Goal: Task Accomplishment & Management: Manage account settings

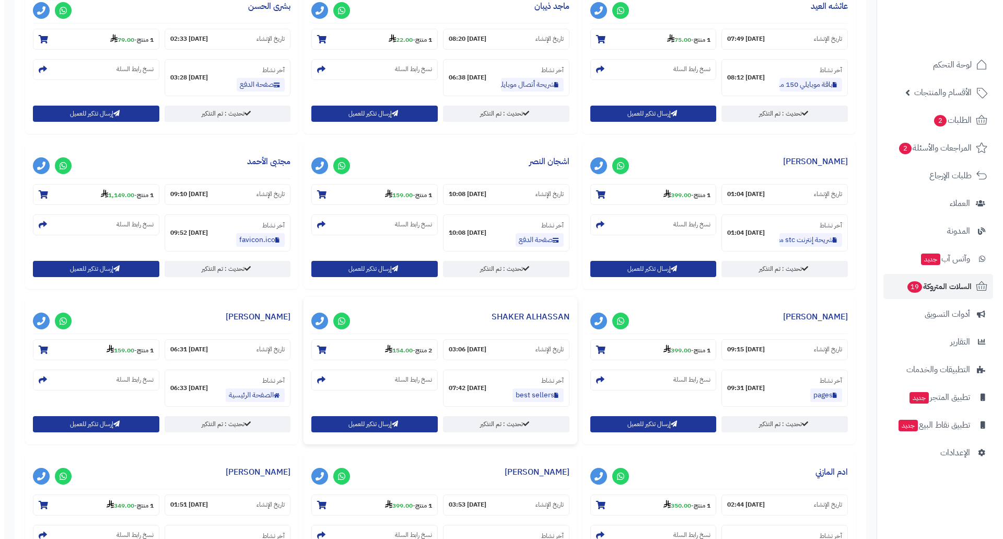
scroll to position [523, 0]
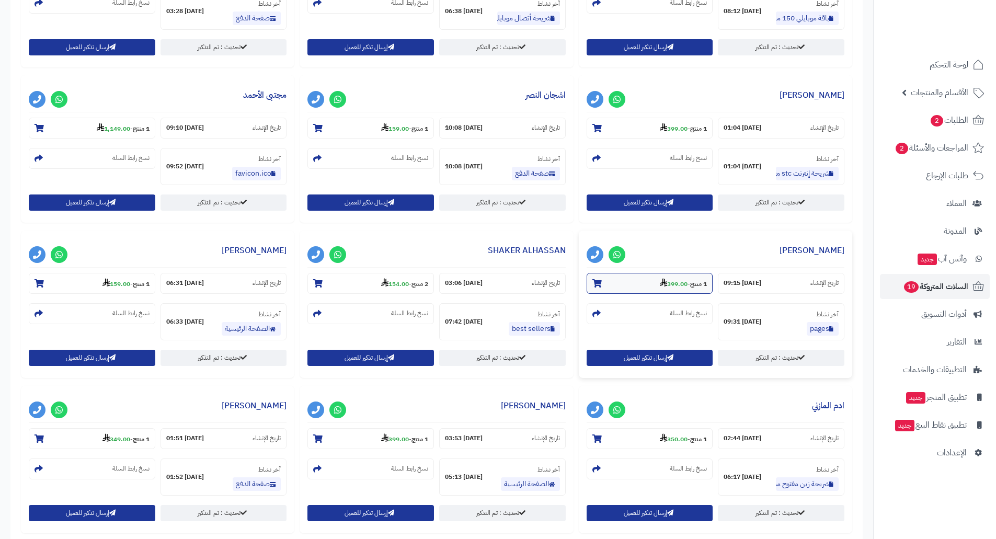
click at [673, 285] on strong "399.00" at bounding box center [674, 283] width 28 height 9
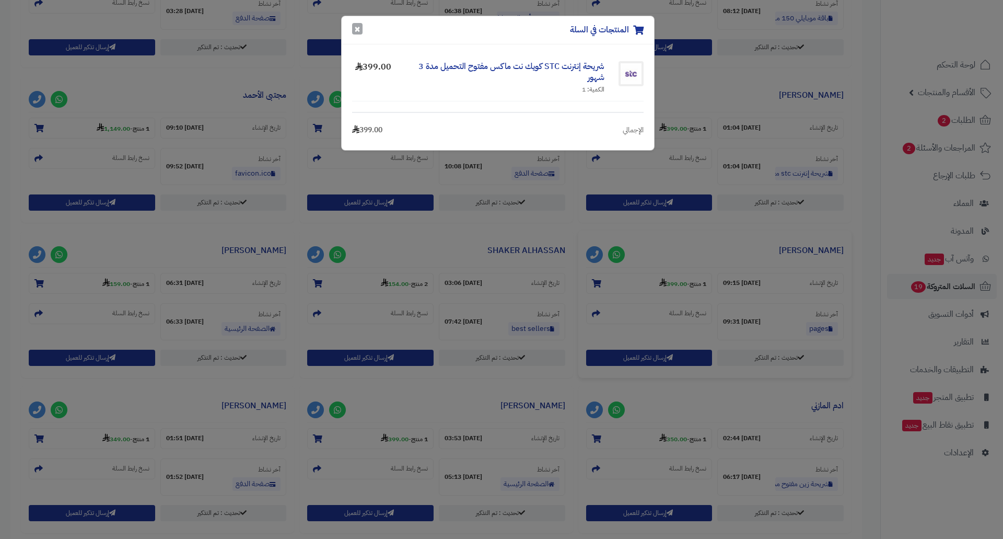
click at [356, 31] on button "×" at bounding box center [357, 28] width 10 height 11
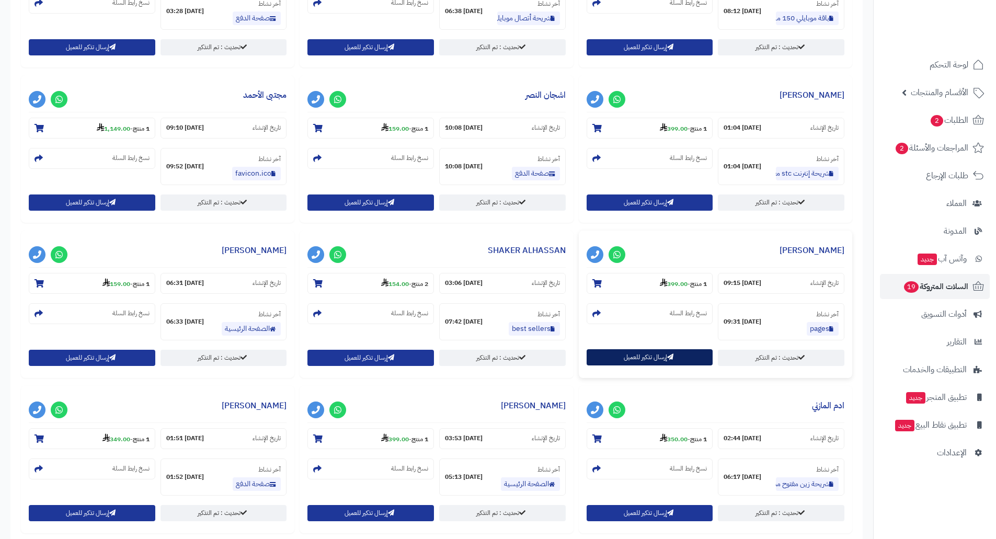
click at [661, 356] on button "إرسال تذكير للعميل" at bounding box center [649, 357] width 126 height 16
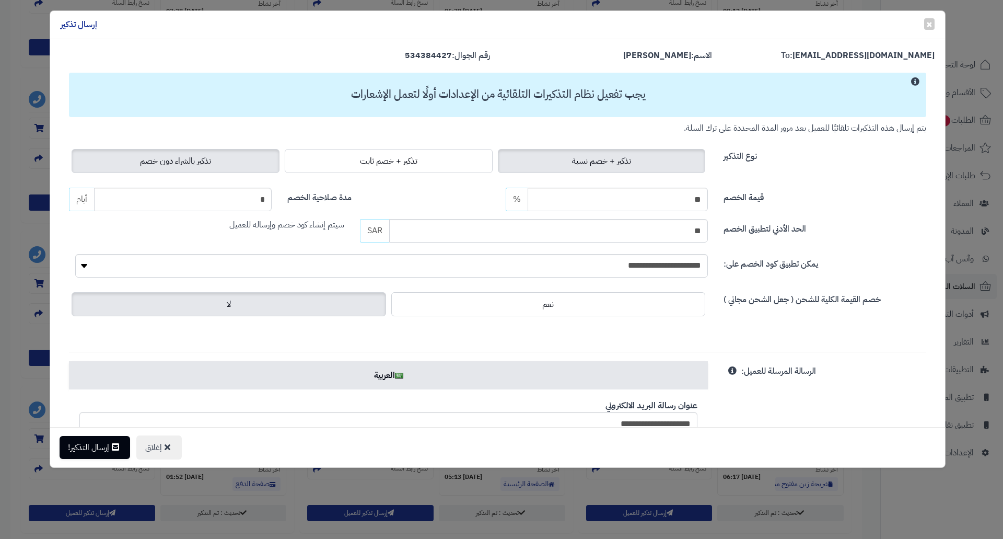
click at [188, 158] on span "تذكير بالشراء دون خصم" at bounding box center [175, 161] width 71 height 13
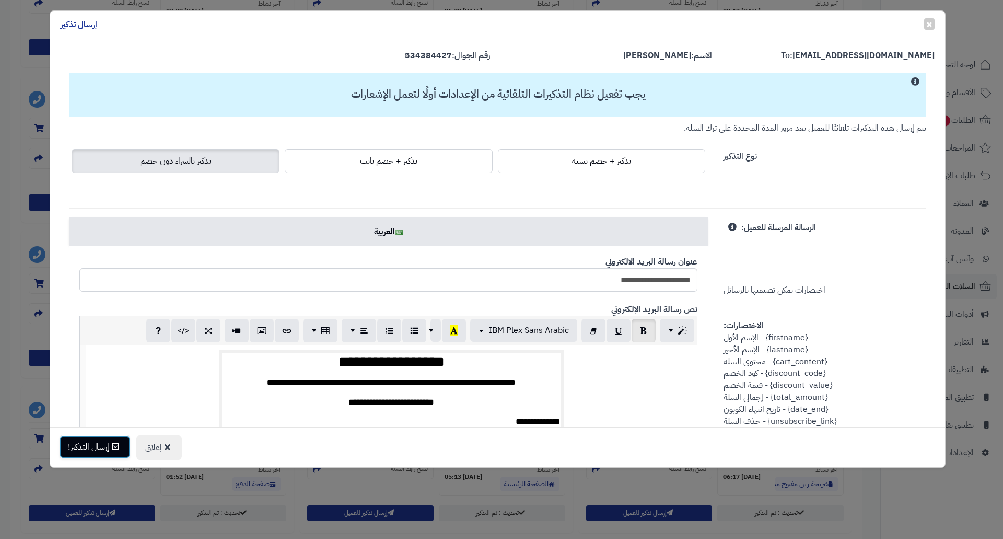
click at [101, 441] on button "إرسال التذكير!" at bounding box center [95, 446] width 71 height 23
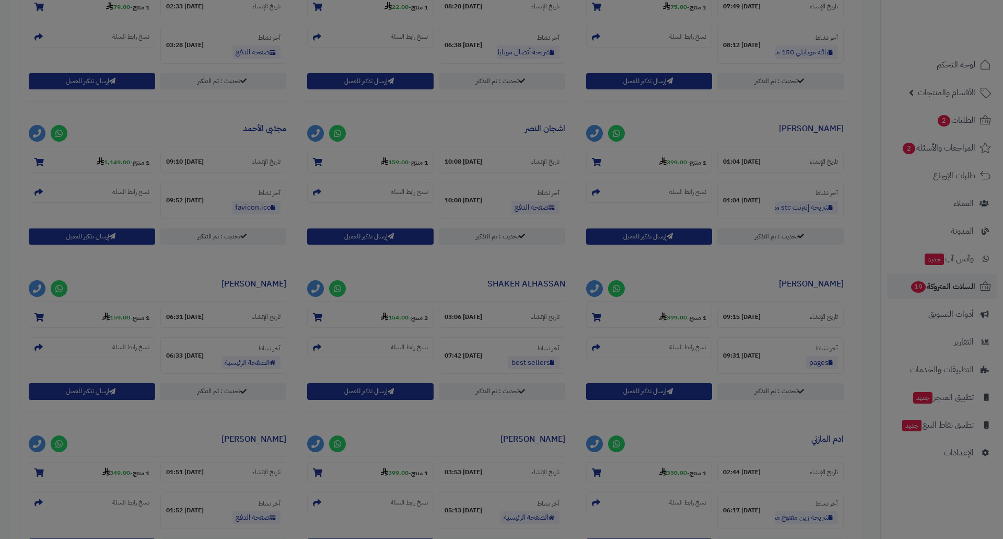
scroll to position [557, 0]
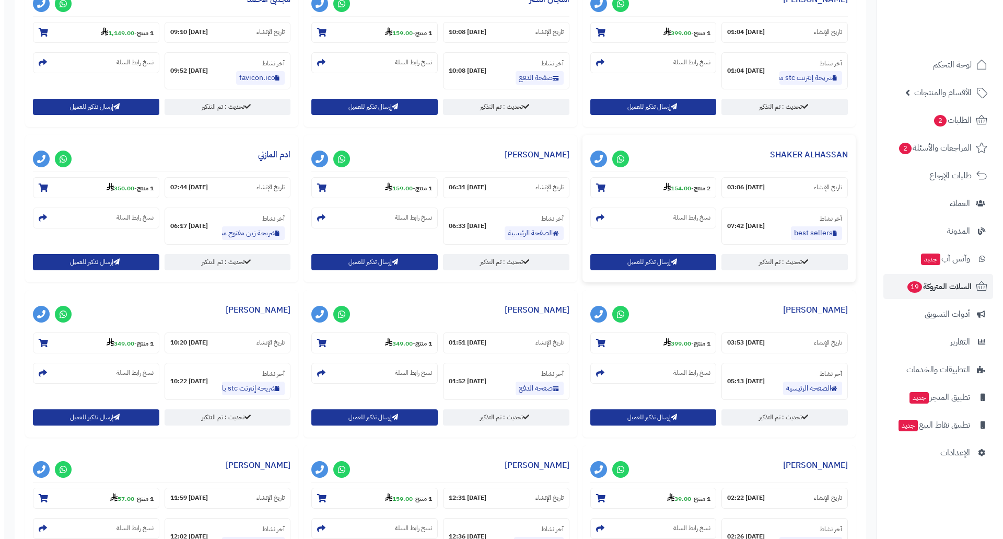
scroll to position [784, 0]
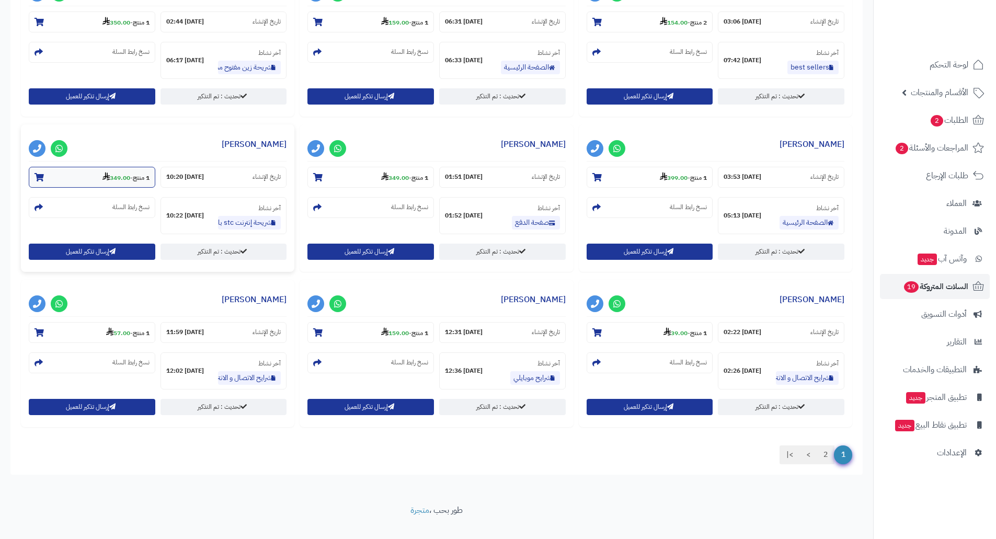
click at [120, 179] on strong "349.00" at bounding box center [116, 177] width 28 height 9
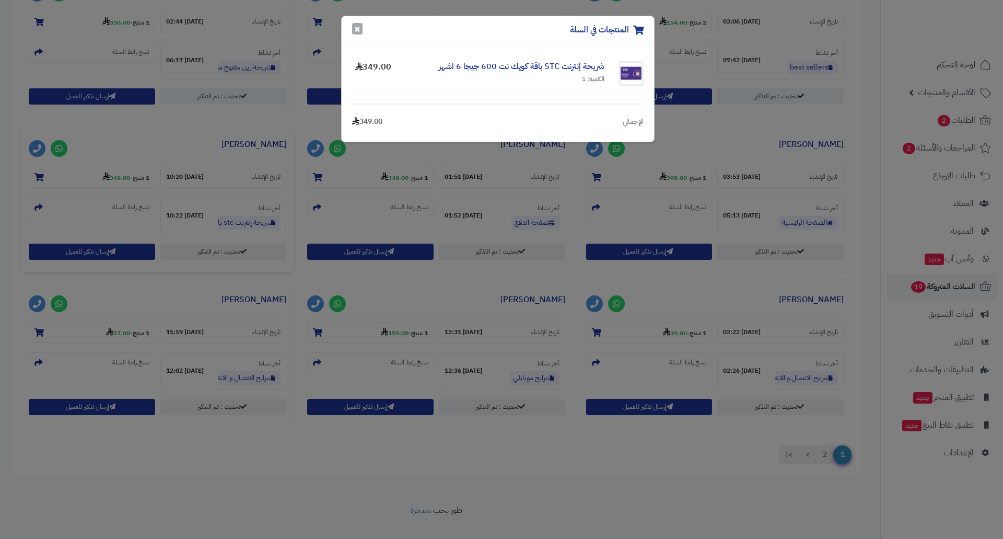
click at [355, 30] on button "×" at bounding box center [357, 28] width 10 height 11
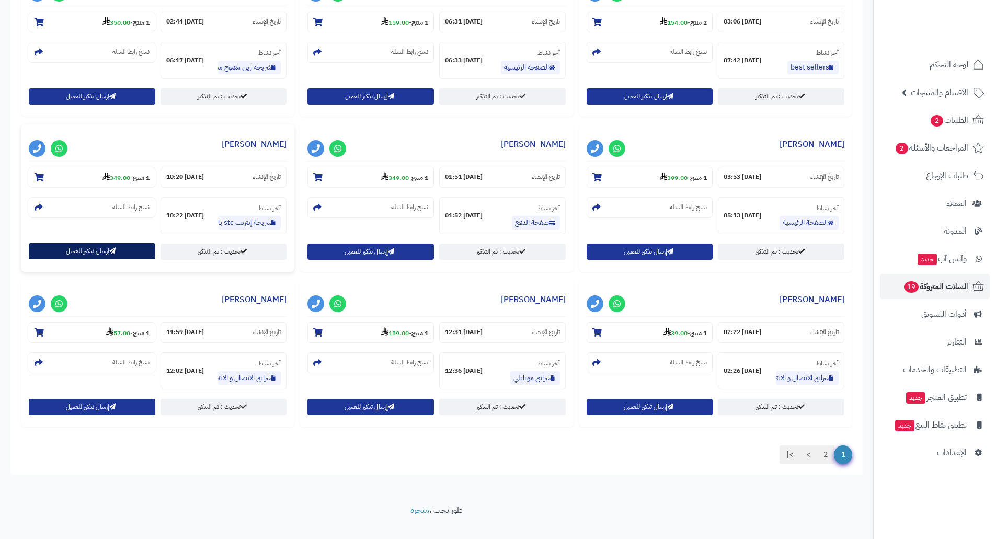
click at [76, 252] on button "إرسال تذكير للعميل" at bounding box center [92, 251] width 126 height 16
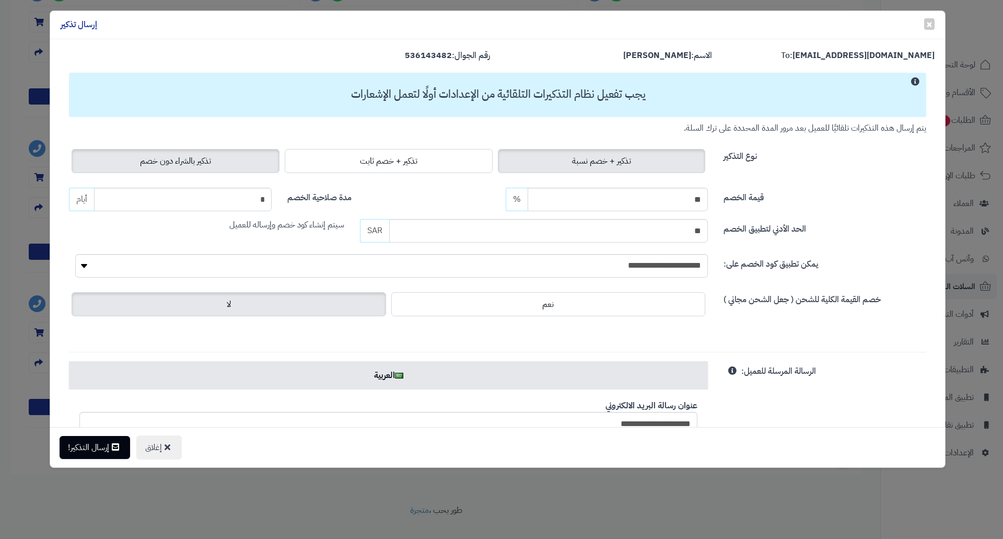
click at [204, 160] on span "تذكير بالشراء دون خصم" at bounding box center [175, 161] width 71 height 13
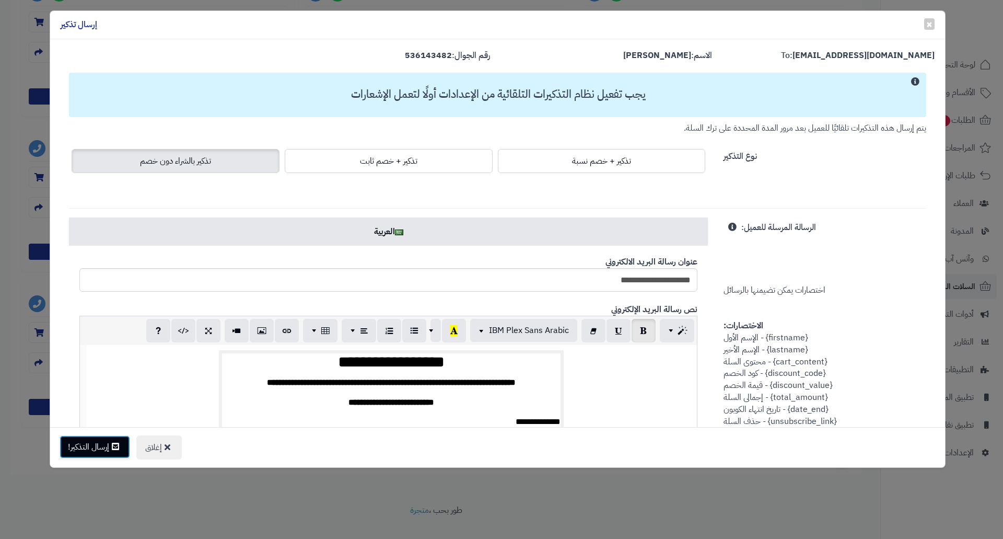
click at [82, 447] on button "إرسال التذكير!" at bounding box center [95, 446] width 71 height 23
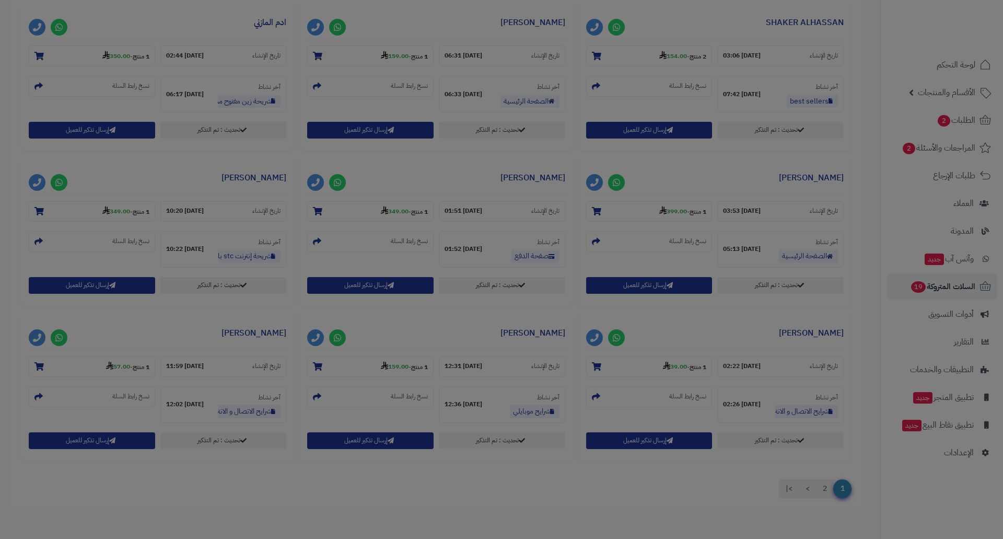
scroll to position [818, 0]
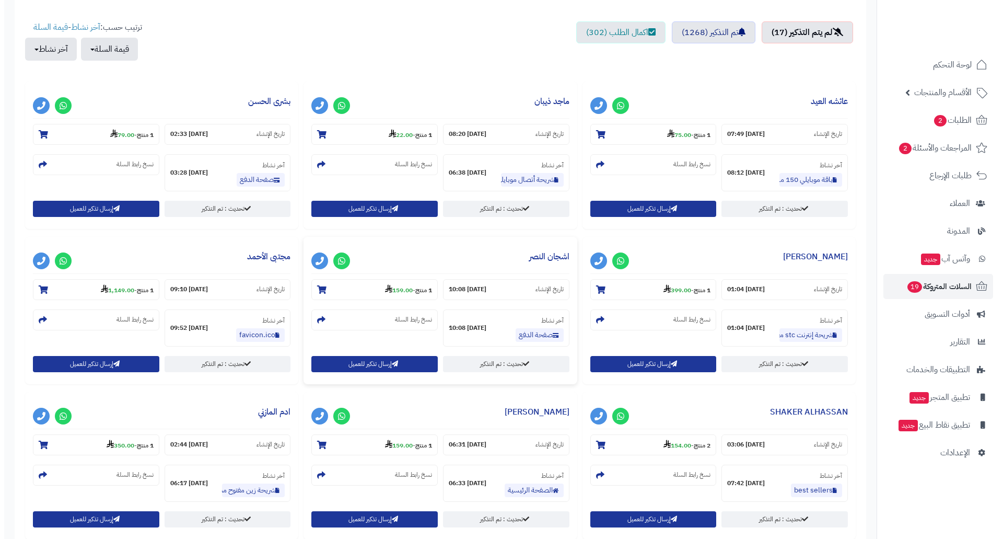
scroll to position [366, 0]
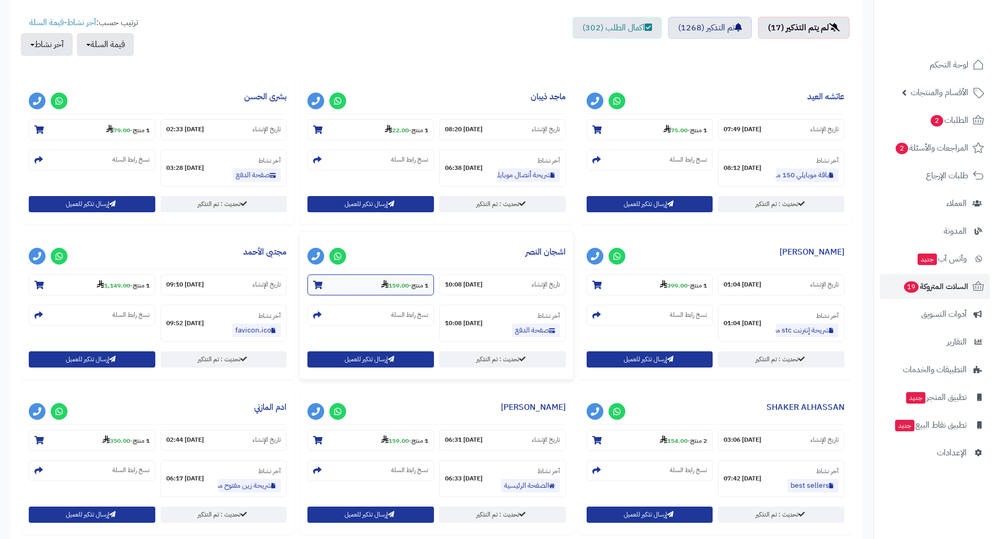
click at [391, 283] on strong "159.00" at bounding box center [395, 285] width 28 height 9
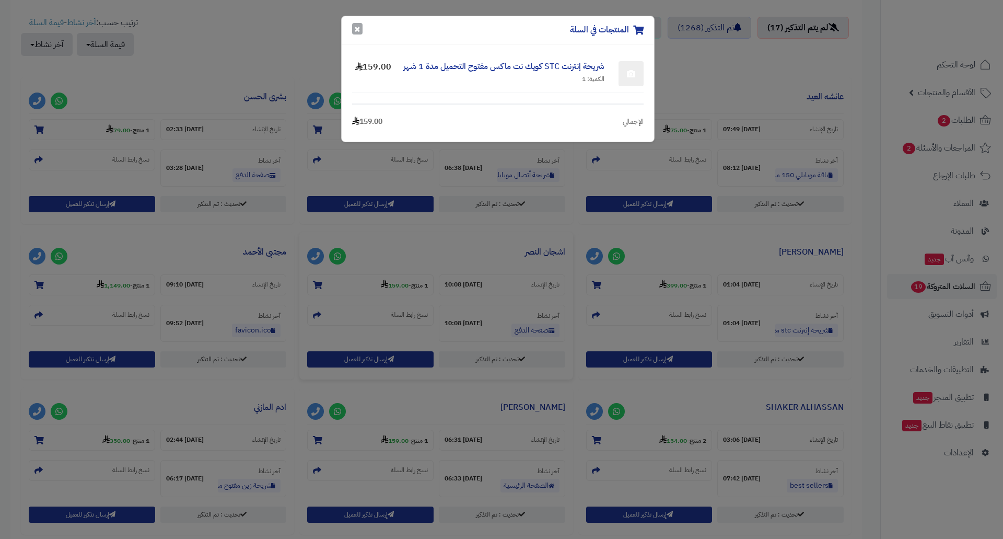
click at [357, 33] on button "×" at bounding box center [357, 28] width 10 height 11
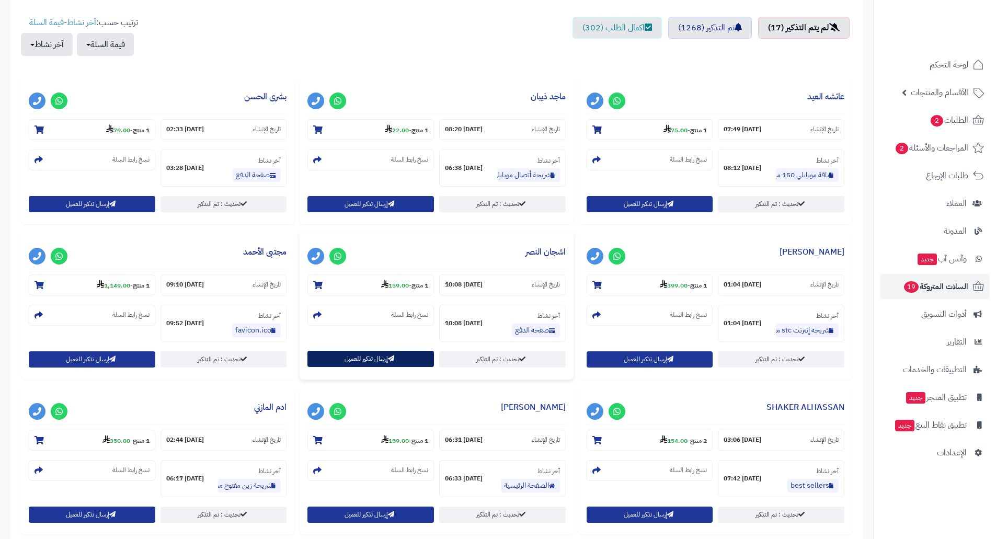
click at [367, 360] on button "إرسال تذكير للعميل" at bounding box center [370, 359] width 126 height 16
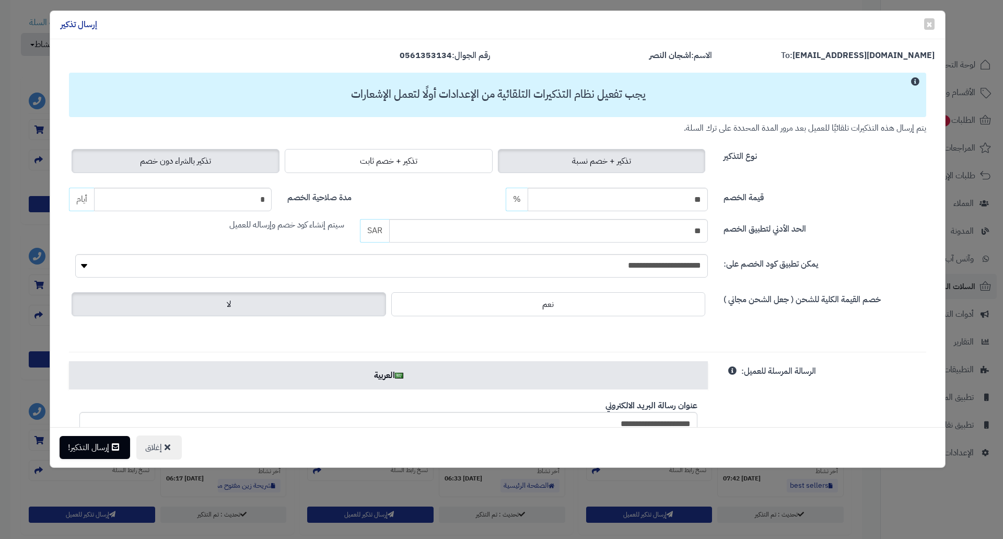
click at [191, 159] on span "تذكير بالشراء دون خصم" at bounding box center [175, 161] width 71 height 13
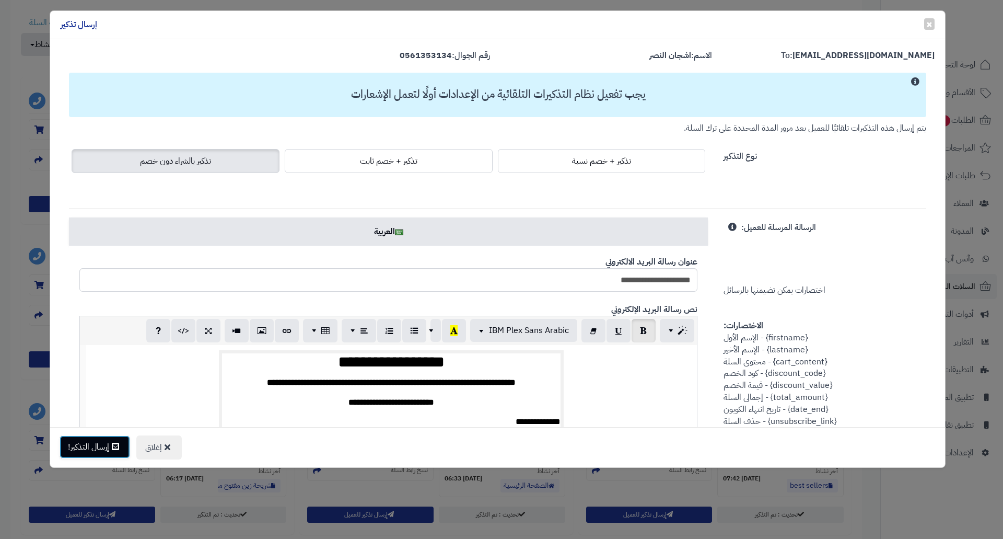
click at [100, 445] on button "إرسال التذكير!" at bounding box center [95, 446] width 71 height 23
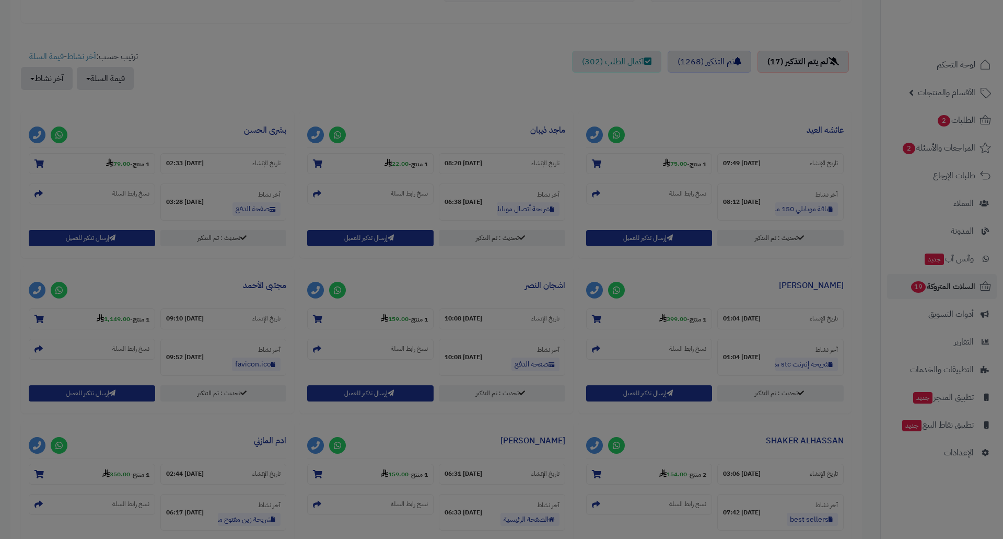
scroll to position [400, 0]
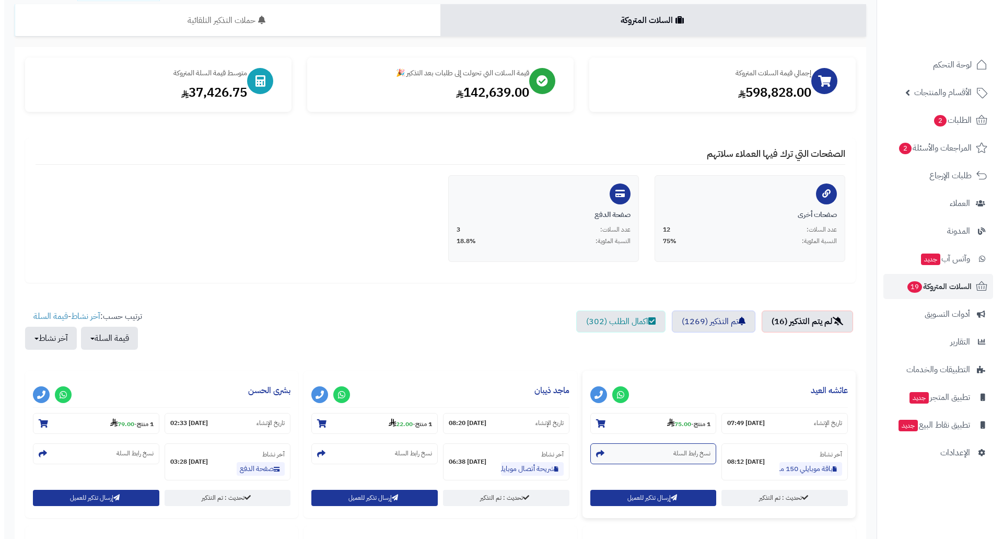
scroll to position [261, 0]
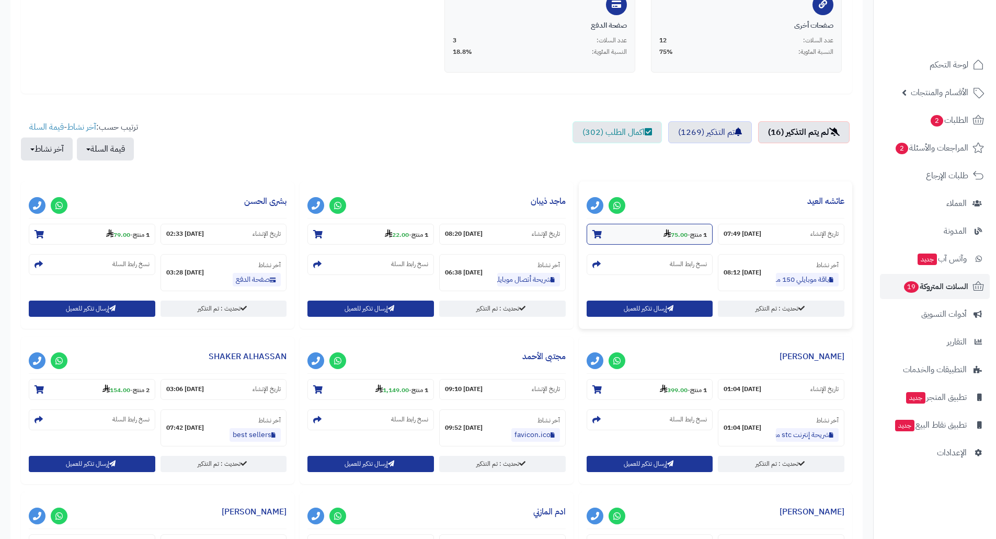
click at [675, 235] on strong "75.00" at bounding box center [675, 234] width 24 height 9
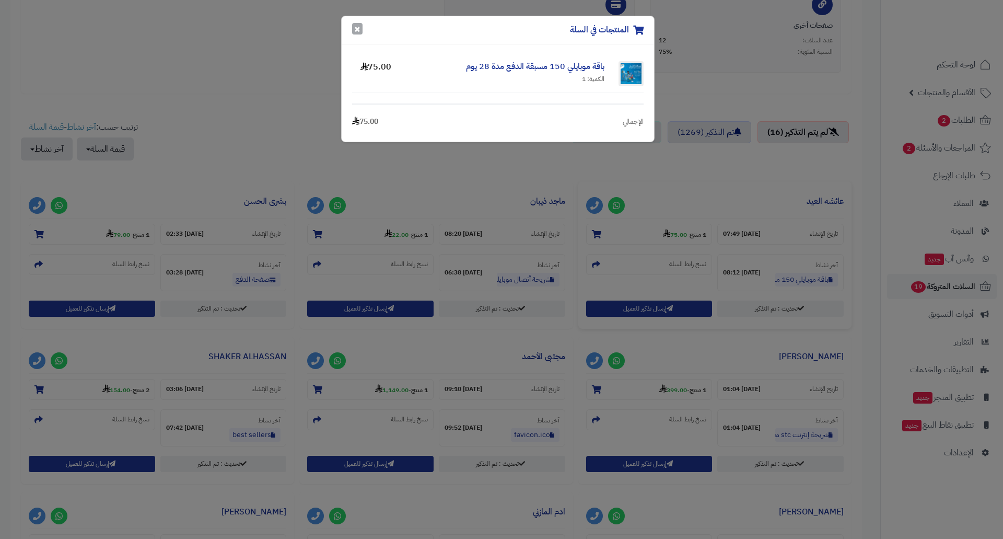
click at [354, 30] on button "×" at bounding box center [357, 28] width 10 height 11
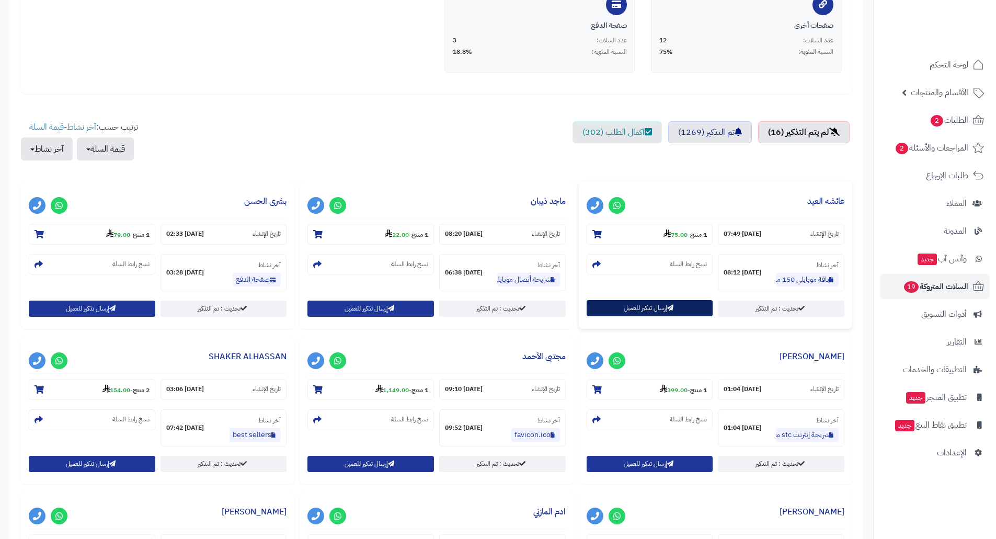
click at [622, 307] on button "إرسال تذكير للعميل" at bounding box center [649, 308] width 126 height 16
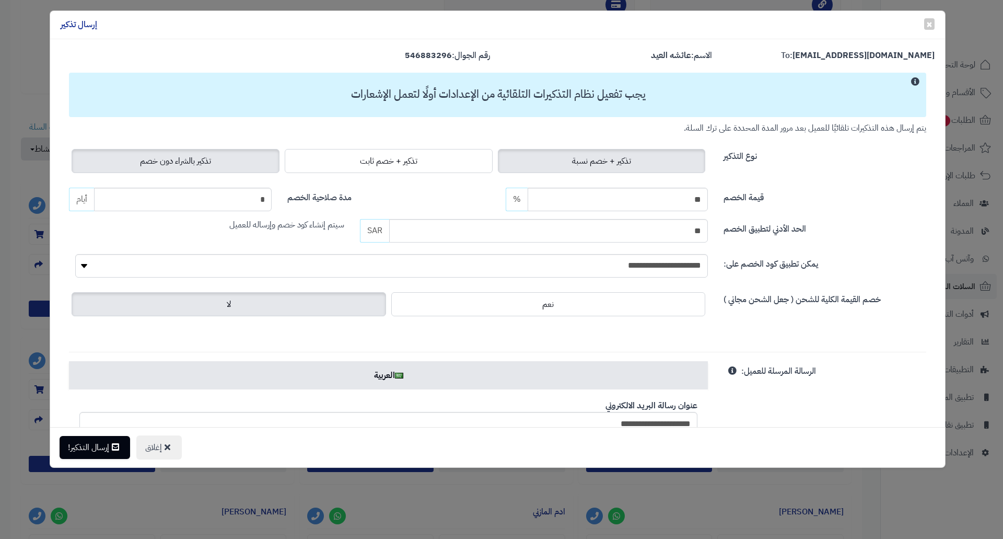
click at [159, 158] on span "تذكير بالشراء دون خصم" at bounding box center [175, 161] width 71 height 13
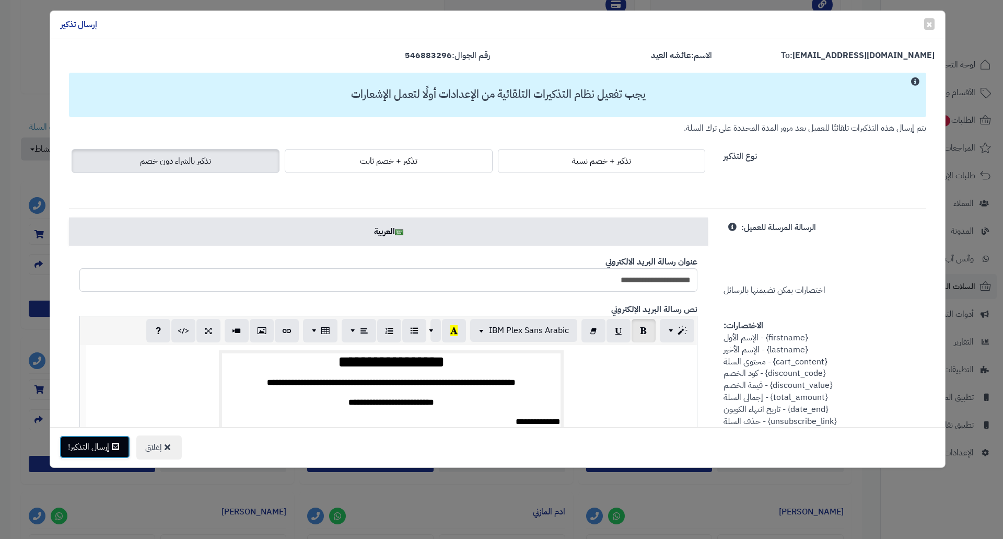
click at [97, 452] on button "إرسال التذكير!" at bounding box center [95, 446] width 71 height 23
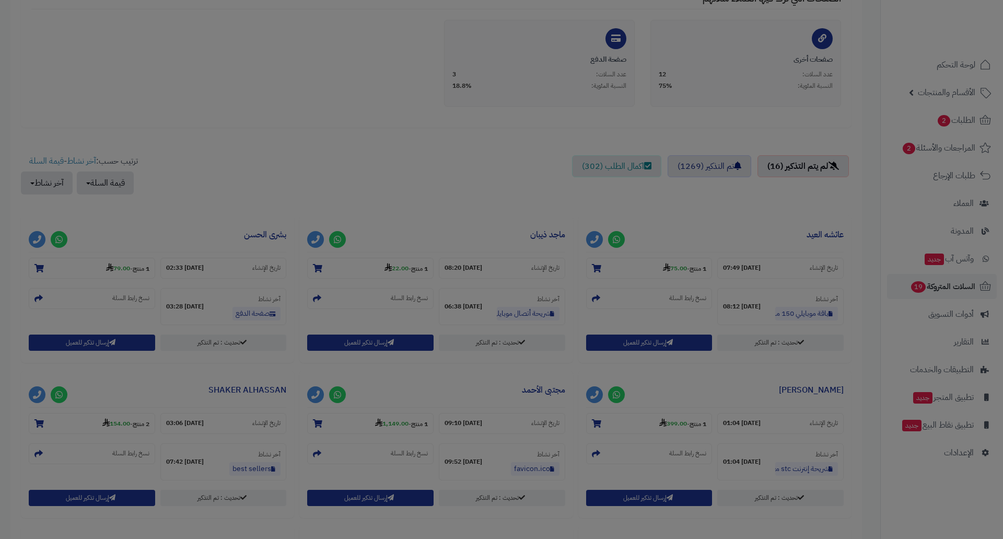
scroll to position [295, 0]
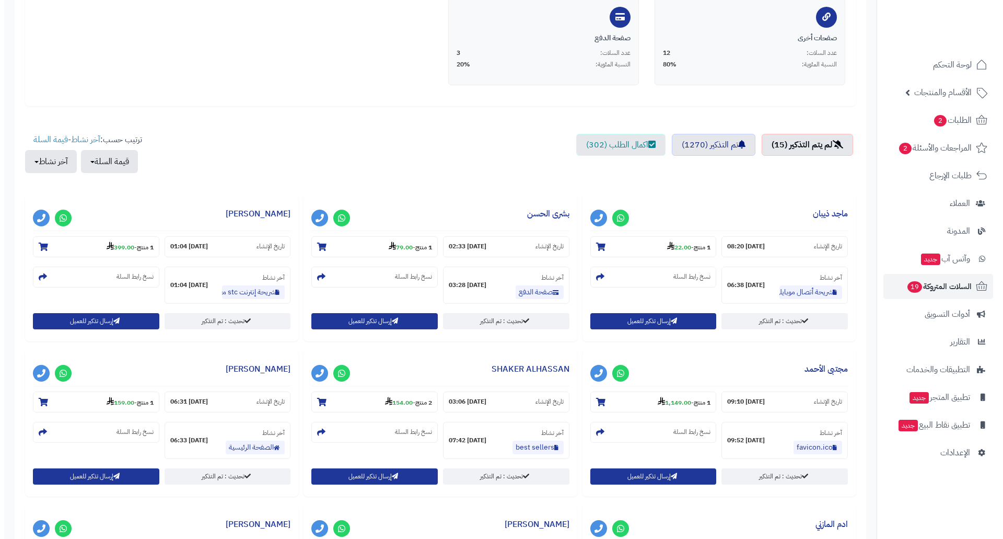
scroll to position [314, 0]
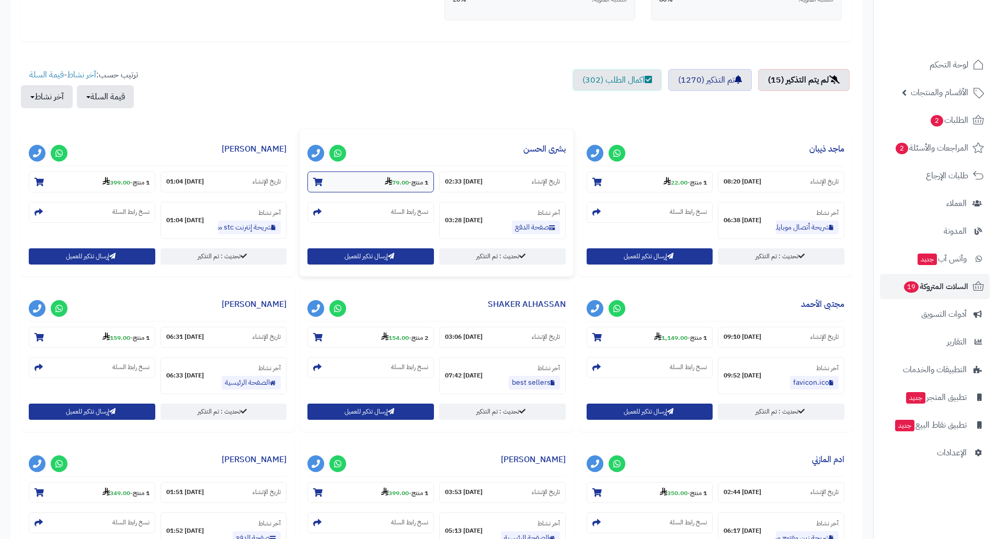
click at [401, 182] on strong "79.00" at bounding box center [397, 182] width 24 height 9
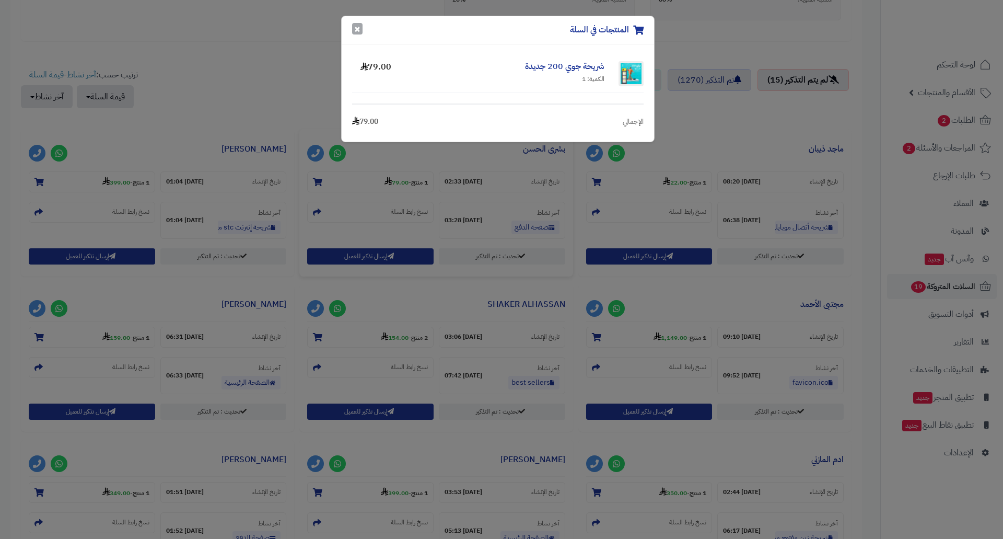
click at [356, 32] on button "×" at bounding box center [357, 28] width 10 height 11
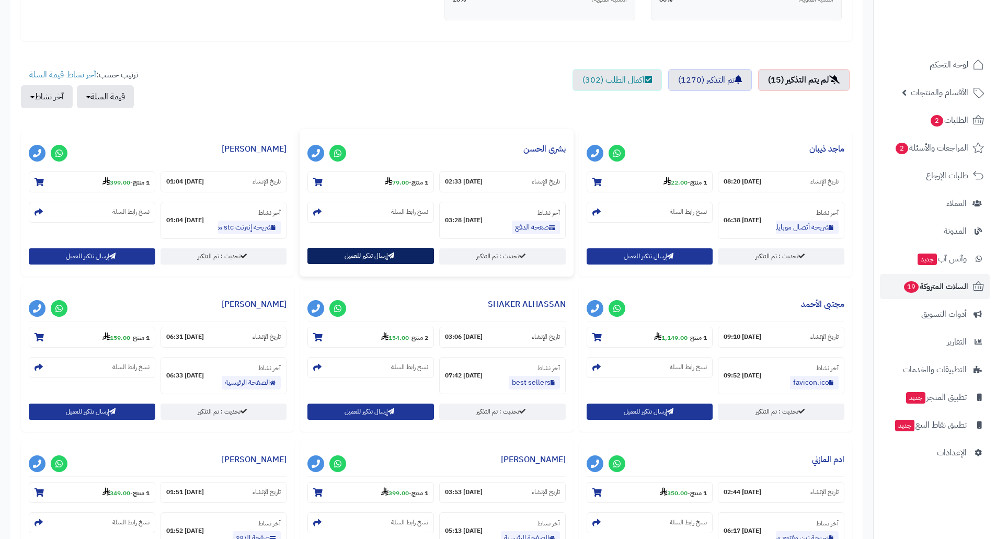
click at [363, 255] on button "إرسال تذكير للعميل" at bounding box center [370, 256] width 126 height 16
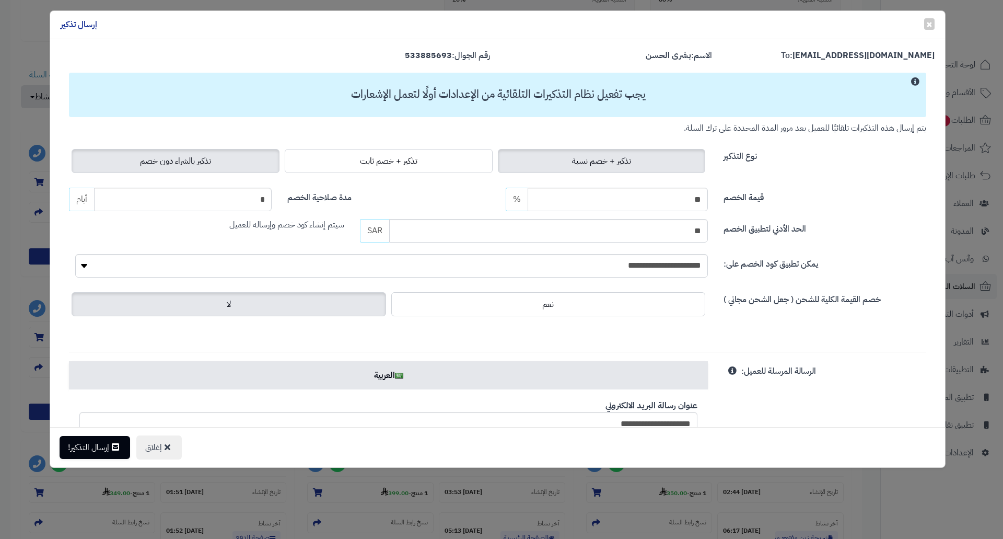
click at [205, 164] on span "تذكير بالشراء دون خصم" at bounding box center [175, 161] width 71 height 13
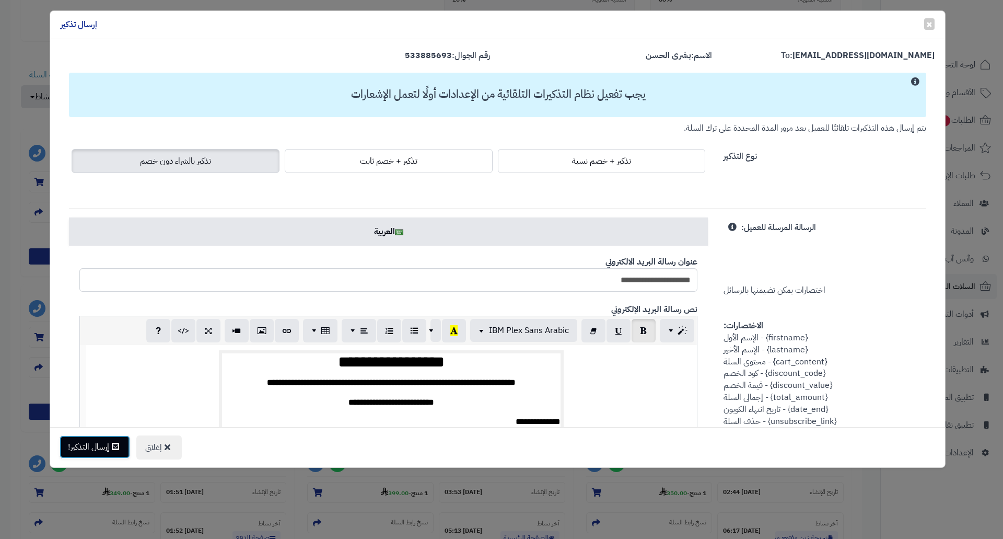
click at [94, 442] on button "إرسال التذكير!" at bounding box center [95, 446] width 71 height 23
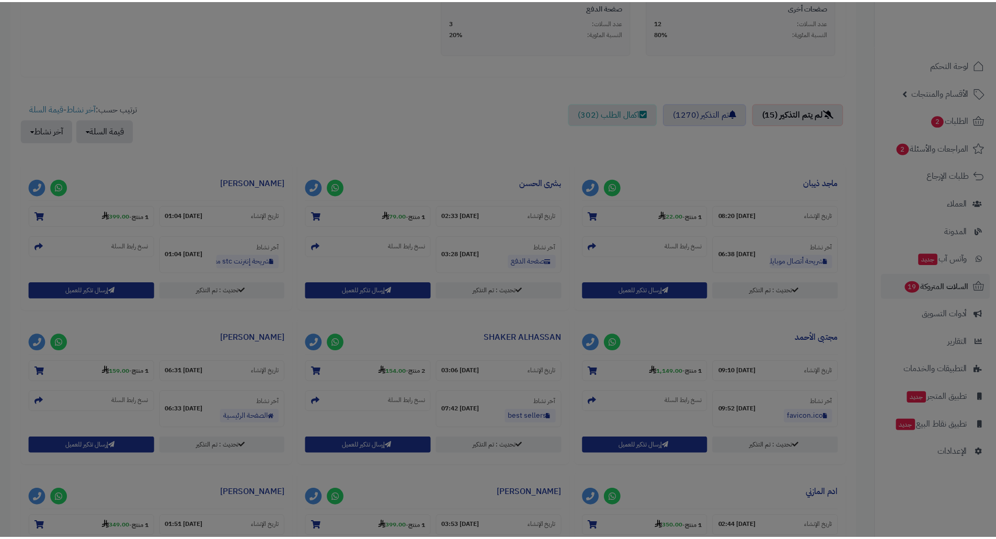
scroll to position [348, 0]
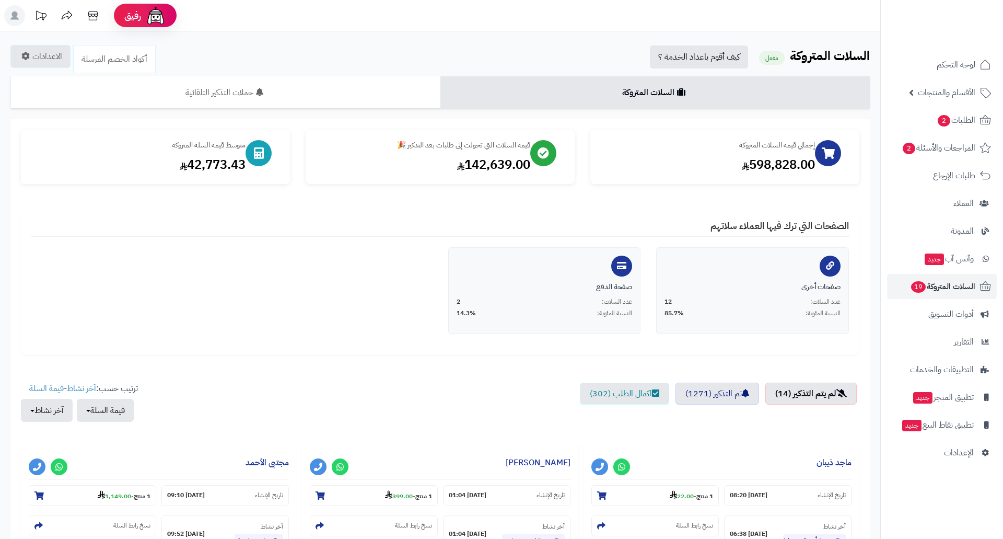
scroll to position [314, 0]
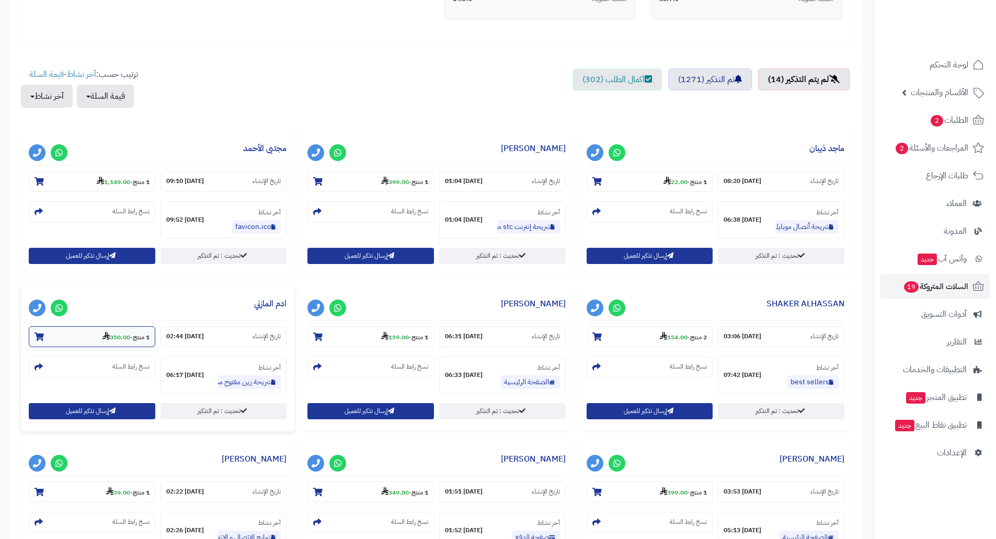
click at [112, 339] on strong "350.00" at bounding box center [116, 336] width 28 height 9
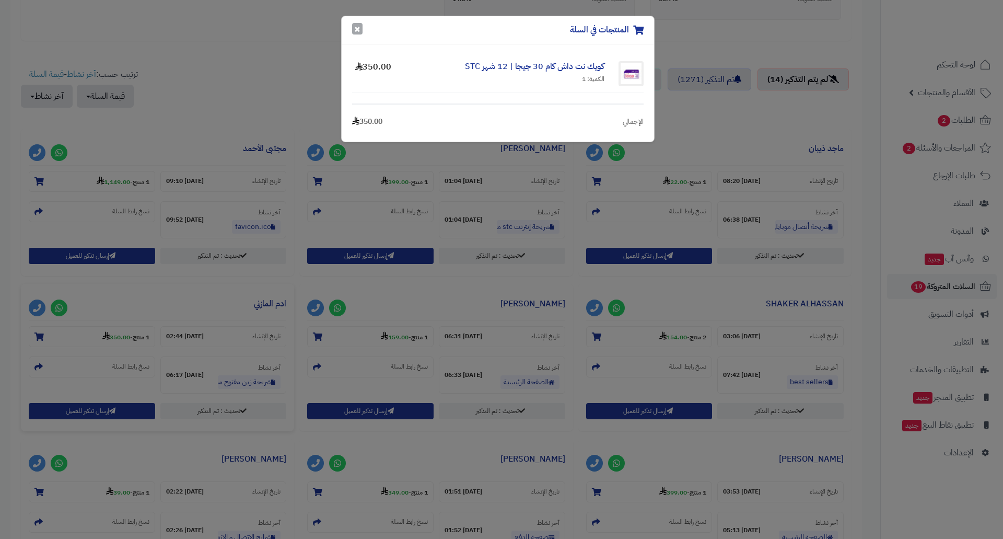
click at [359, 33] on button "×" at bounding box center [357, 28] width 10 height 11
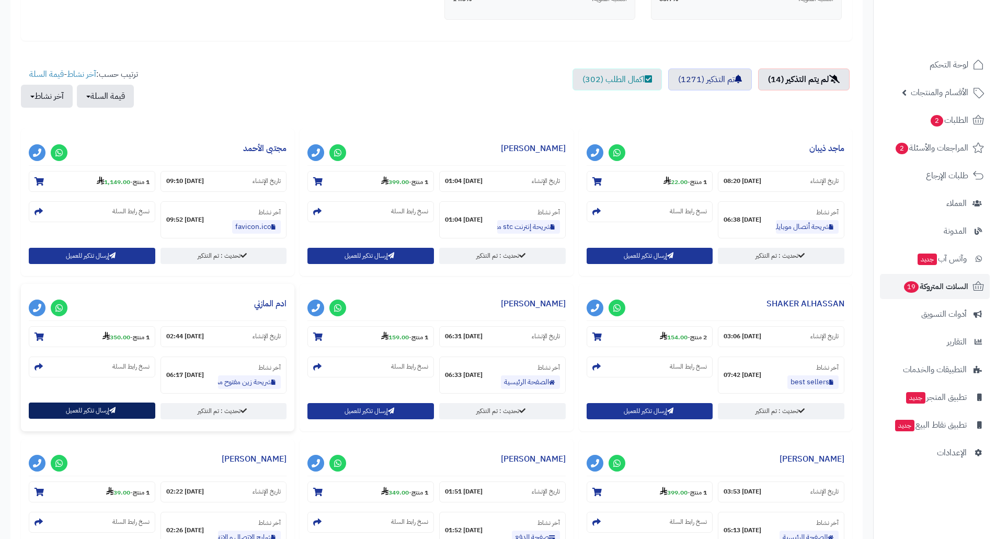
click at [76, 412] on button "إرسال تذكير للعميل" at bounding box center [92, 410] width 126 height 16
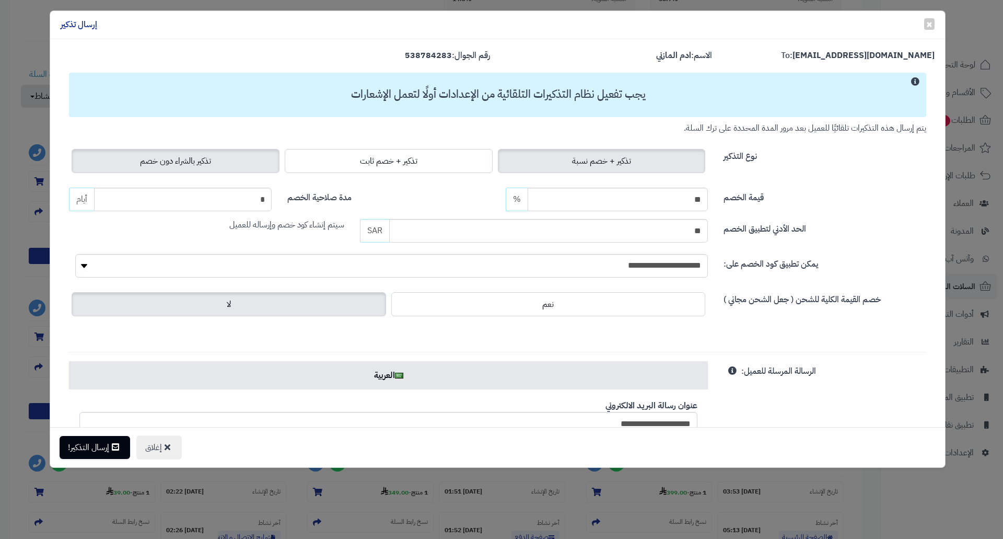
click at [197, 161] on span "تذكير بالشراء دون خصم" at bounding box center [175, 161] width 71 height 13
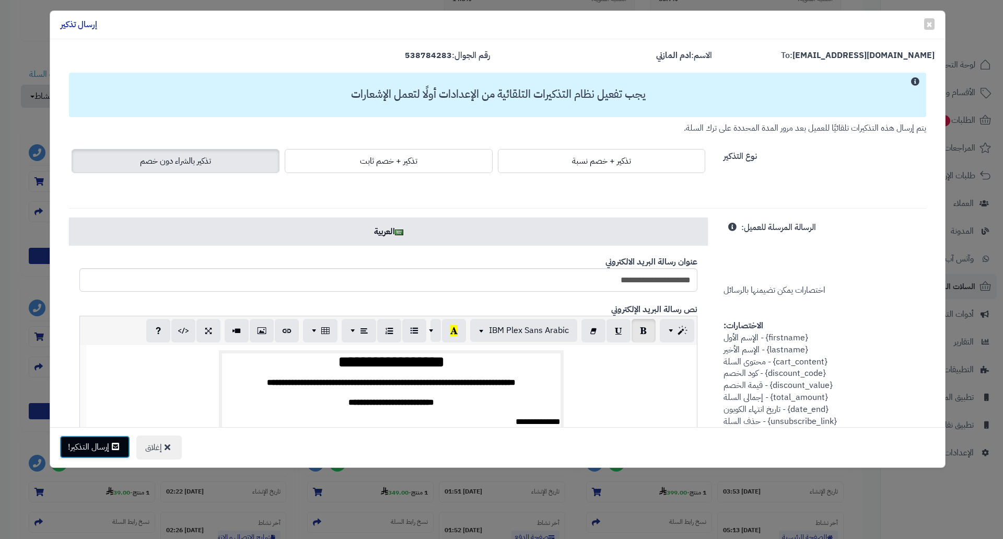
click at [87, 445] on button "إرسال التذكير!" at bounding box center [95, 446] width 71 height 23
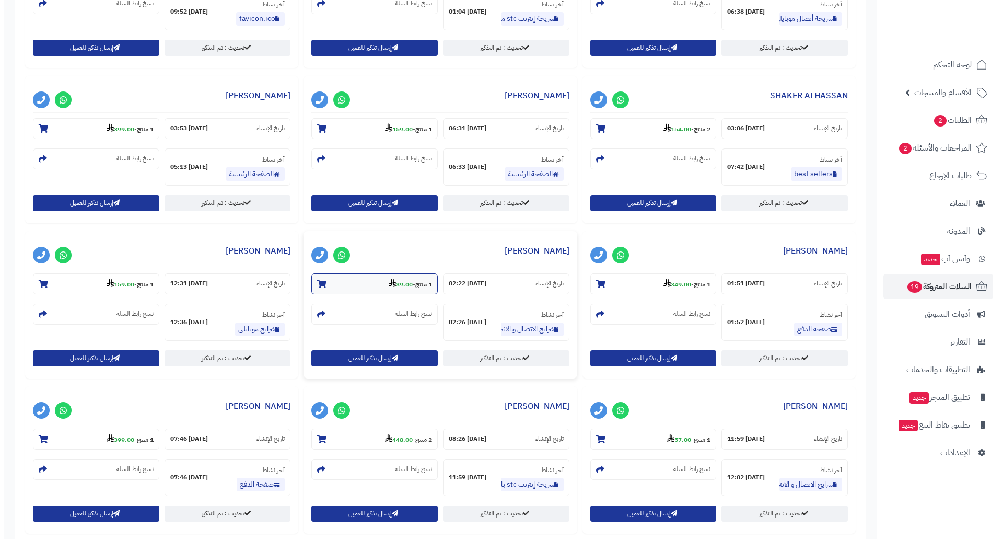
scroll to position [524, 0]
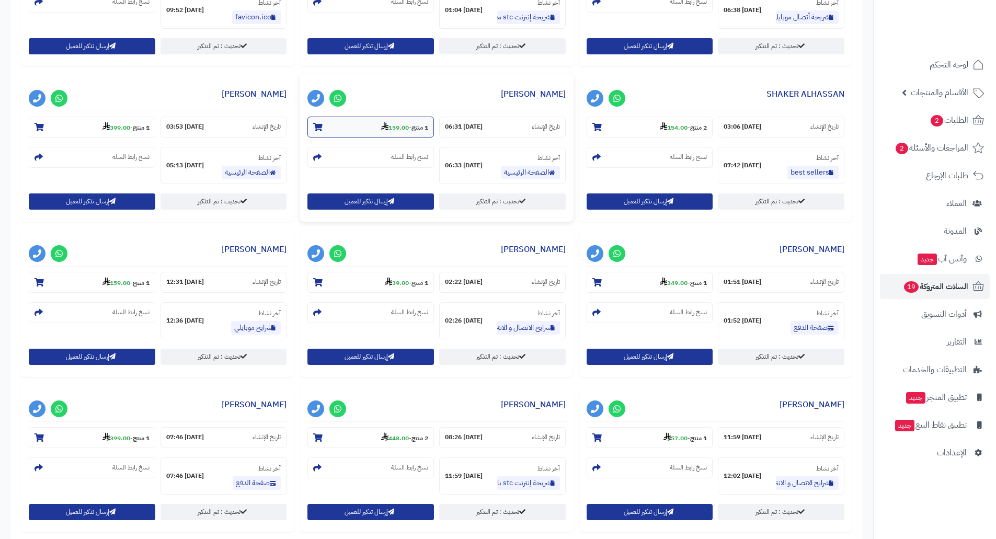
click at [396, 125] on strong "159.00" at bounding box center [395, 127] width 28 height 9
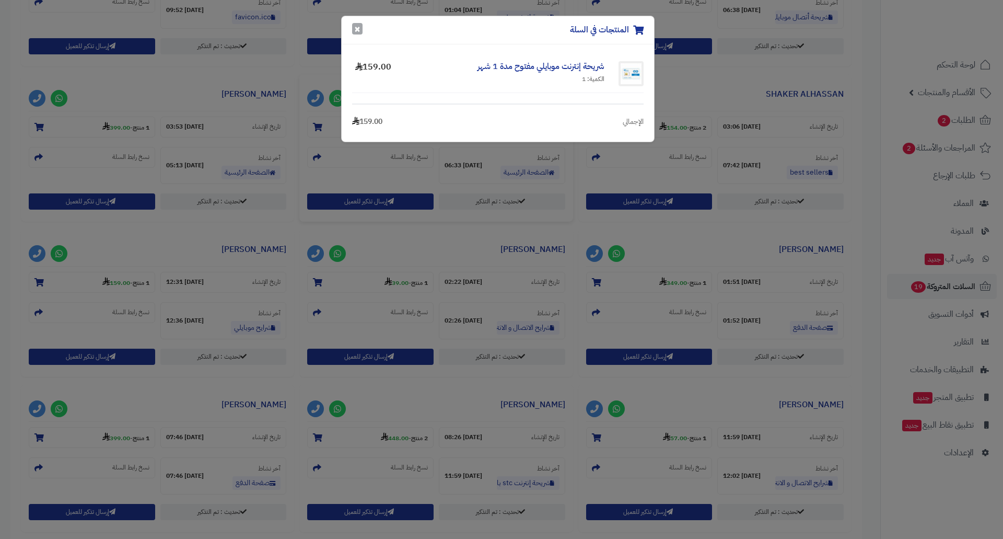
click at [357, 30] on button "×" at bounding box center [357, 28] width 10 height 11
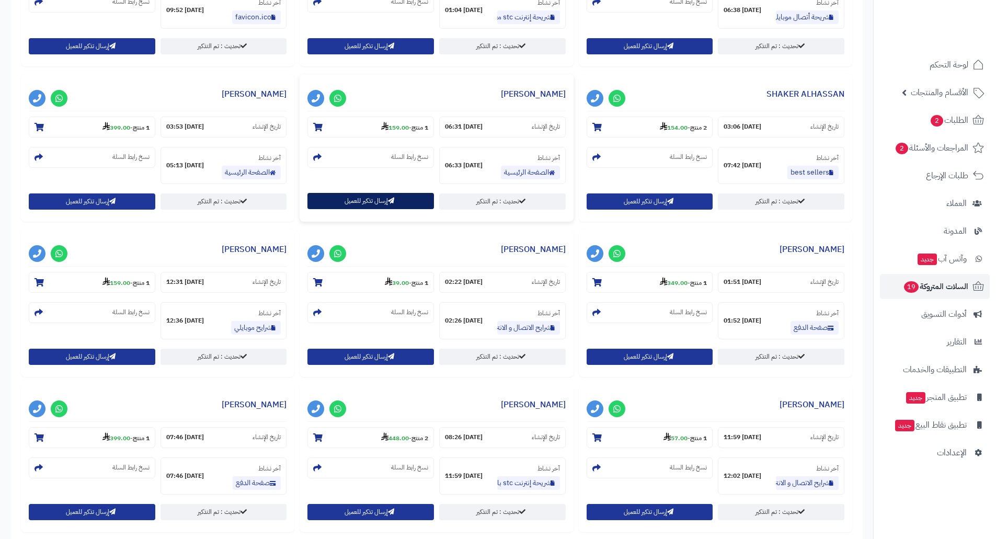
click at [350, 201] on button "إرسال تذكير للعميل" at bounding box center [370, 201] width 126 height 16
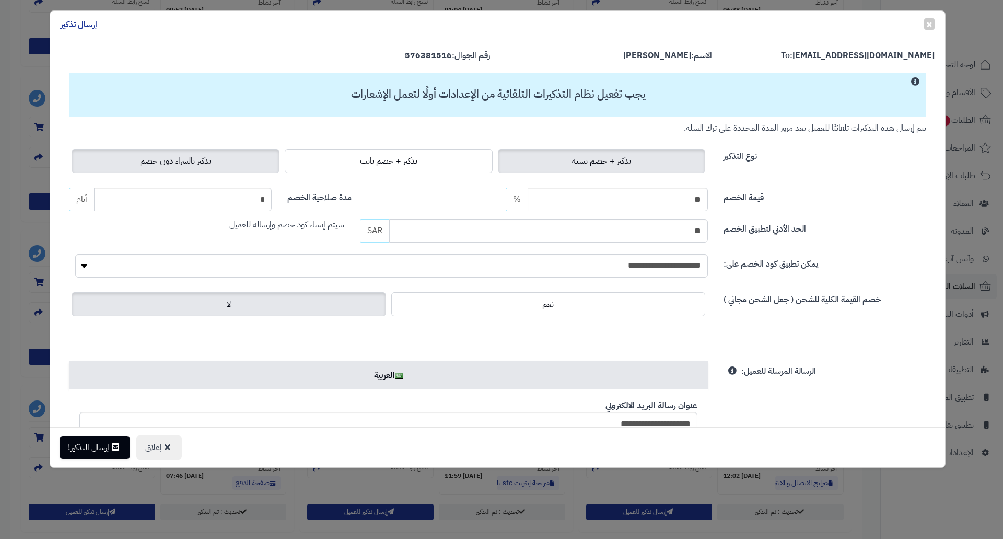
click at [192, 158] on span "تذكير بالشراء دون خصم" at bounding box center [175, 161] width 71 height 13
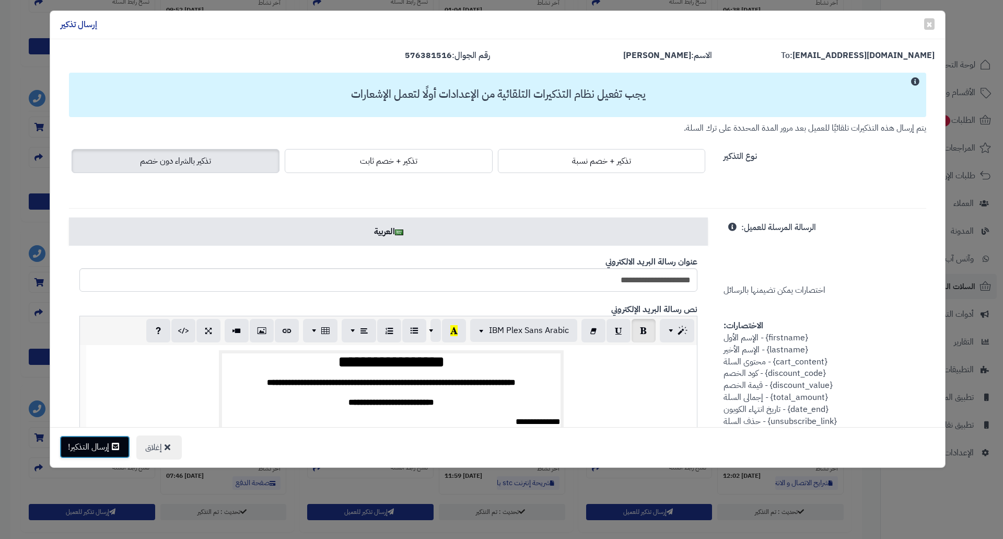
click at [109, 442] on button "إرسال التذكير!" at bounding box center [95, 446] width 71 height 23
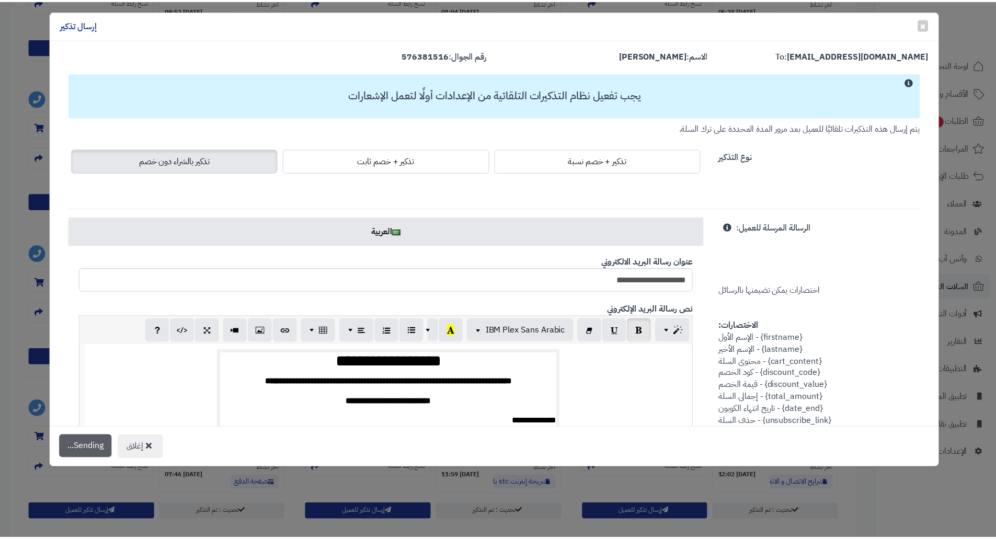
scroll to position [558, 0]
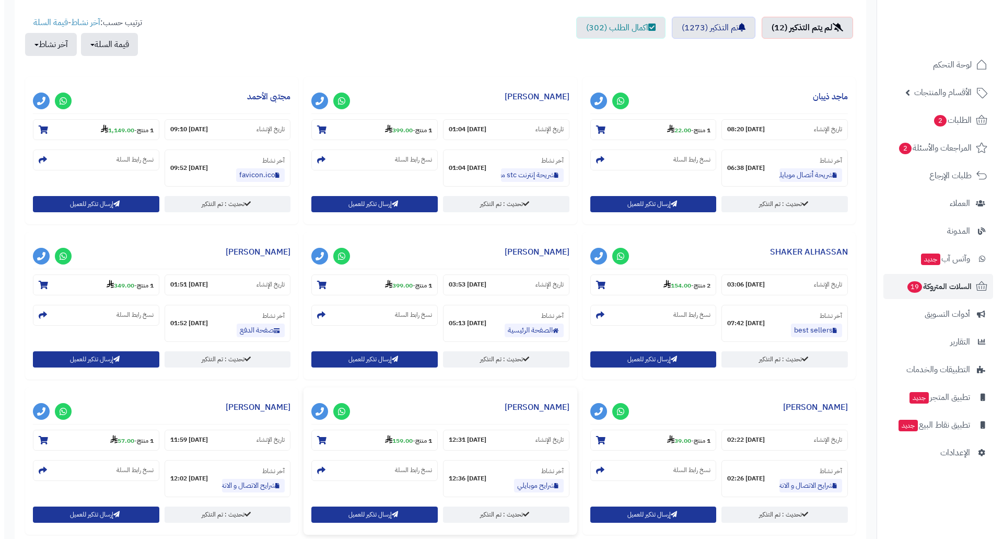
scroll to position [418, 0]
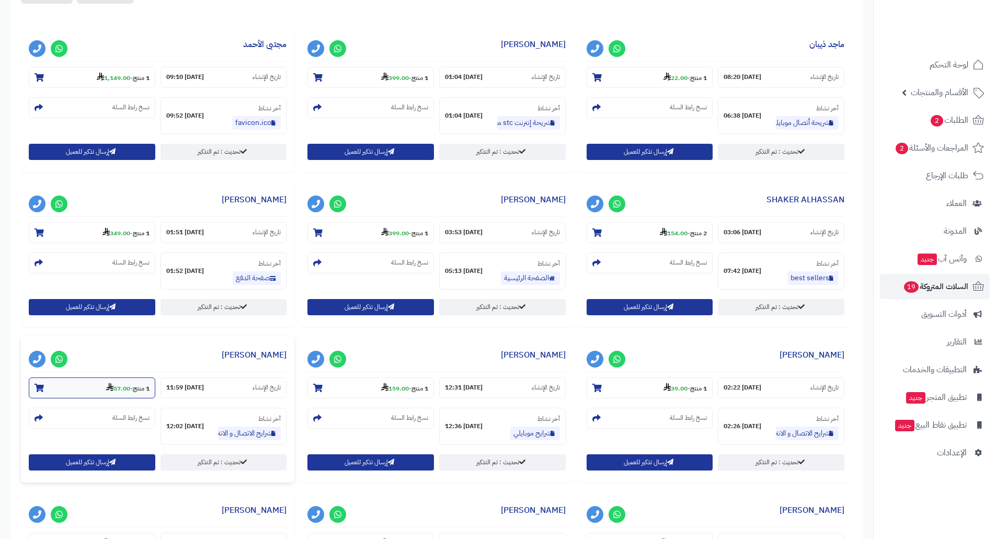
click at [111, 389] on strong "57.00" at bounding box center [118, 388] width 24 height 9
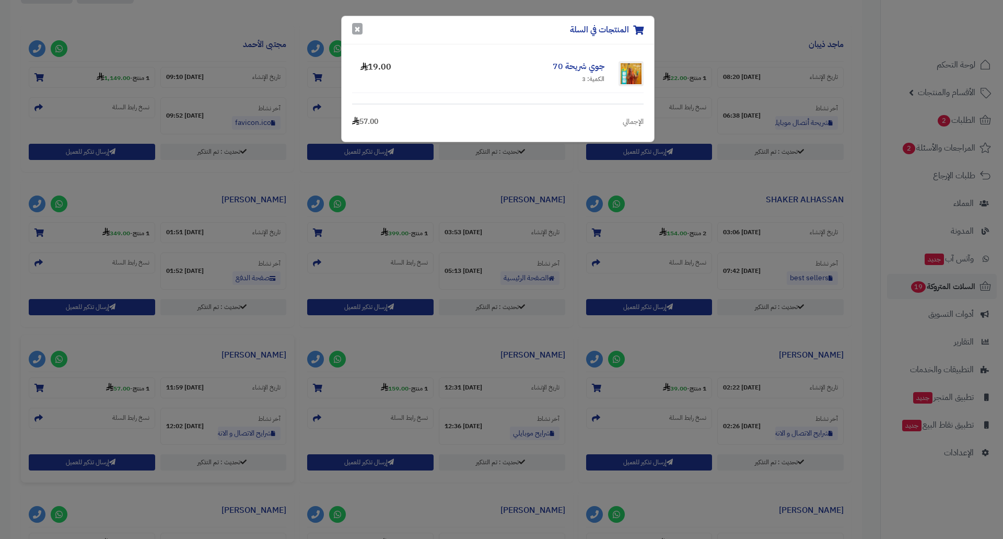
click at [355, 25] on button "×" at bounding box center [357, 28] width 10 height 11
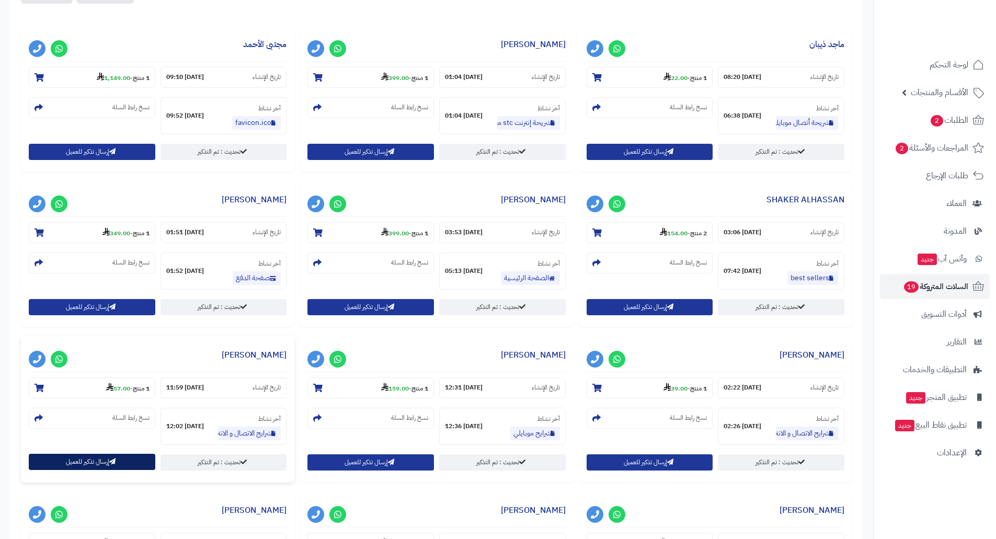
click at [75, 460] on button "إرسال تذكير للعميل" at bounding box center [92, 462] width 126 height 16
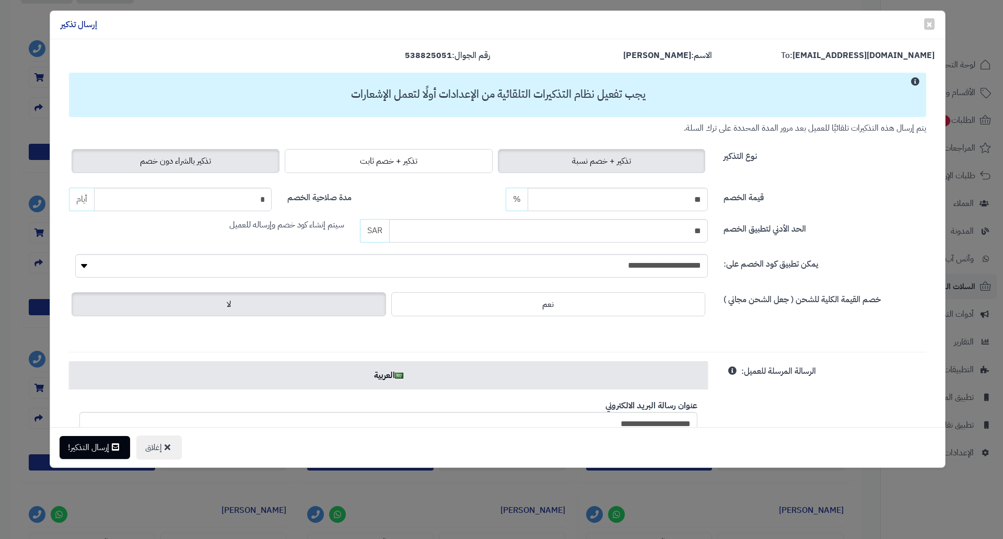
click at [186, 158] on span "تذكير بالشراء دون خصم" at bounding box center [175, 161] width 71 height 13
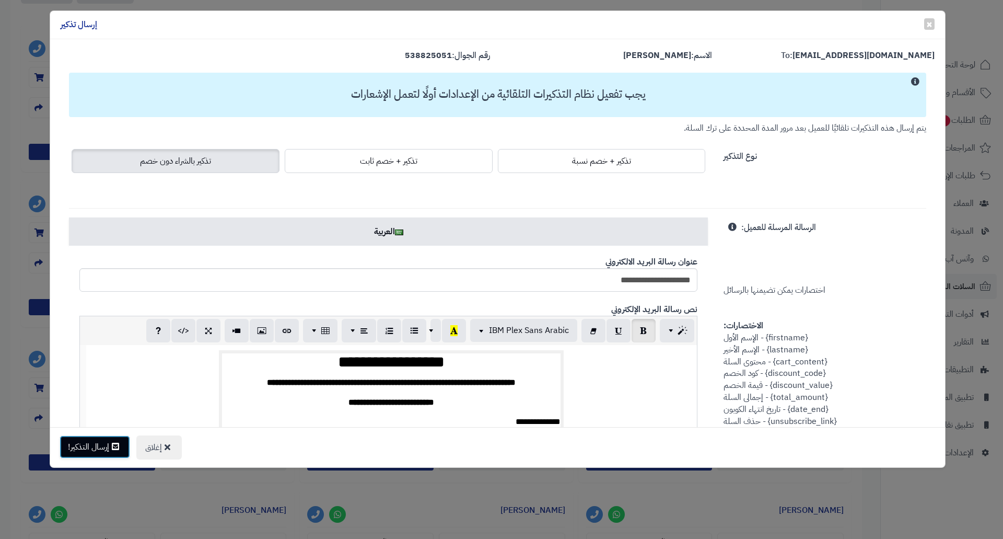
click at [86, 438] on button "إرسال التذكير!" at bounding box center [95, 446] width 71 height 23
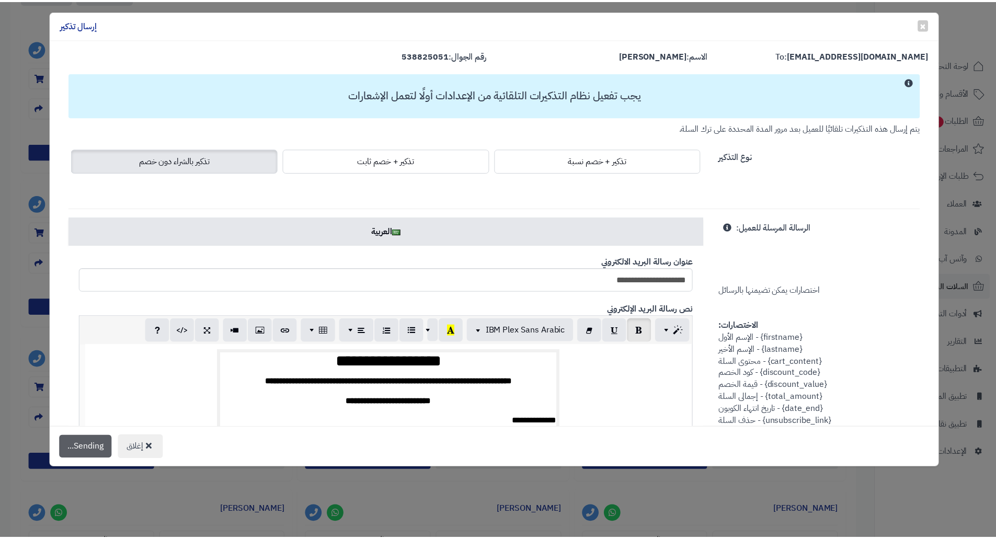
scroll to position [452, 0]
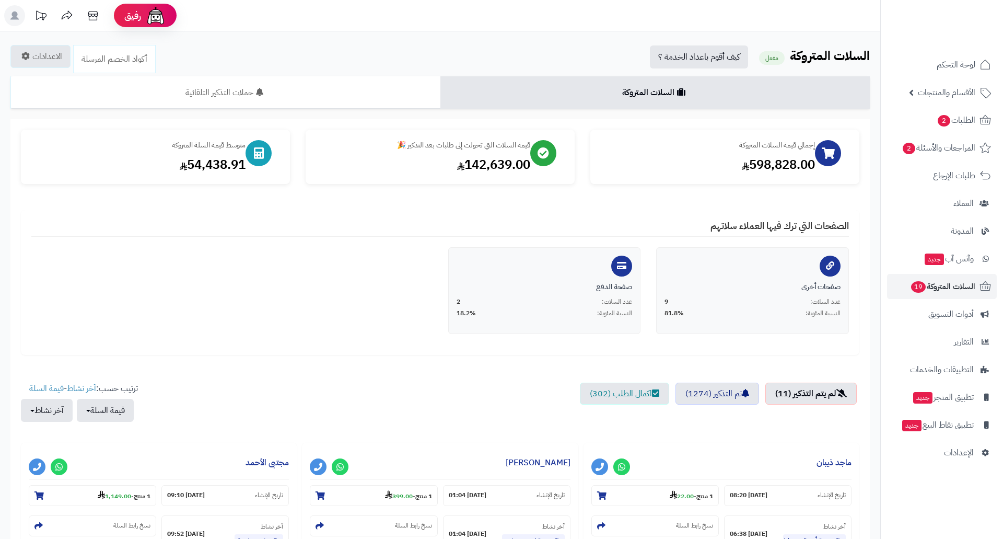
scroll to position [418, 0]
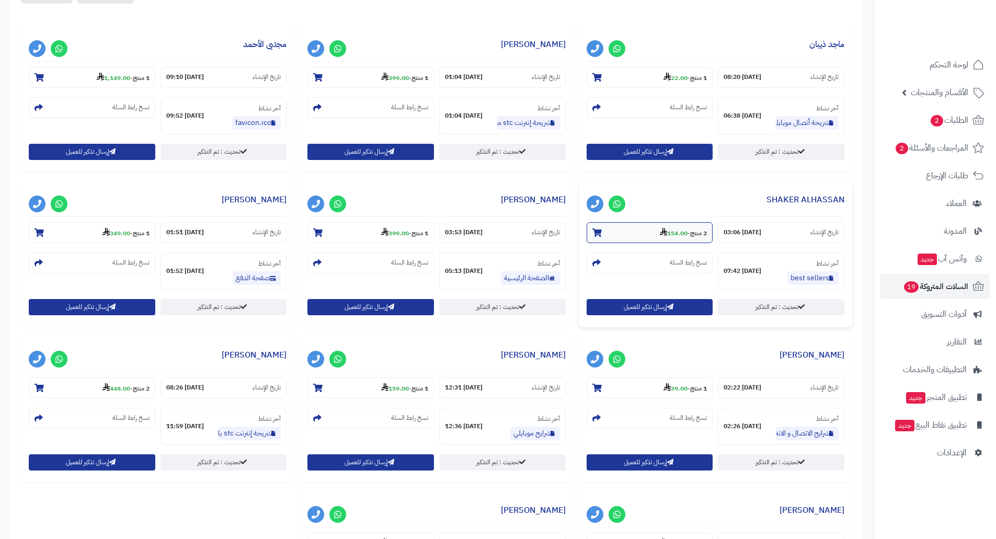
click at [668, 236] on strong "154.00" at bounding box center [674, 232] width 28 height 9
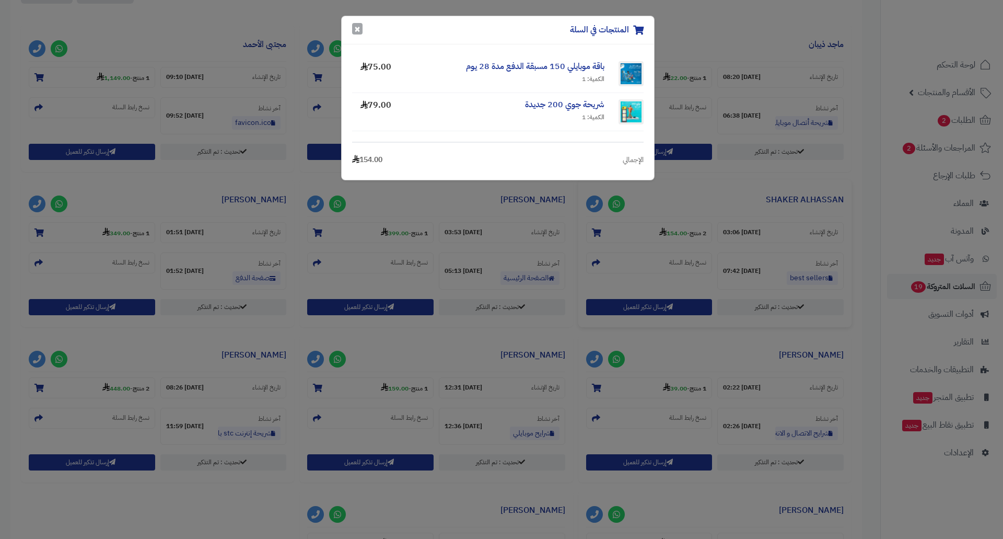
click at [359, 28] on button "×" at bounding box center [357, 28] width 10 height 11
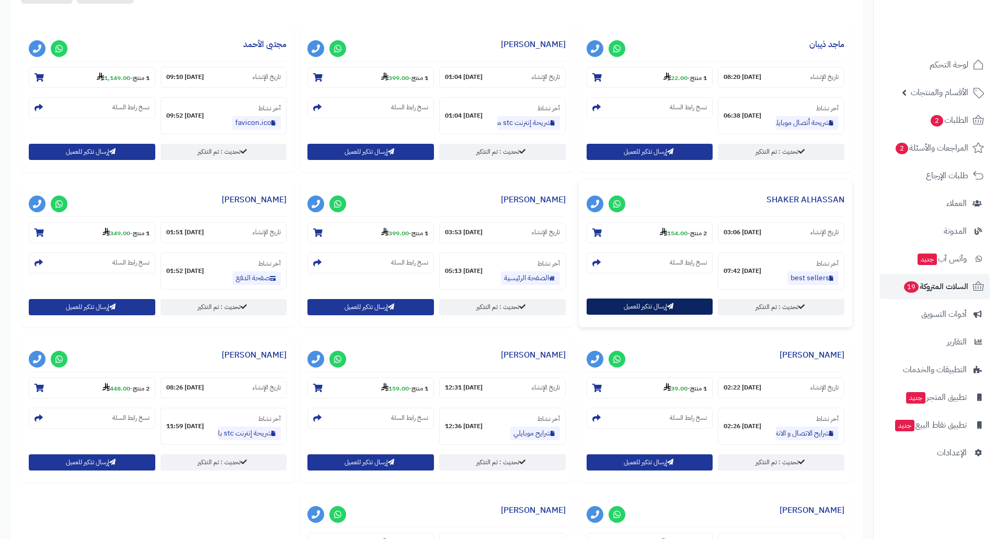
click at [637, 306] on button "إرسال تذكير للعميل" at bounding box center [649, 306] width 126 height 16
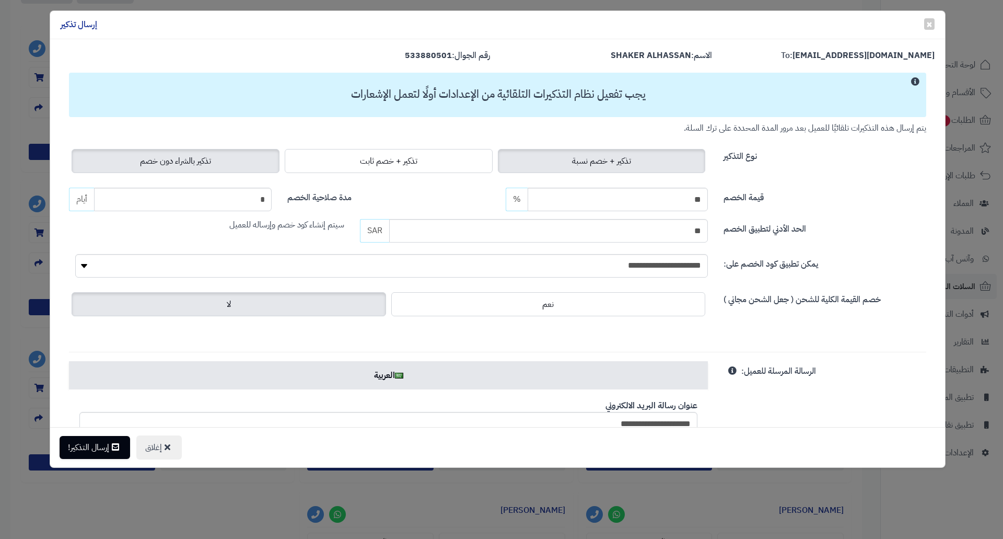
click at [205, 163] on span "تذكير بالشراء دون خصم" at bounding box center [175, 161] width 71 height 13
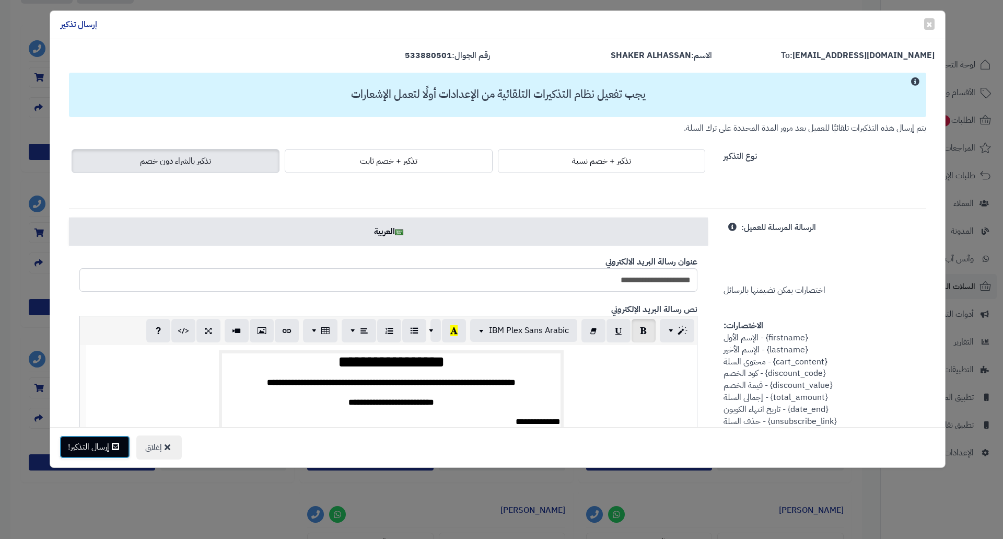
click at [117, 447] on icon at bounding box center [115, 446] width 7 height 8
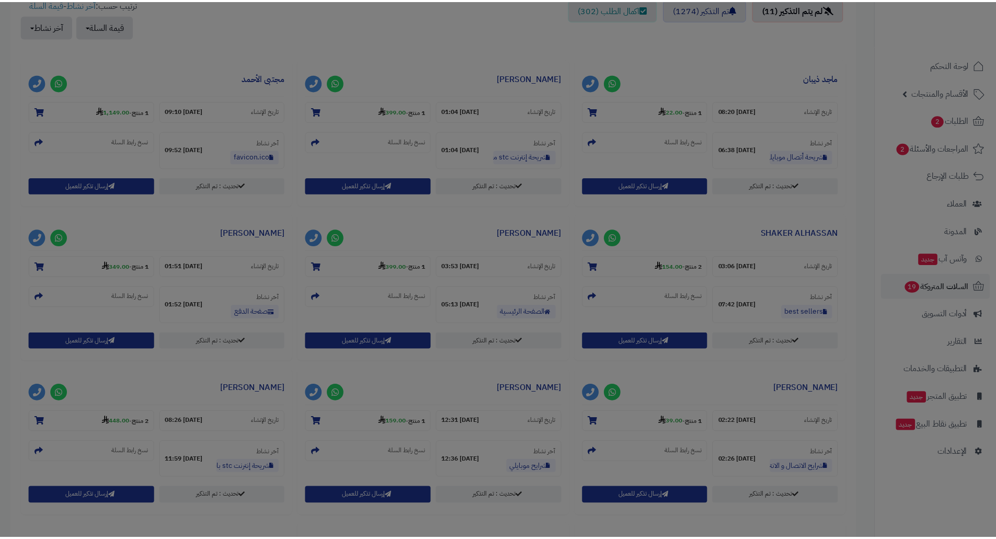
scroll to position [452, 0]
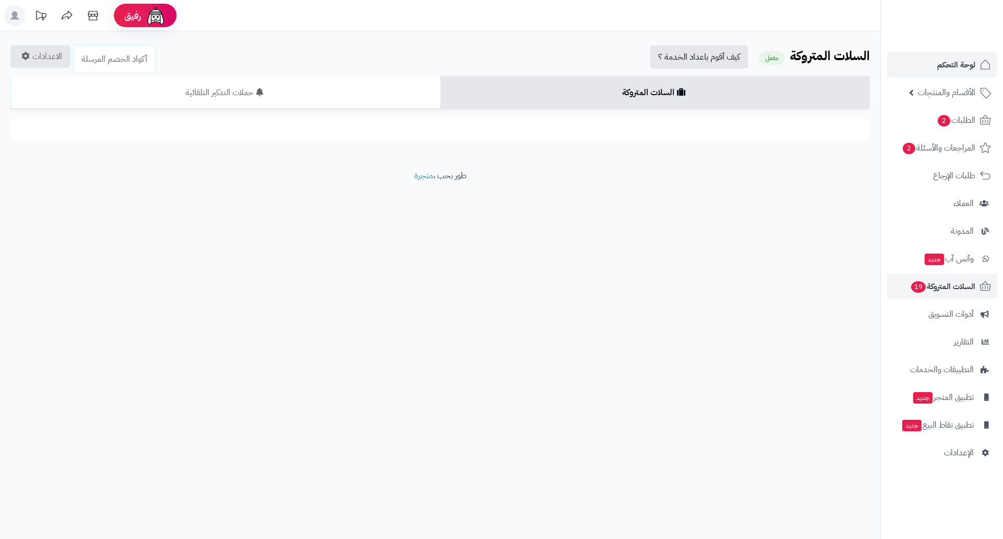
scroll to position [418, 0]
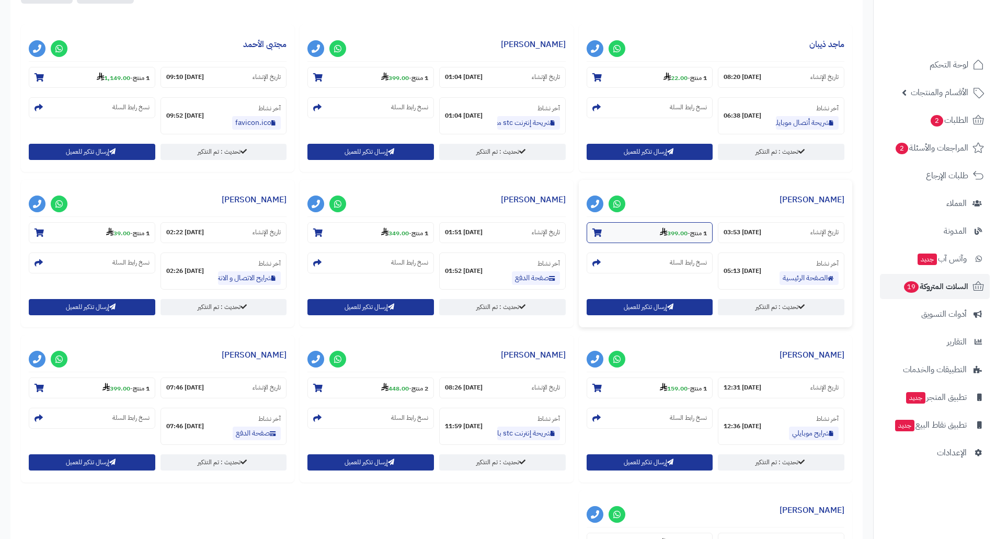
click at [676, 235] on strong "399.00" at bounding box center [674, 232] width 28 height 9
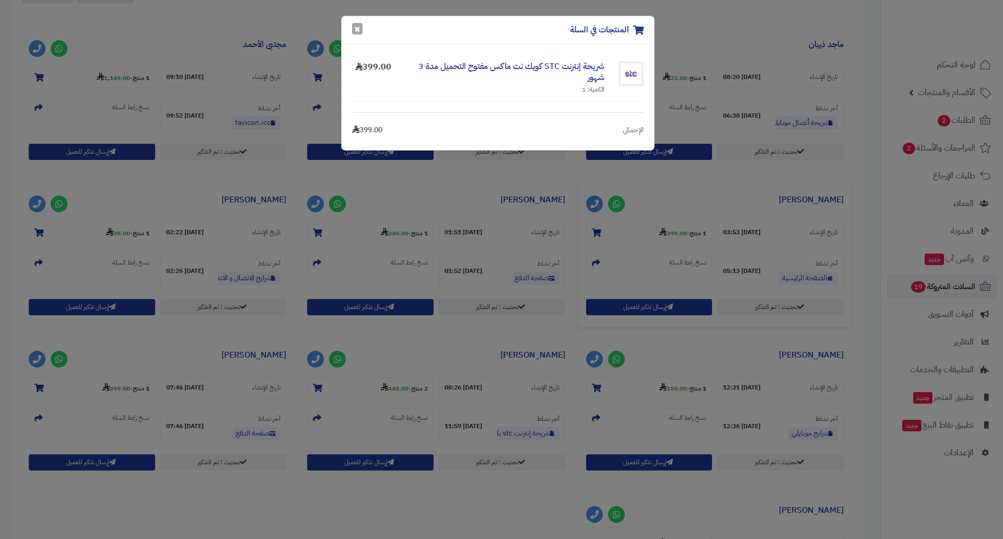
click at [359, 30] on button "×" at bounding box center [357, 28] width 10 height 11
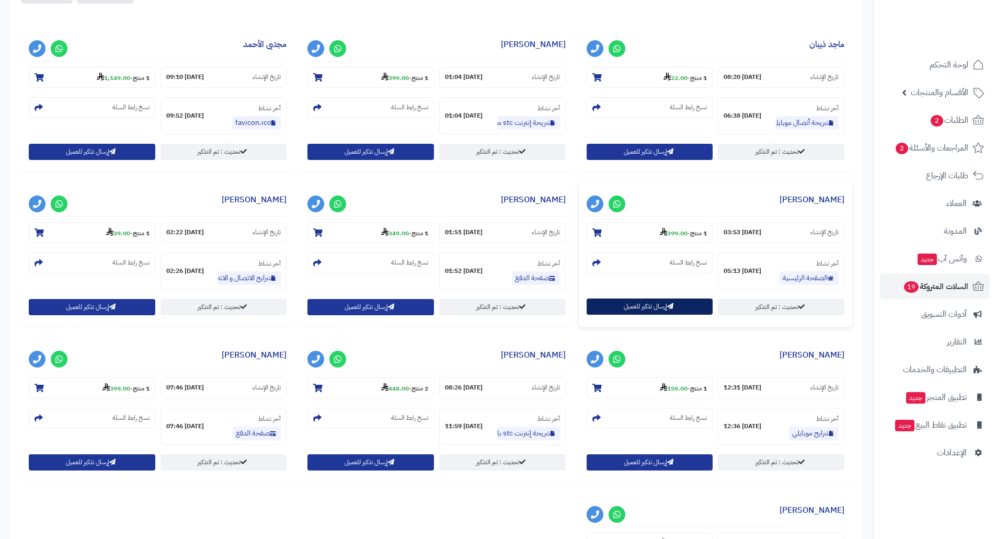
click at [631, 306] on button "إرسال تذكير للعميل" at bounding box center [649, 306] width 126 height 16
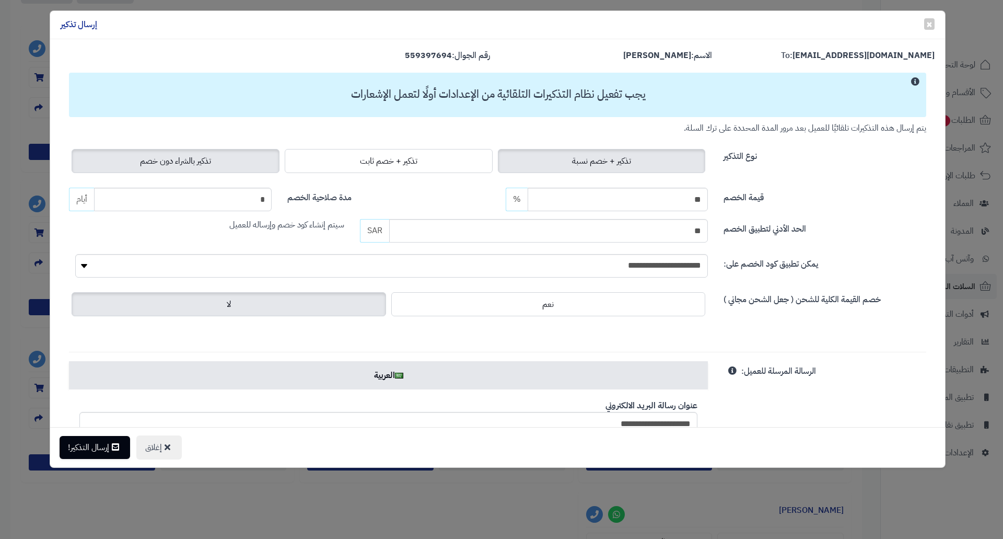
click at [196, 164] on span "تذكير بالشراء دون خصم" at bounding box center [175, 161] width 71 height 13
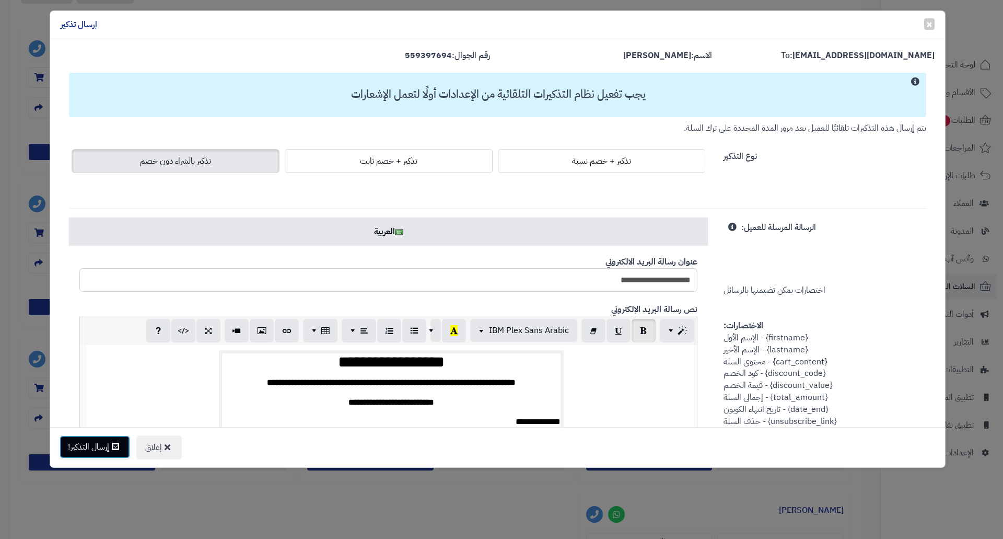
click at [98, 441] on button "إرسال التذكير!" at bounding box center [95, 446] width 71 height 23
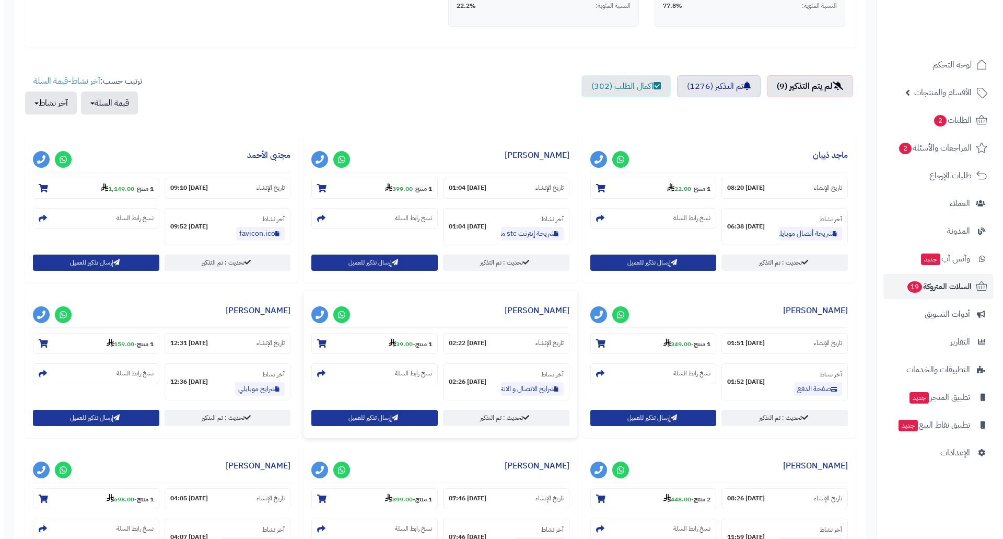
scroll to position [366, 0]
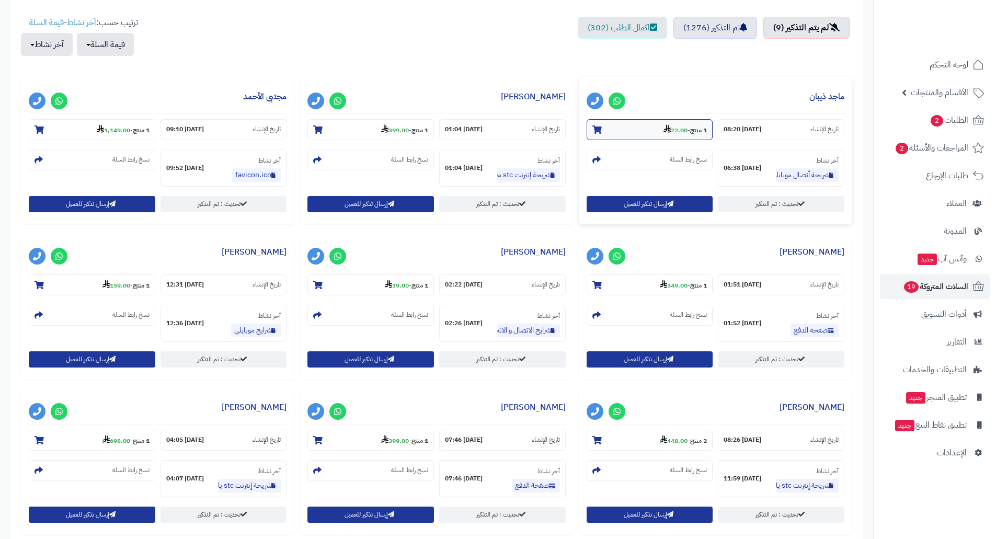
click at [674, 129] on strong "22.00" at bounding box center [675, 129] width 24 height 9
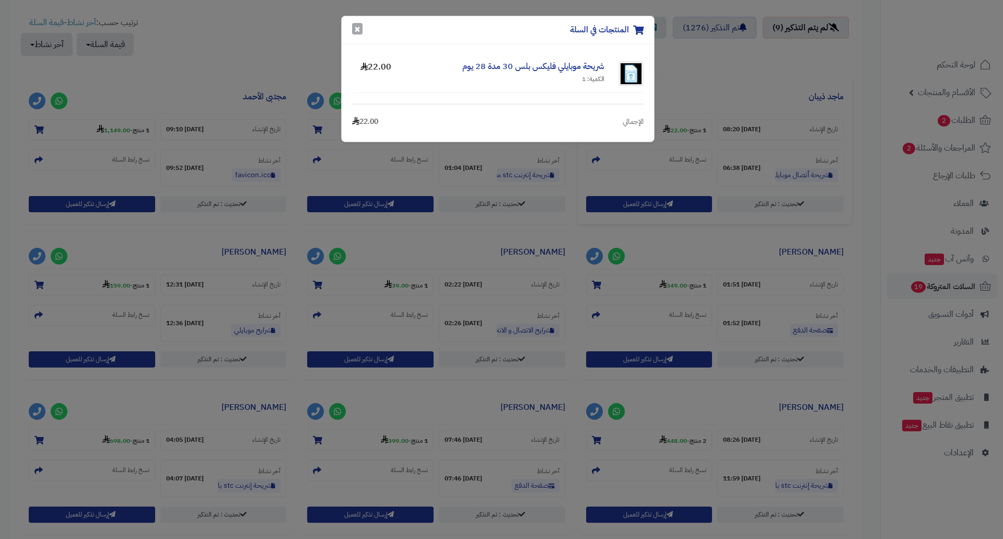
click at [354, 30] on button "×" at bounding box center [357, 28] width 10 height 11
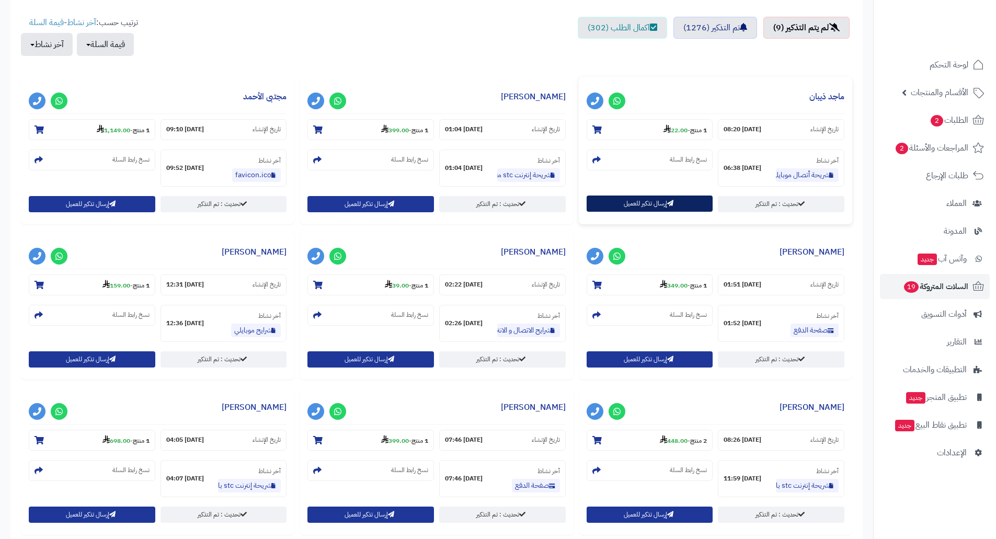
click at [634, 203] on button "إرسال تذكير للعميل" at bounding box center [649, 203] width 126 height 16
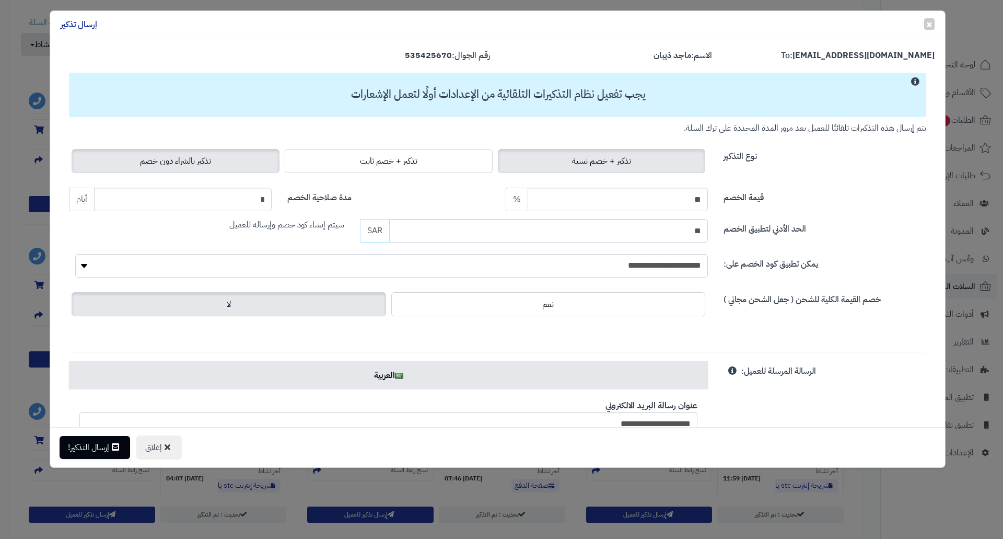
click at [211, 160] on span "تذكير بالشراء دون خصم" at bounding box center [175, 161] width 71 height 13
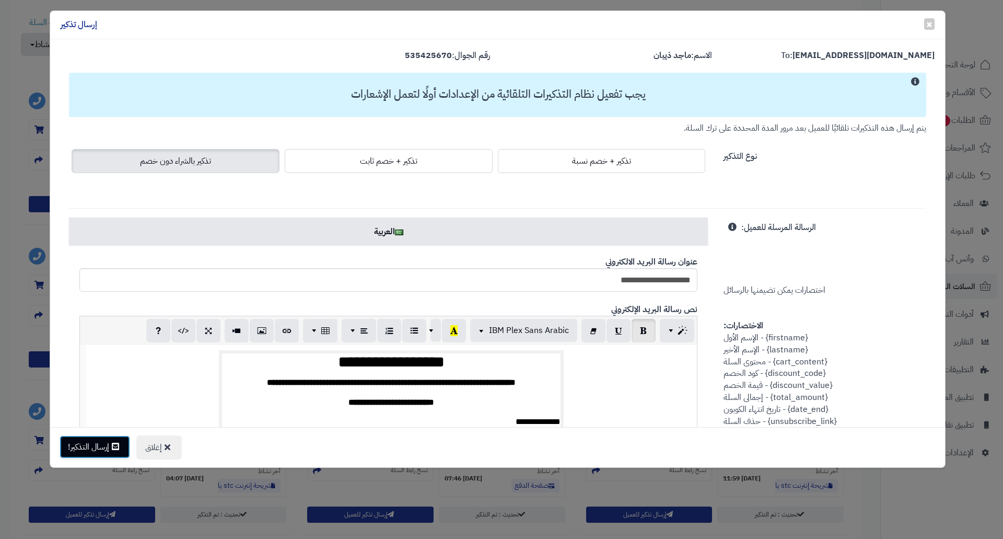
click at [104, 444] on button "إرسال التذكير!" at bounding box center [95, 446] width 71 height 23
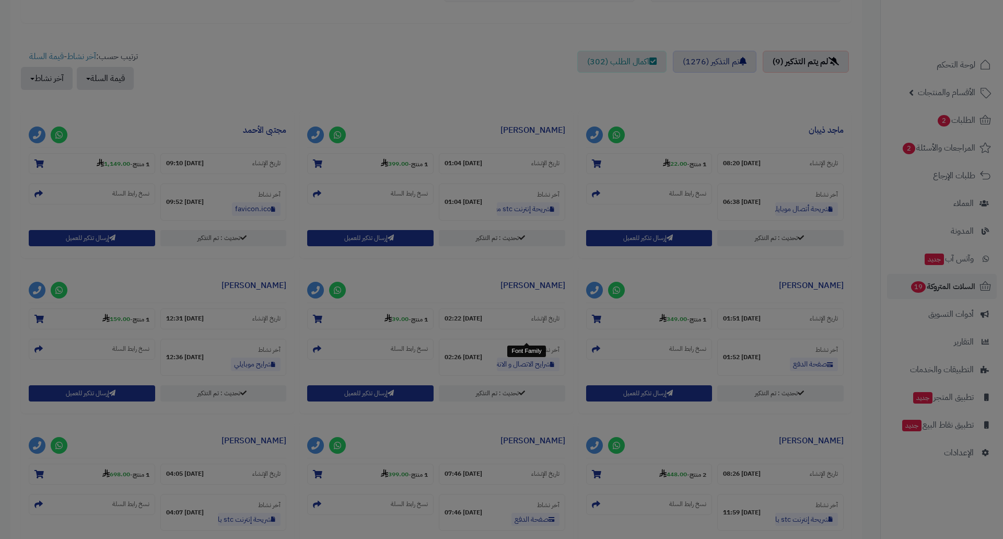
scroll to position [400, 0]
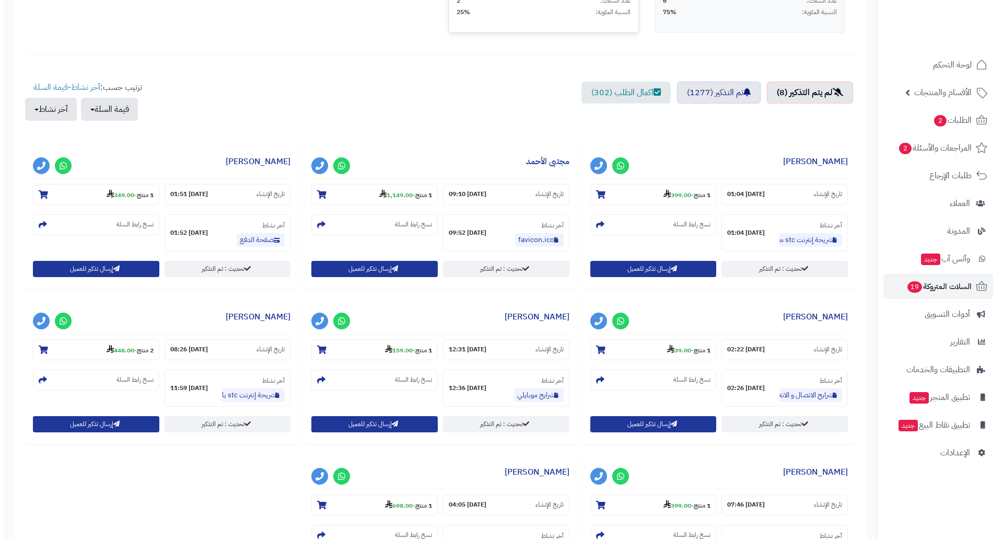
scroll to position [314, 0]
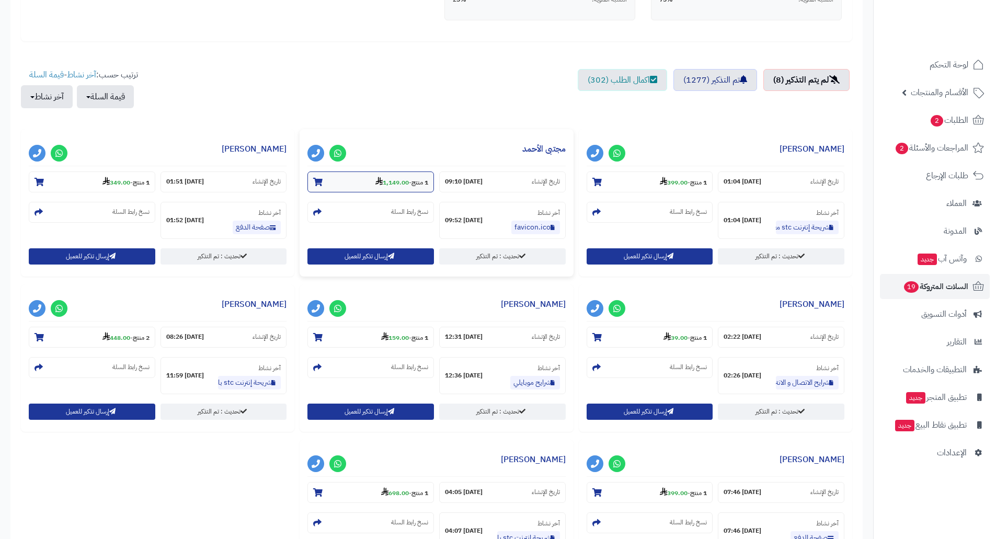
click at [388, 181] on strong "1,149.00" at bounding box center [391, 182] width 33 height 9
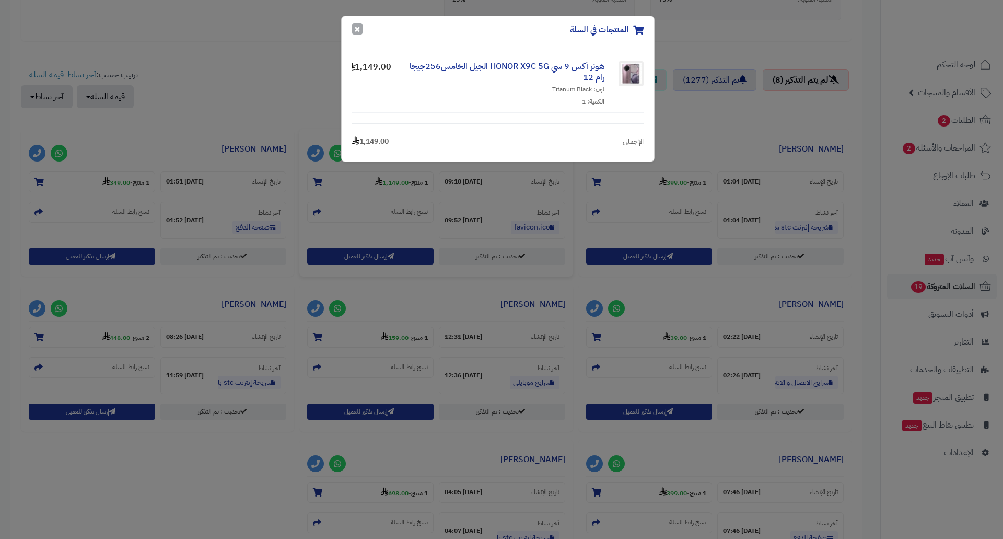
click at [358, 30] on button "×" at bounding box center [357, 28] width 10 height 11
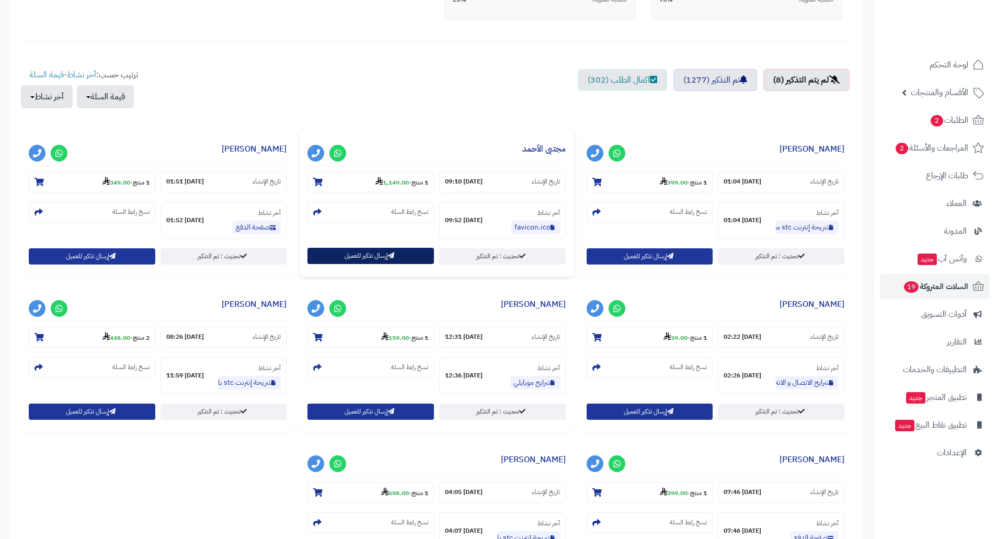
click at [372, 252] on button "إرسال تذكير للعميل" at bounding box center [370, 256] width 126 height 16
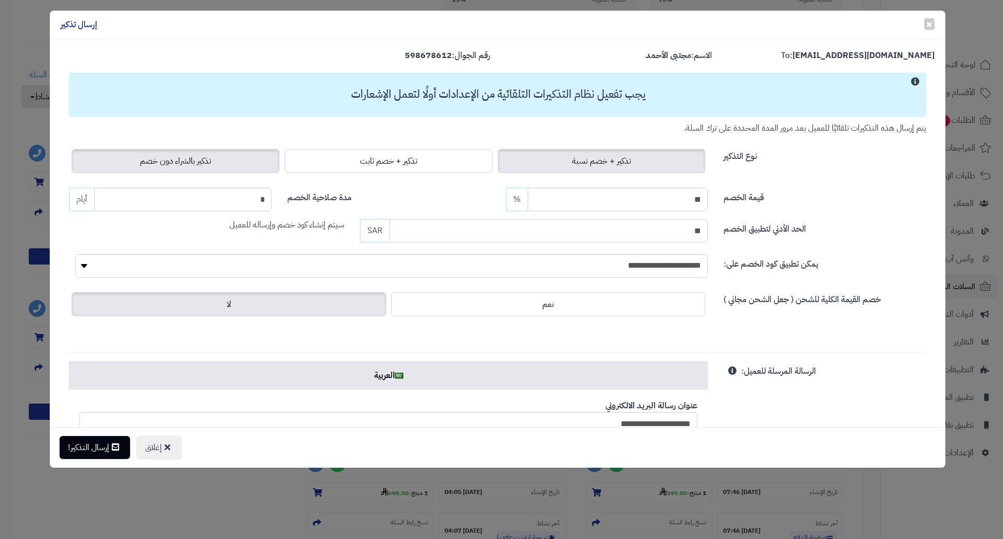
click at [208, 153] on label "تذكير بالشراء دون خصم" at bounding box center [176, 161] width 208 height 24
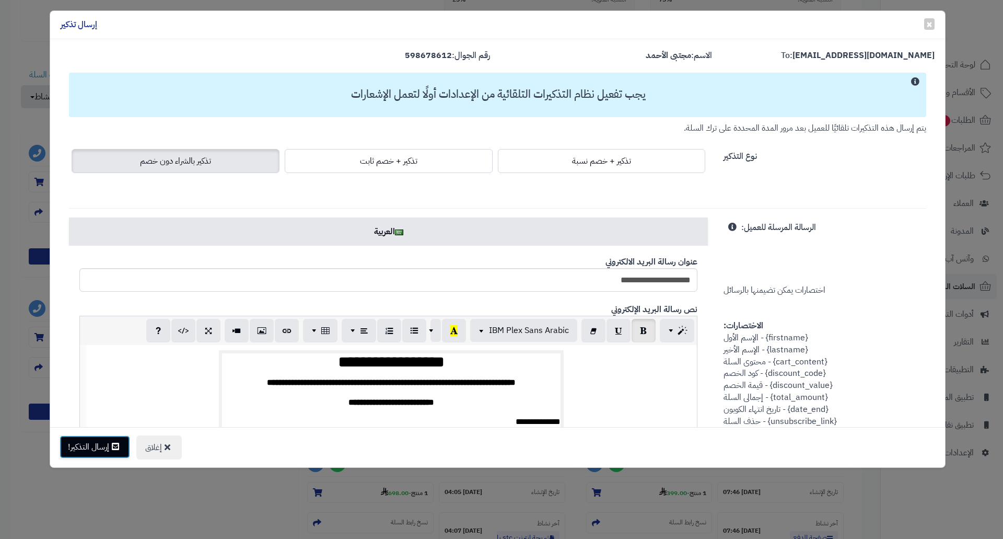
click at [98, 443] on button "إرسال التذكير!" at bounding box center [95, 446] width 71 height 23
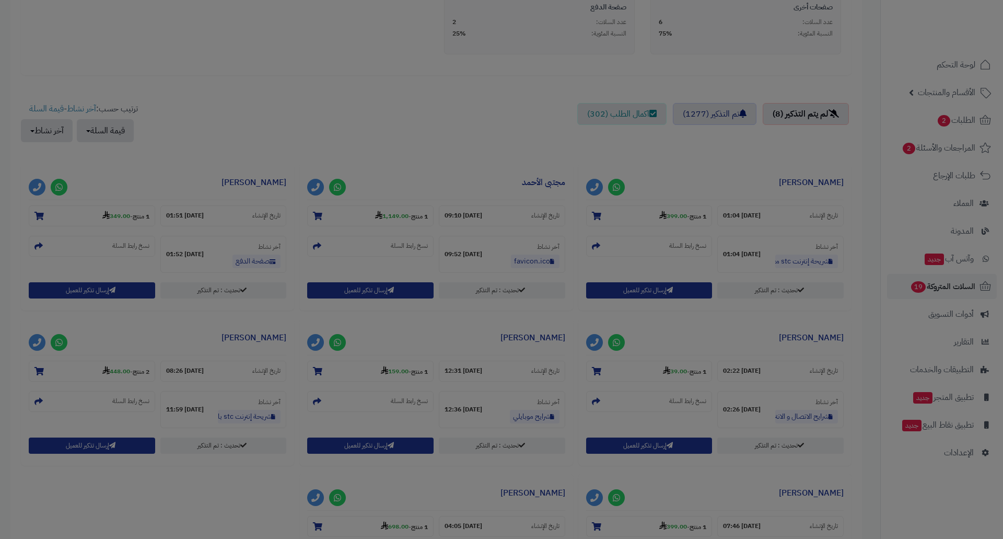
scroll to position [348, 0]
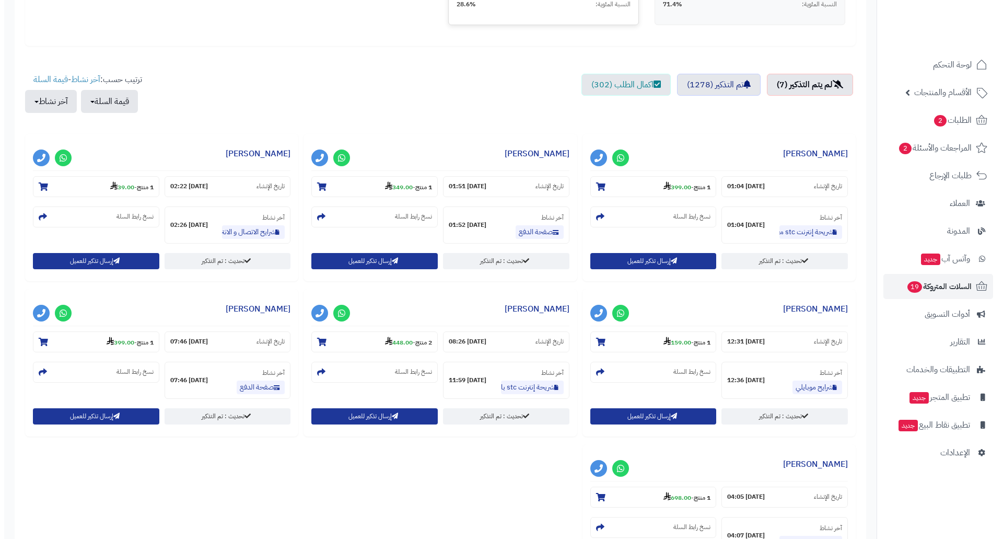
scroll to position [314, 0]
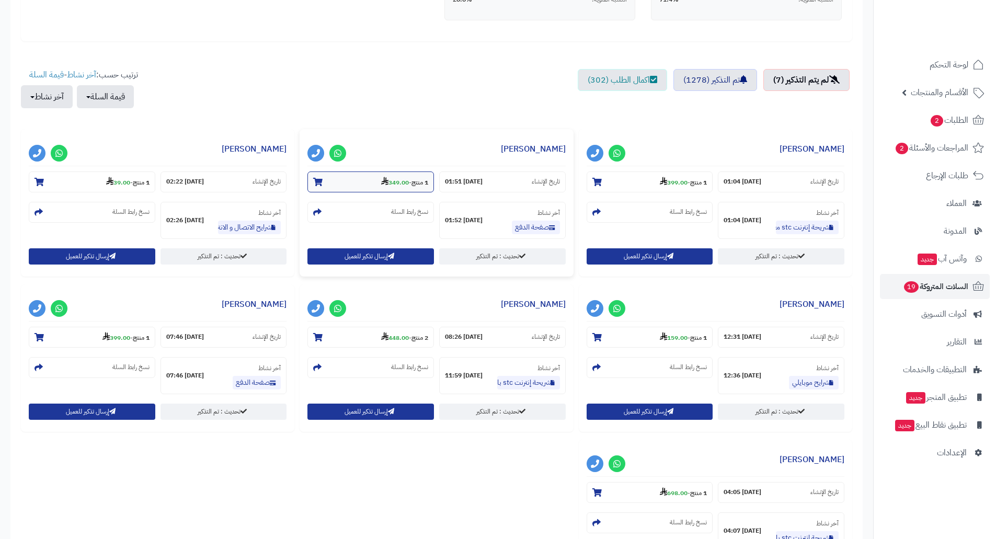
click at [389, 182] on strong "349.00" at bounding box center [395, 182] width 28 height 9
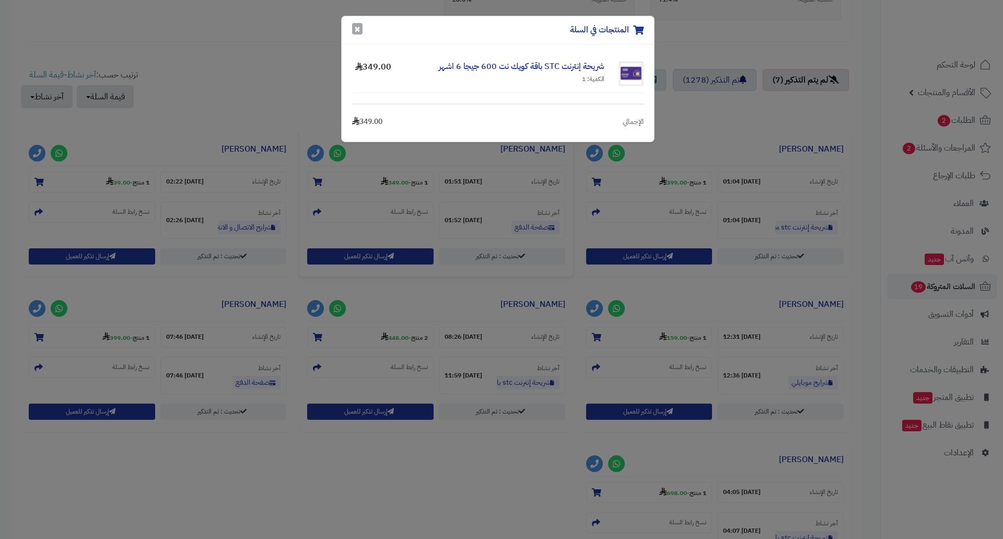
click at [357, 28] on button "×" at bounding box center [357, 28] width 10 height 11
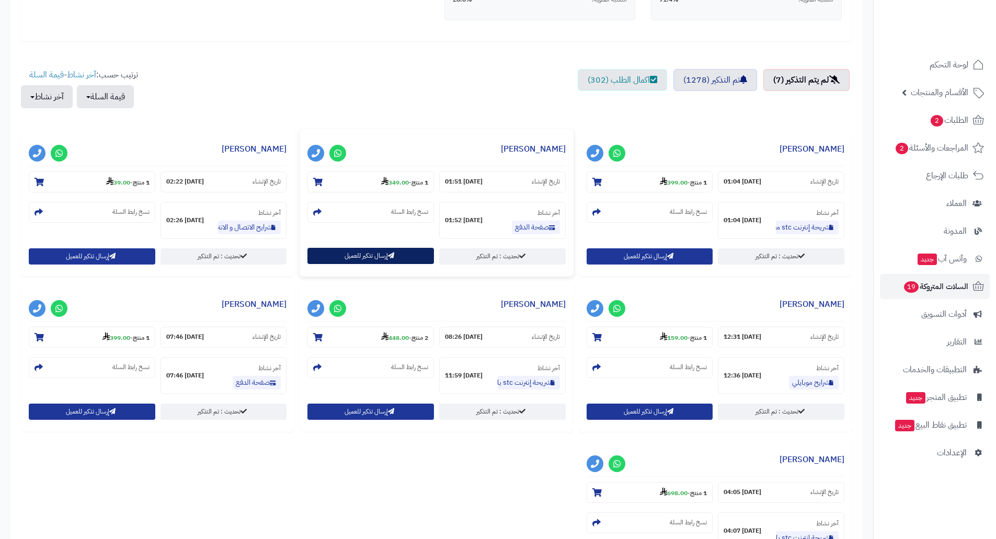
click at [376, 251] on button "إرسال تذكير للعميل" at bounding box center [370, 256] width 126 height 16
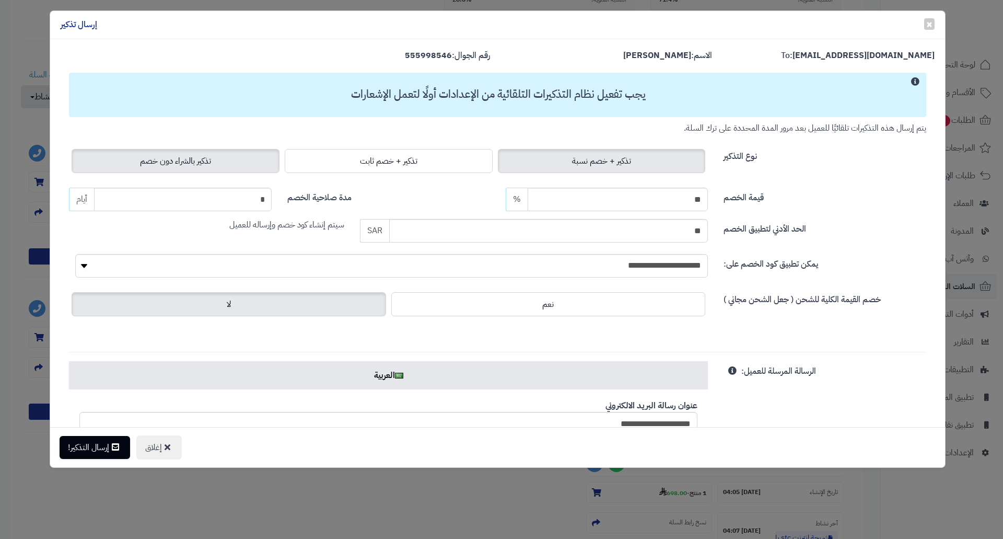
click at [202, 161] on span "تذكير بالشراء دون خصم" at bounding box center [175, 161] width 71 height 13
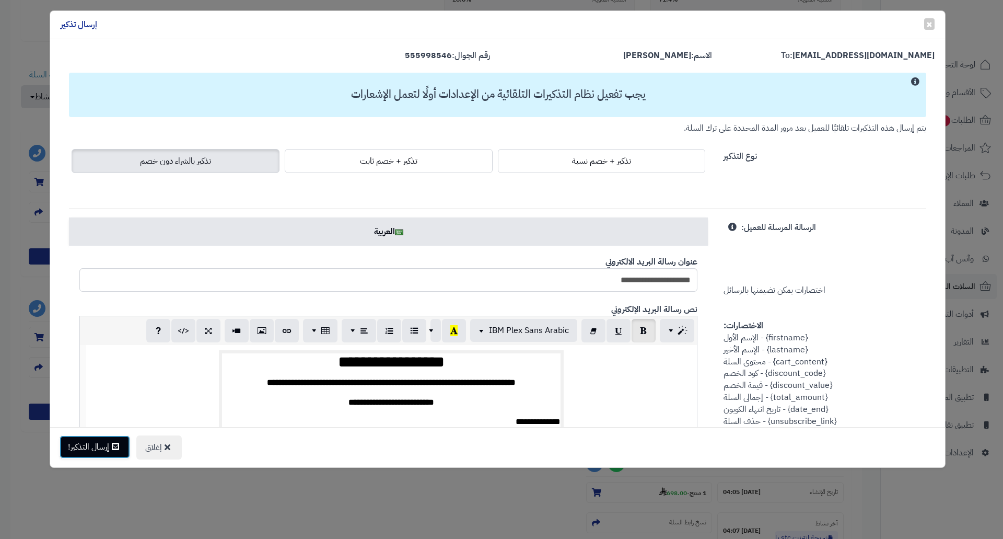
click at [107, 439] on button "إرسال التذكير!" at bounding box center [95, 446] width 71 height 23
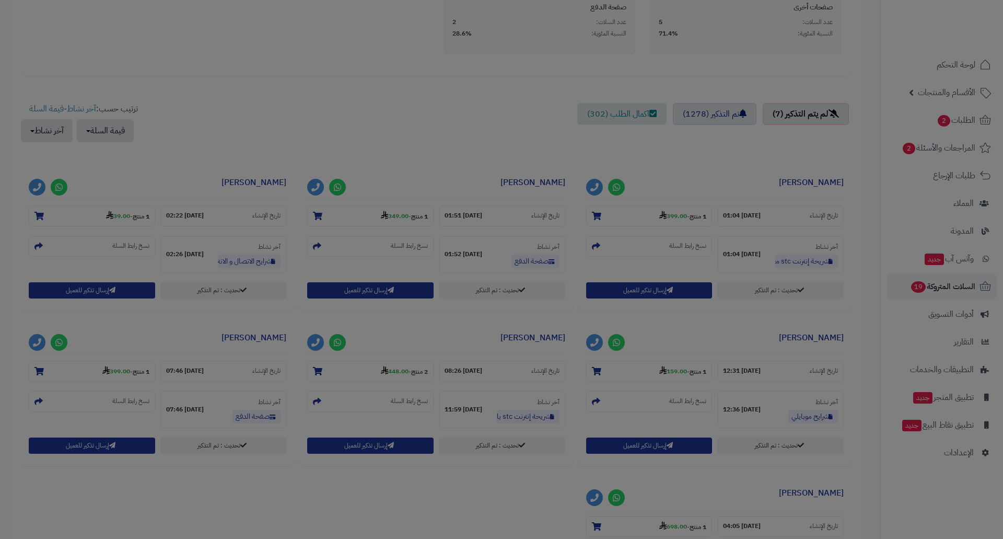
scroll to position [348, 0]
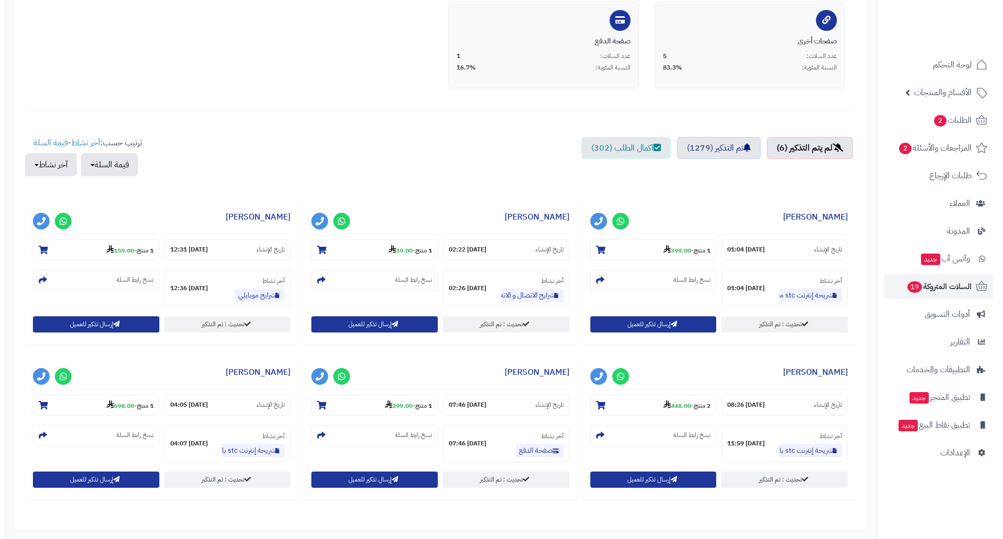
scroll to position [314, 0]
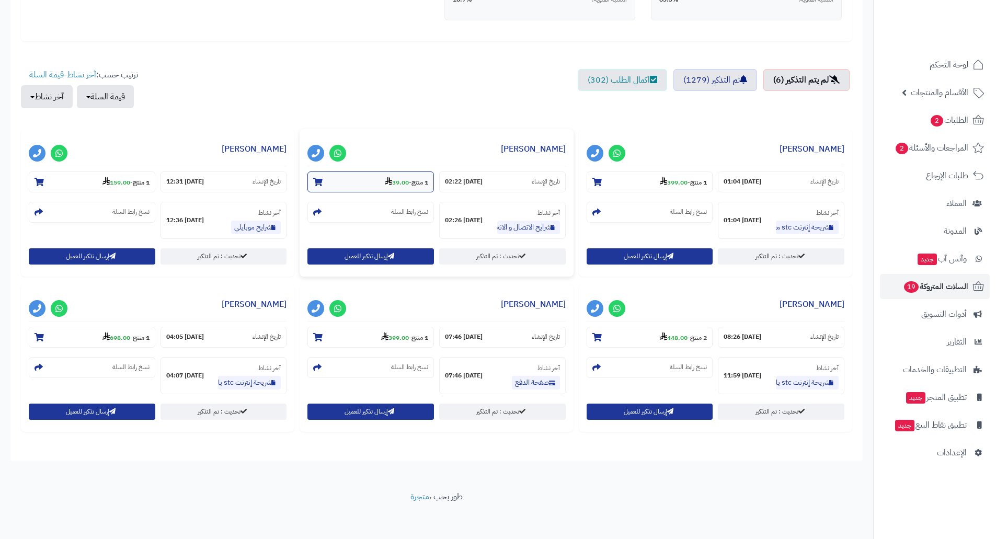
click at [394, 186] on strong "39.00" at bounding box center [397, 182] width 24 height 9
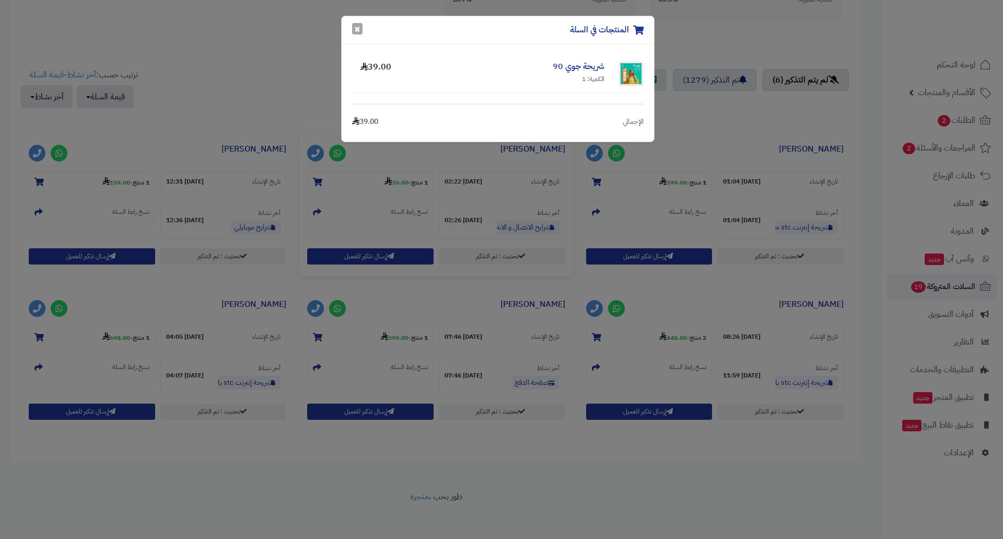
click at [361, 31] on button "×" at bounding box center [357, 28] width 10 height 11
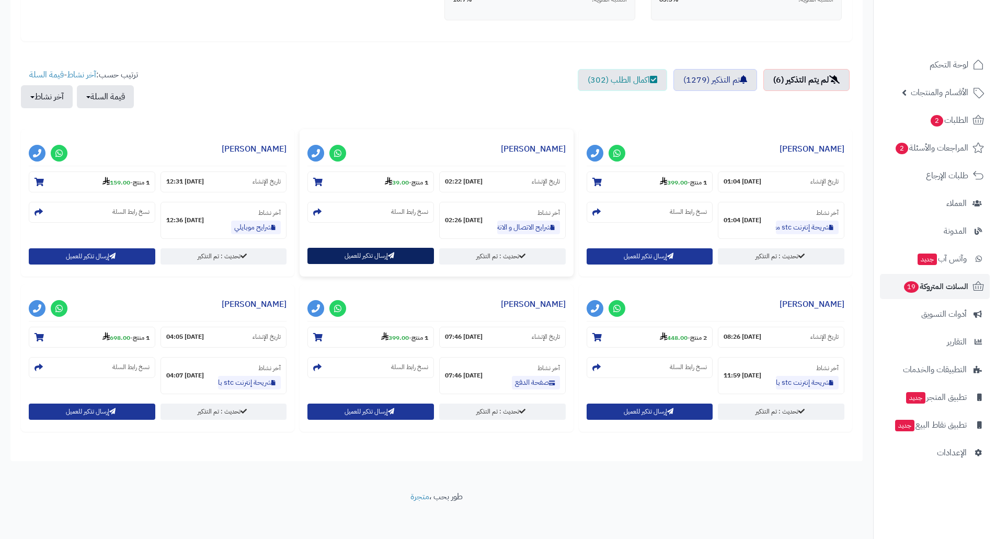
click at [394, 248] on button "إرسال تذكير للعميل" at bounding box center [370, 256] width 126 height 16
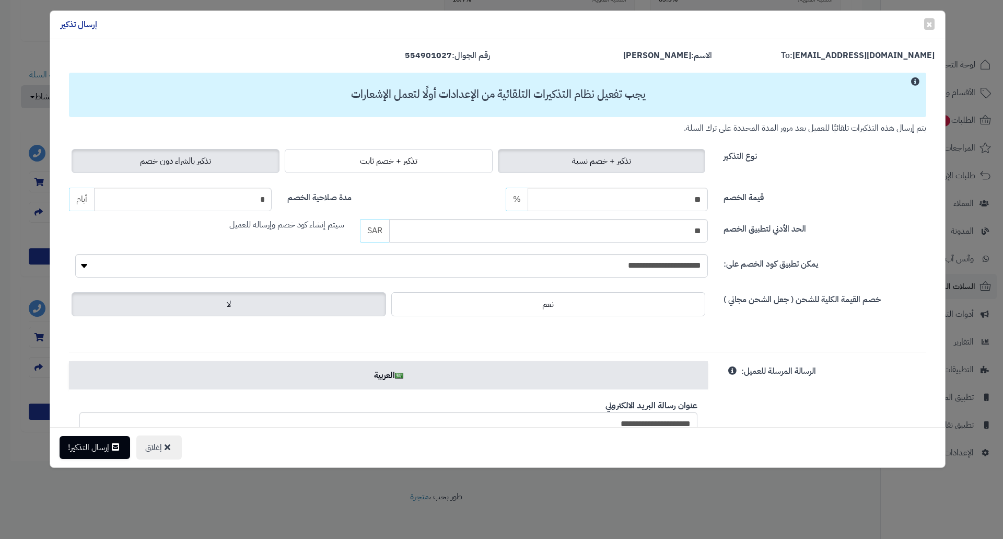
click at [211, 163] on span "تذكير بالشراء دون خصم" at bounding box center [175, 161] width 71 height 13
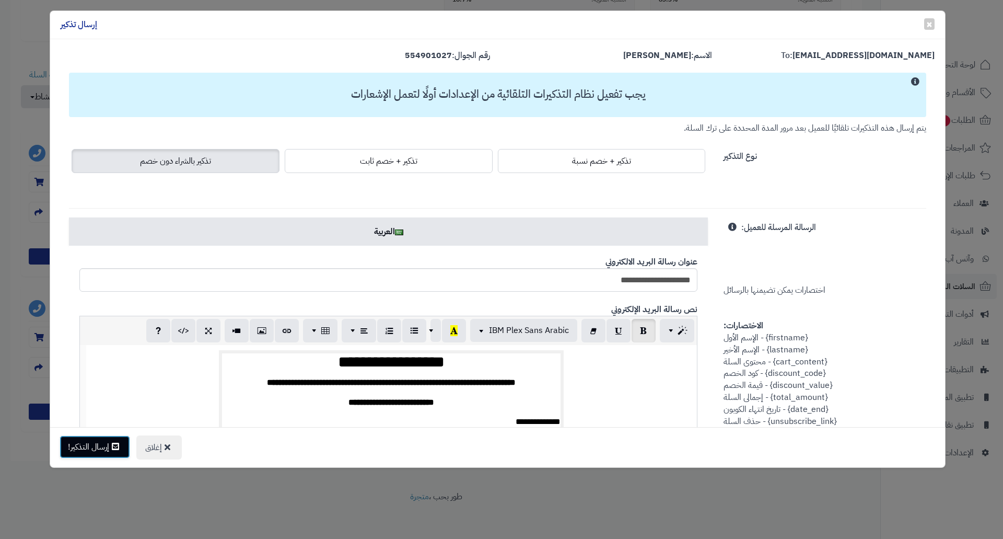
click at [85, 447] on button "إرسال التذكير!" at bounding box center [95, 446] width 71 height 23
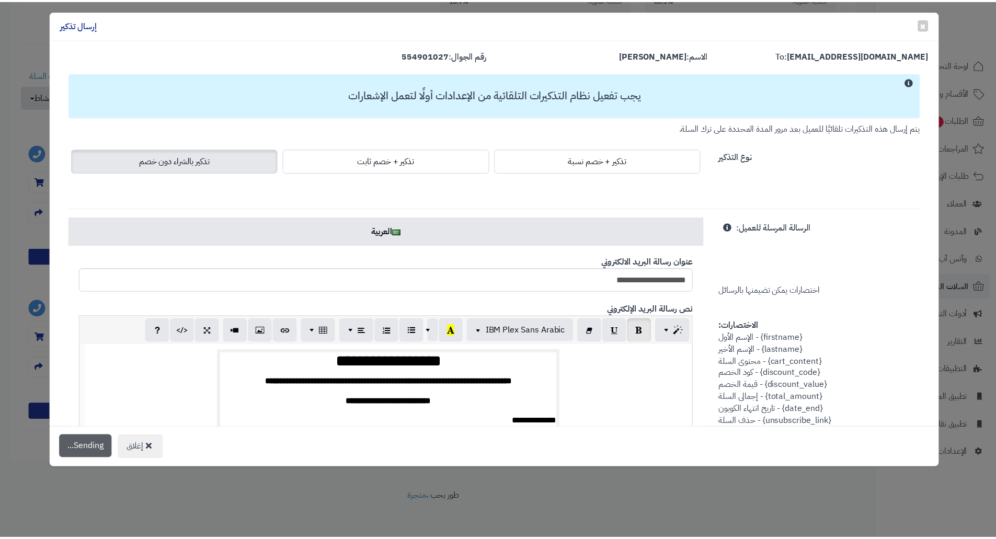
scroll to position [348, 0]
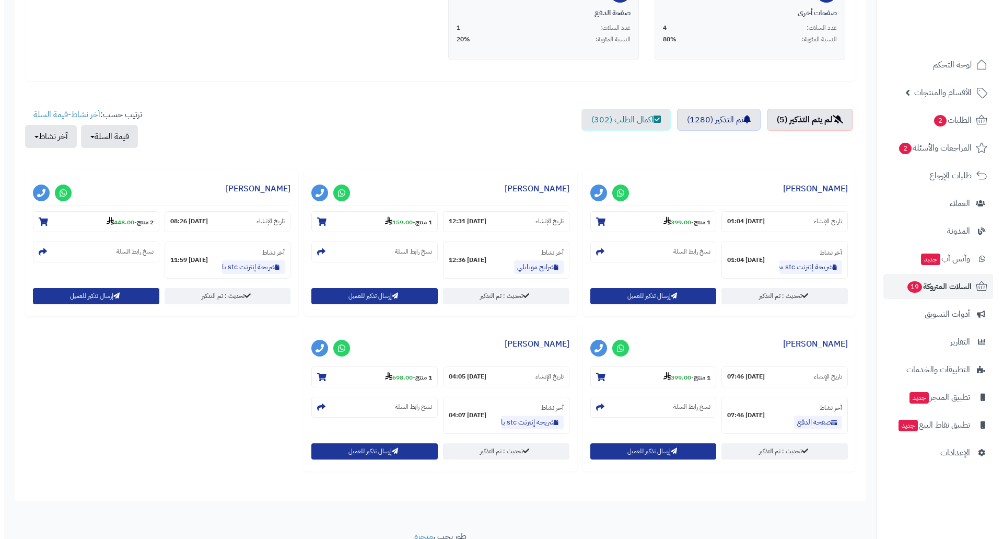
scroll to position [318, 0]
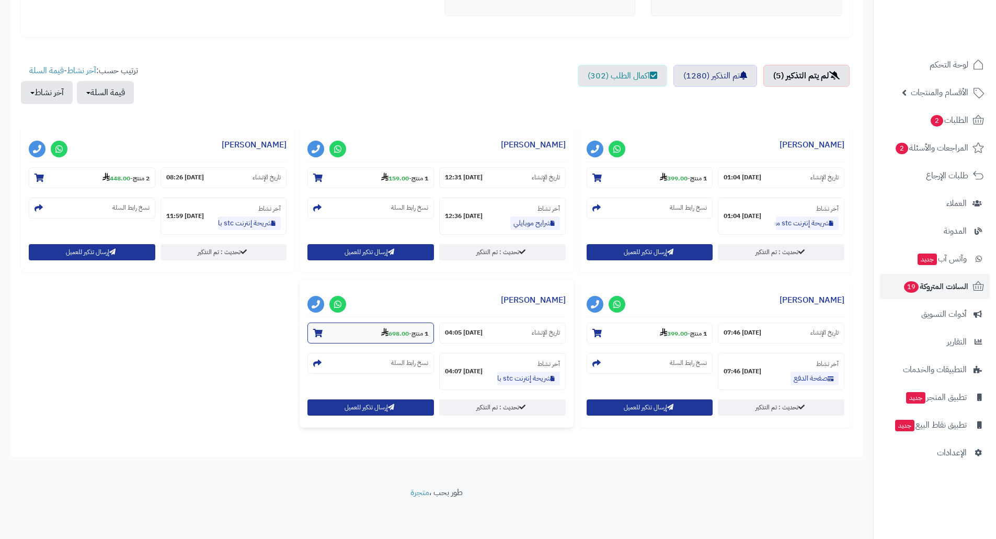
click at [402, 335] on strong "698.00" at bounding box center [395, 333] width 28 height 9
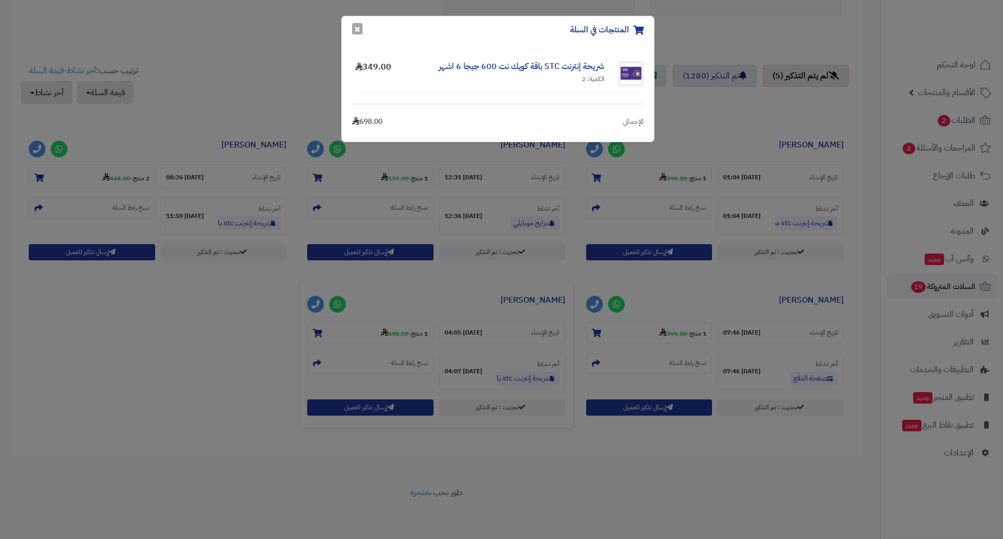
click at [356, 31] on button "×" at bounding box center [357, 28] width 10 height 11
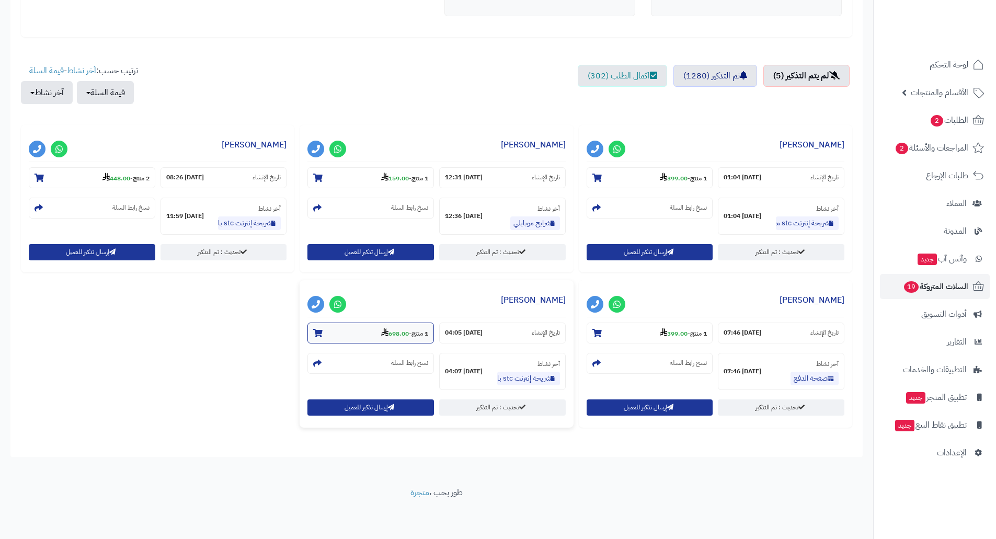
click at [391, 331] on strong "698.00" at bounding box center [395, 333] width 28 height 9
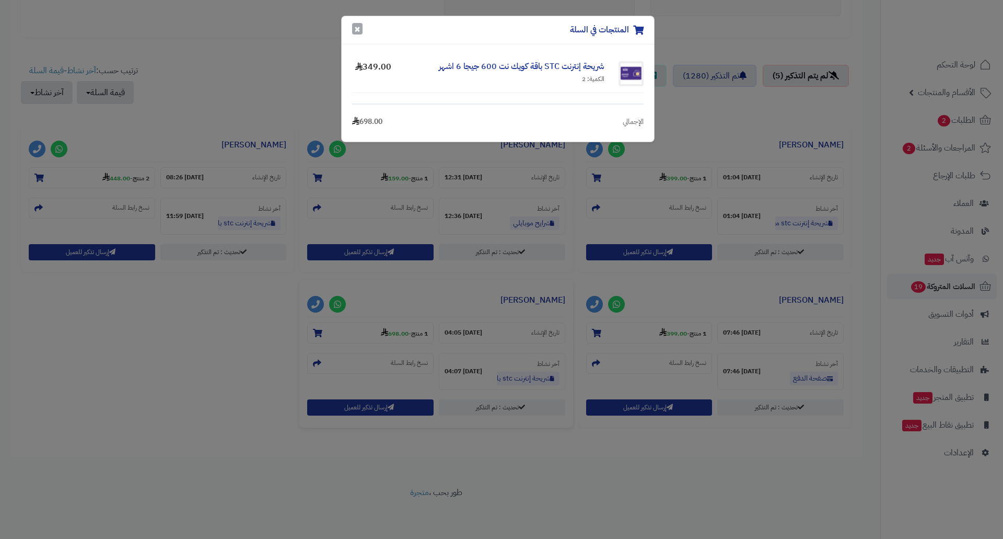
click at [359, 29] on button "×" at bounding box center [357, 28] width 10 height 11
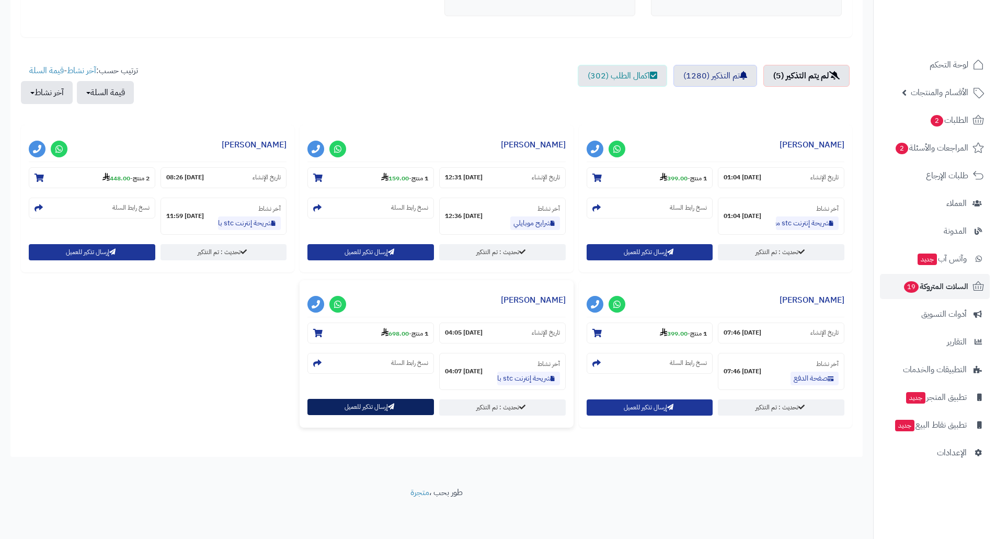
click at [354, 407] on button "إرسال تذكير للعميل" at bounding box center [370, 407] width 126 height 16
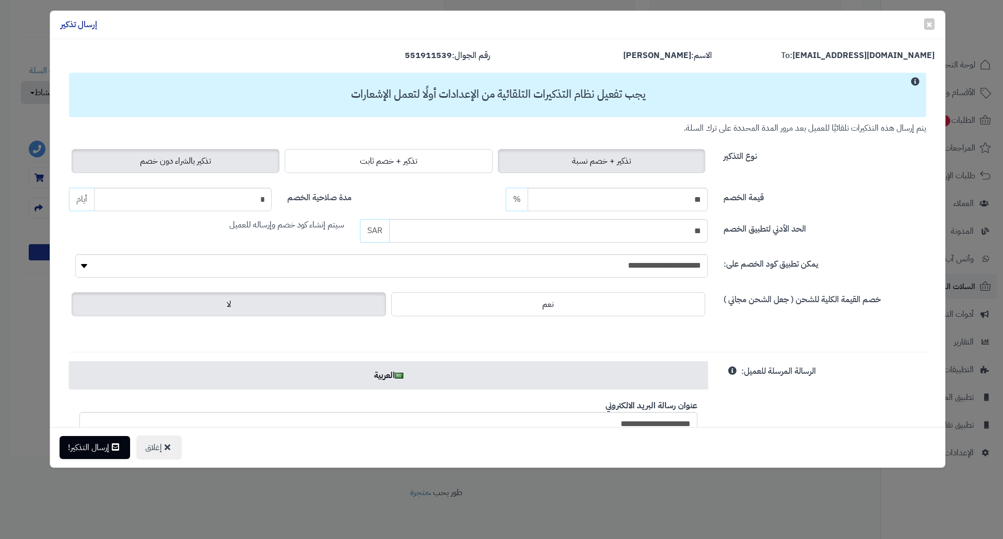
click at [163, 169] on label "تذكير بالشراء دون خصم" at bounding box center [176, 161] width 208 height 24
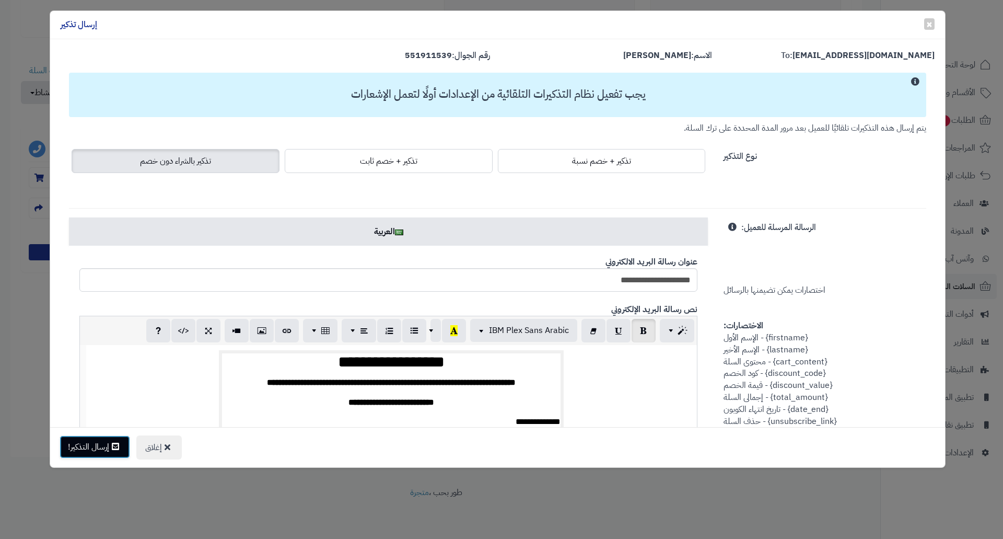
click at [99, 445] on button "إرسال التذكير!" at bounding box center [95, 446] width 71 height 23
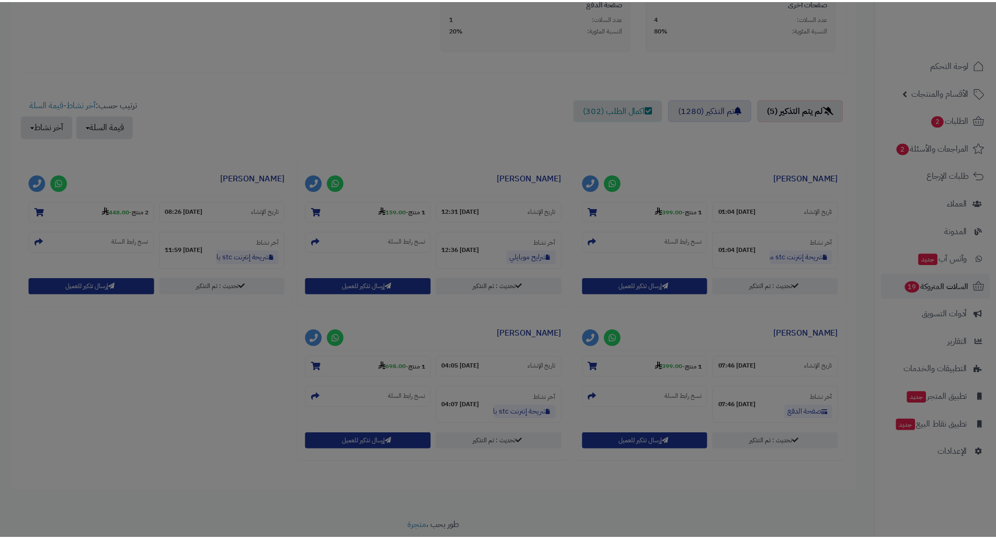
scroll to position [352, 0]
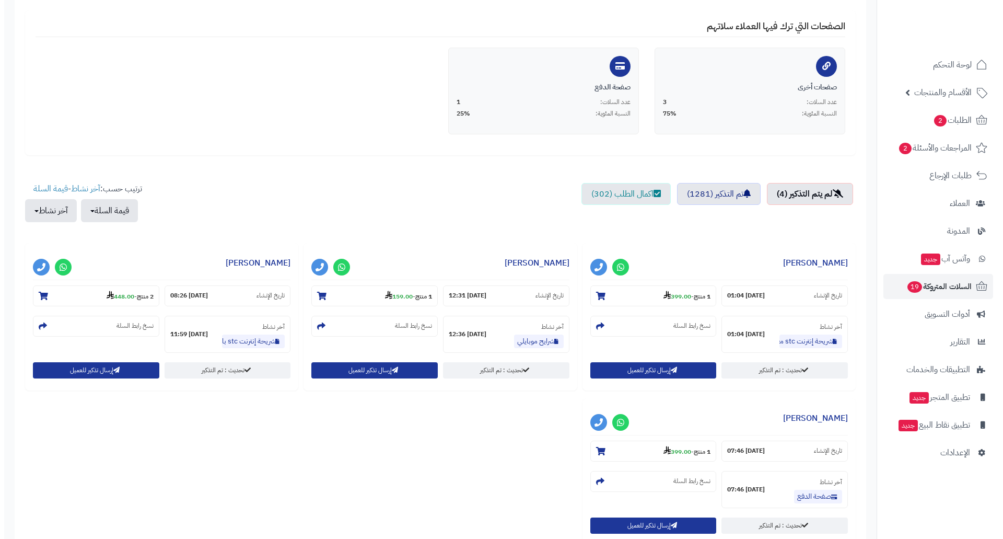
scroll to position [261, 0]
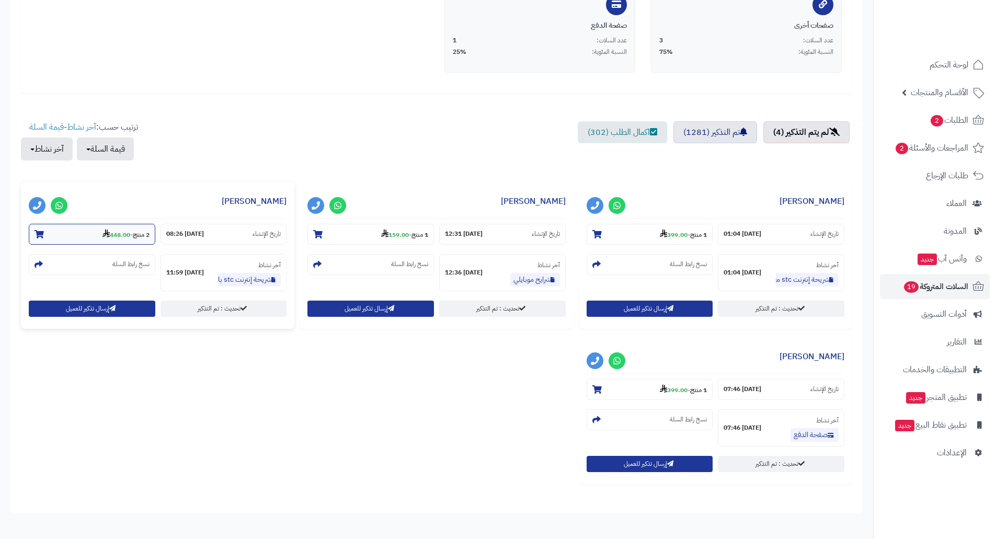
click at [116, 235] on strong "448.00" at bounding box center [116, 234] width 28 height 9
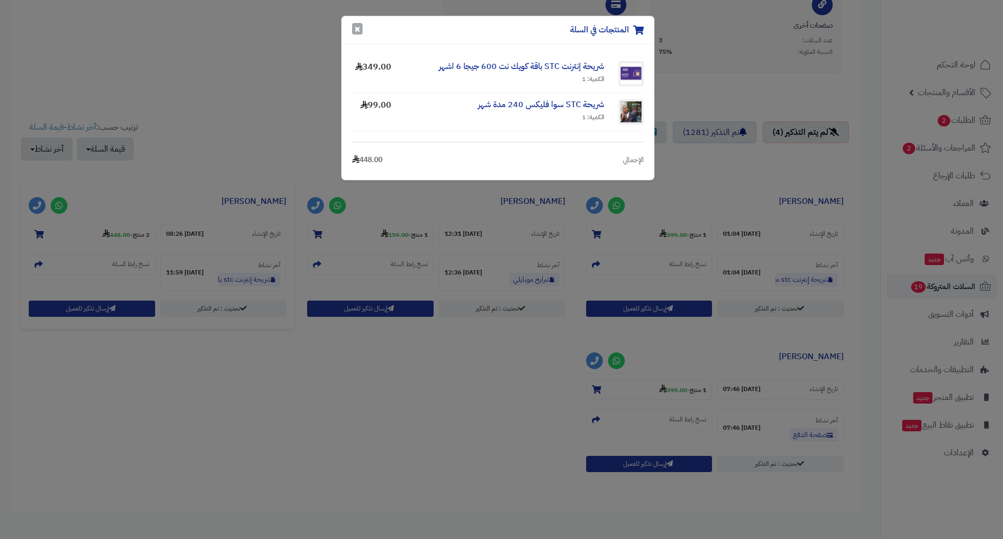
click at [359, 29] on button "×" at bounding box center [357, 28] width 10 height 11
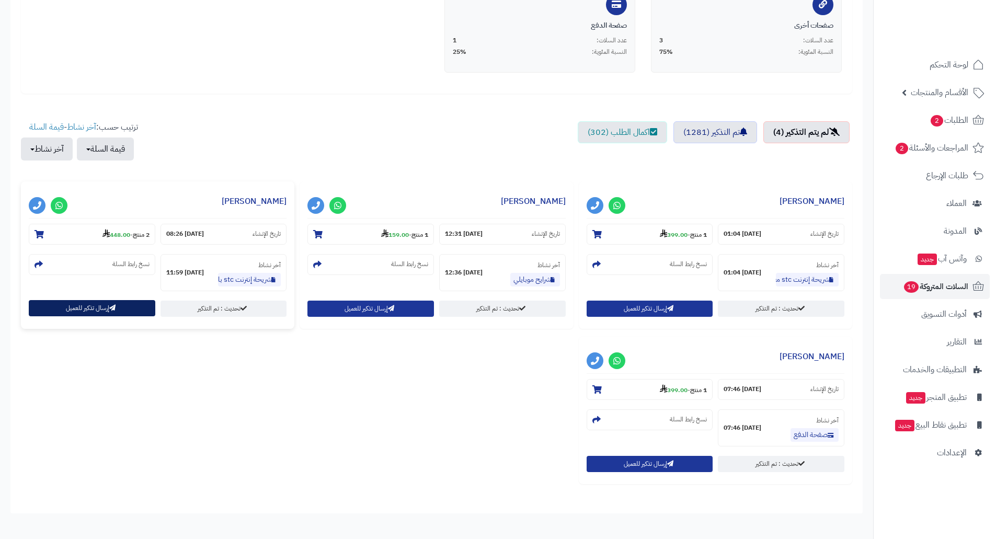
click at [75, 304] on button "إرسال تذكير للعميل" at bounding box center [92, 308] width 126 height 16
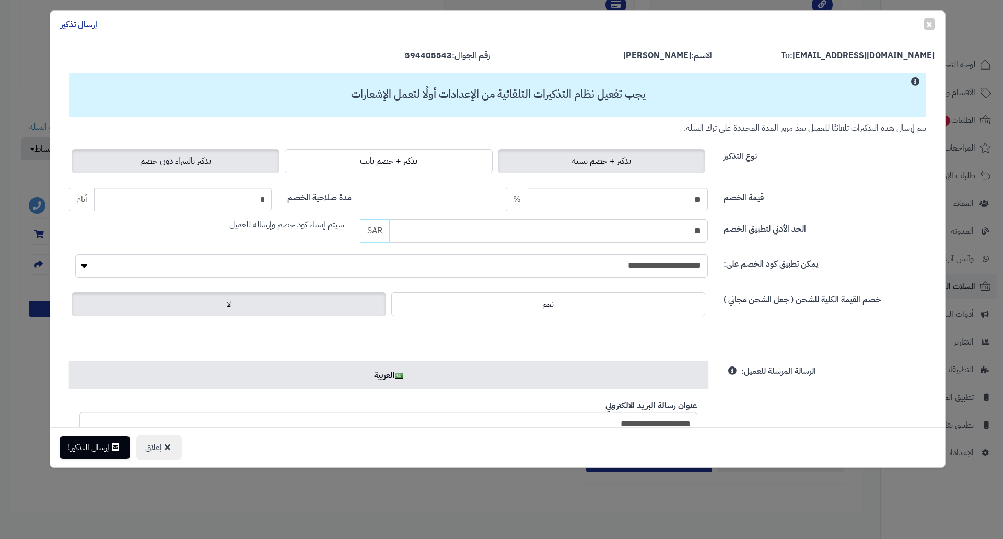
click at [200, 161] on span "تذكير بالشراء دون خصم" at bounding box center [175, 161] width 71 height 13
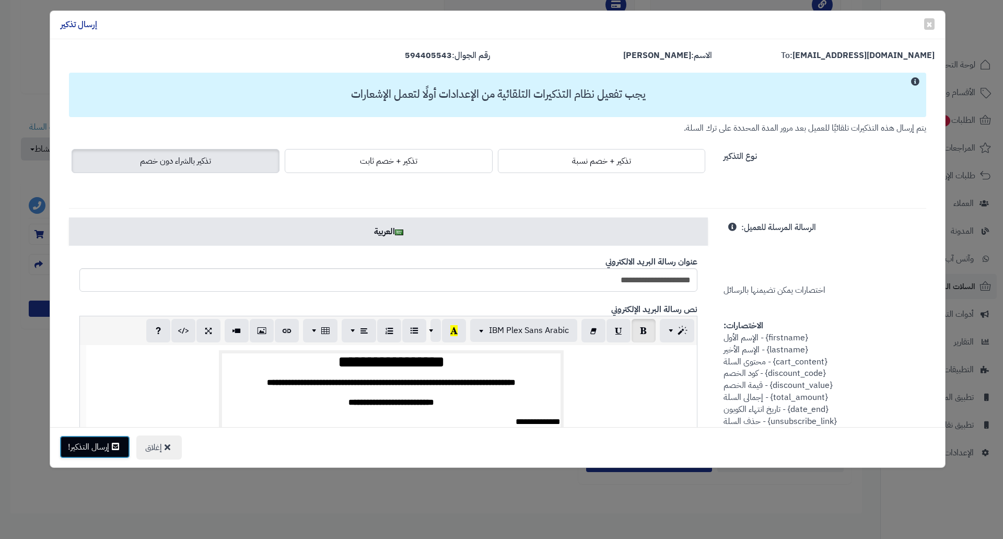
click at [101, 442] on button "إرسال التذكير!" at bounding box center [95, 446] width 71 height 23
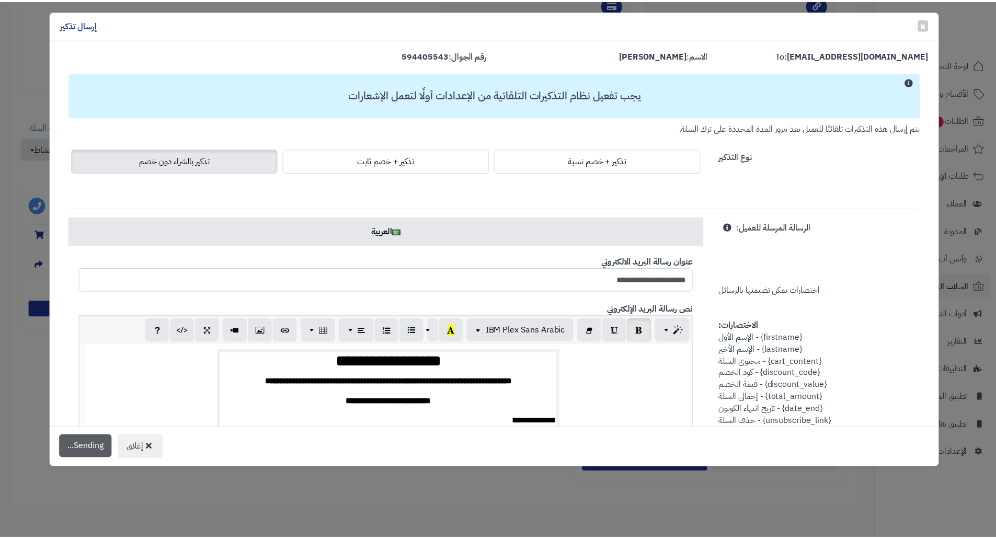
scroll to position [295, 0]
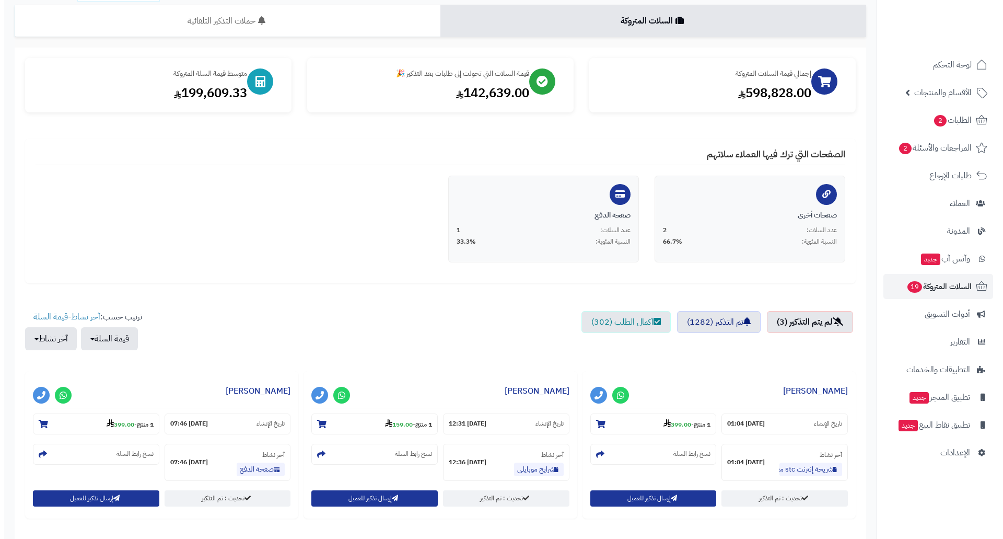
scroll to position [163, 0]
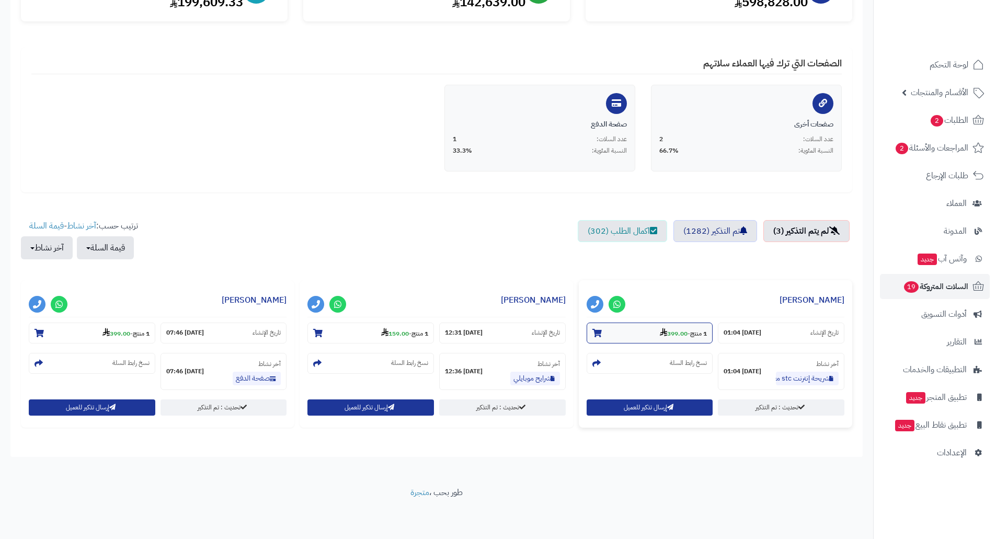
click at [678, 333] on strong "399.00" at bounding box center [674, 333] width 28 height 9
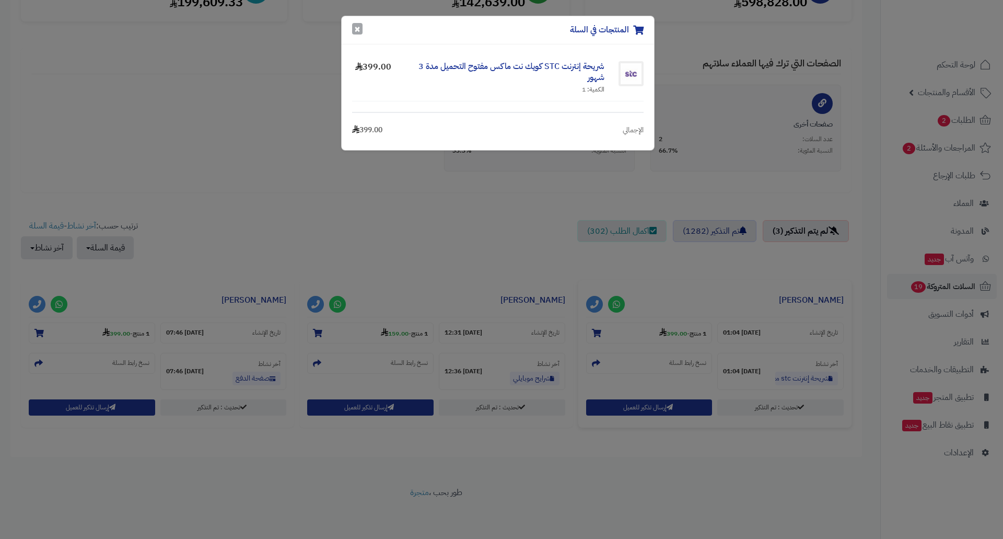
click at [357, 31] on button "×" at bounding box center [357, 28] width 10 height 11
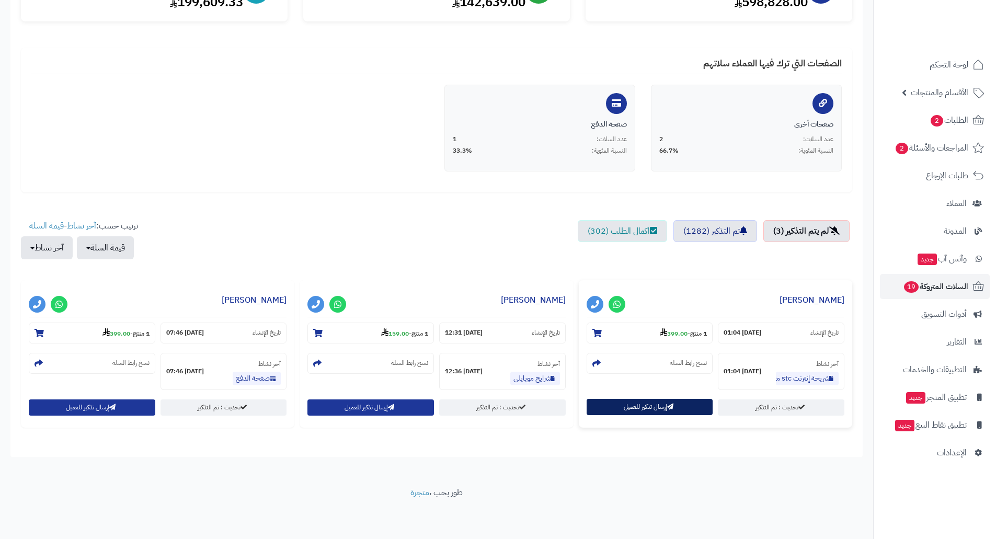
click at [631, 409] on button "إرسال تذكير للعميل" at bounding box center [649, 407] width 126 height 16
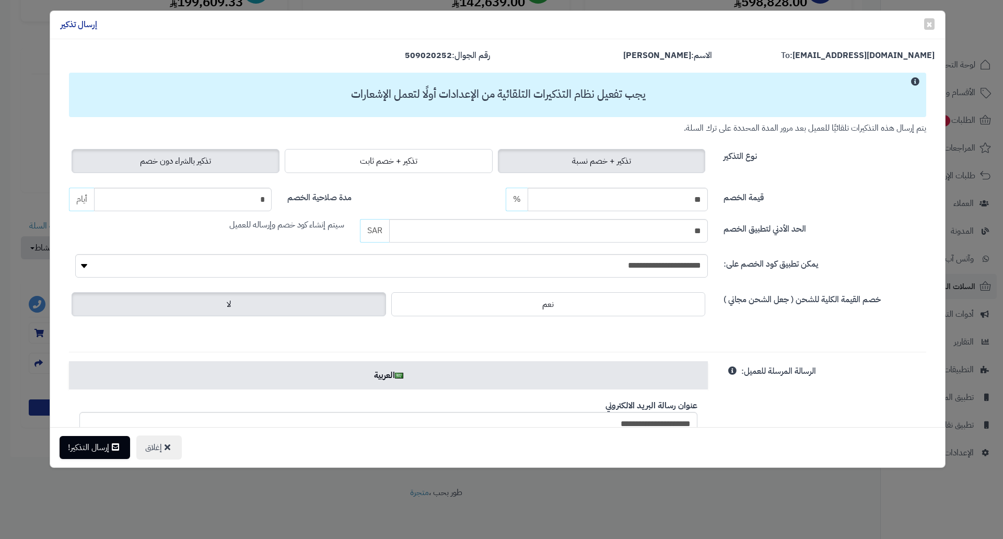
click at [155, 159] on span "تذكير بالشراء دون خصم" at bounding box center [175, 161] width 71 height 13
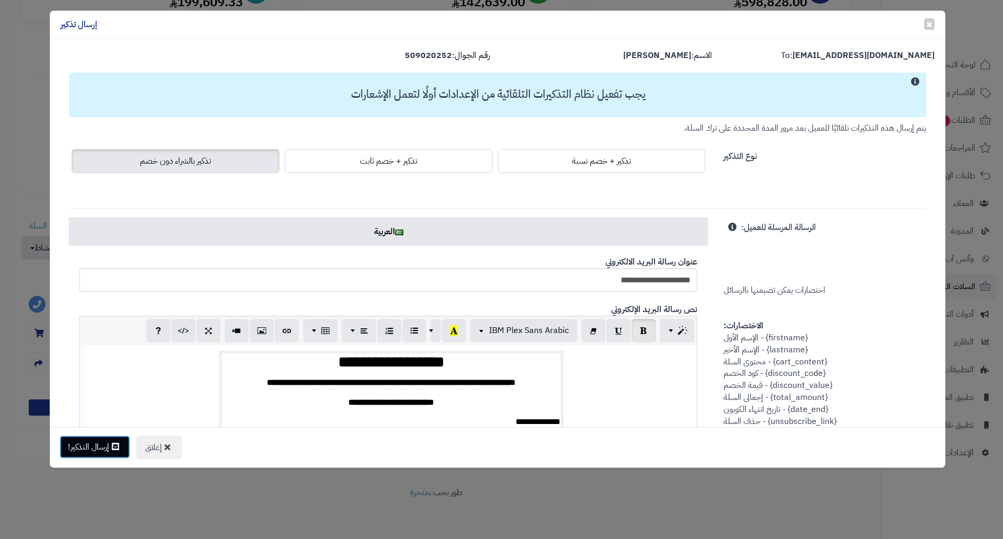
click at [100, 442] on button "إرسال التذكير!" at bounding box center [95, 446] width 71 height 23
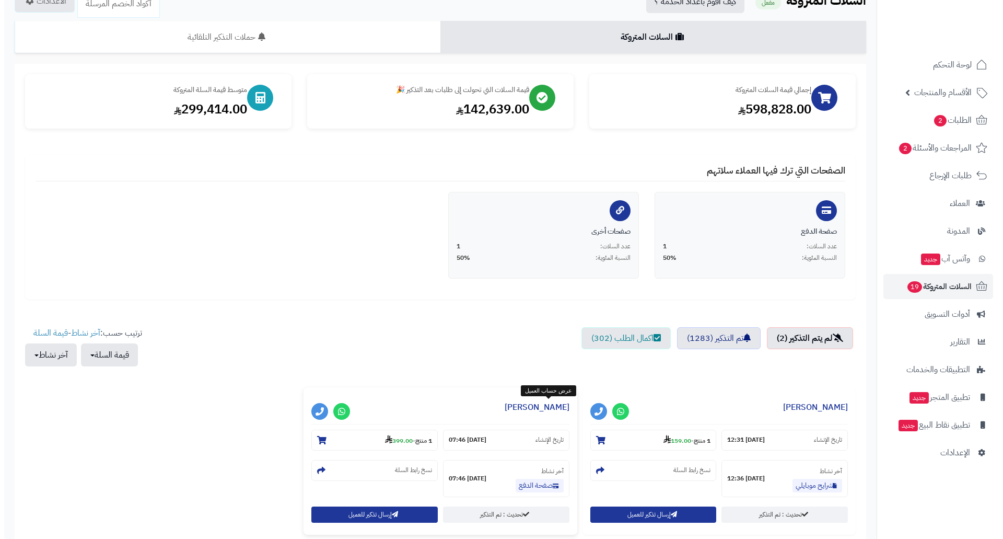
scroll to position [163, 0]
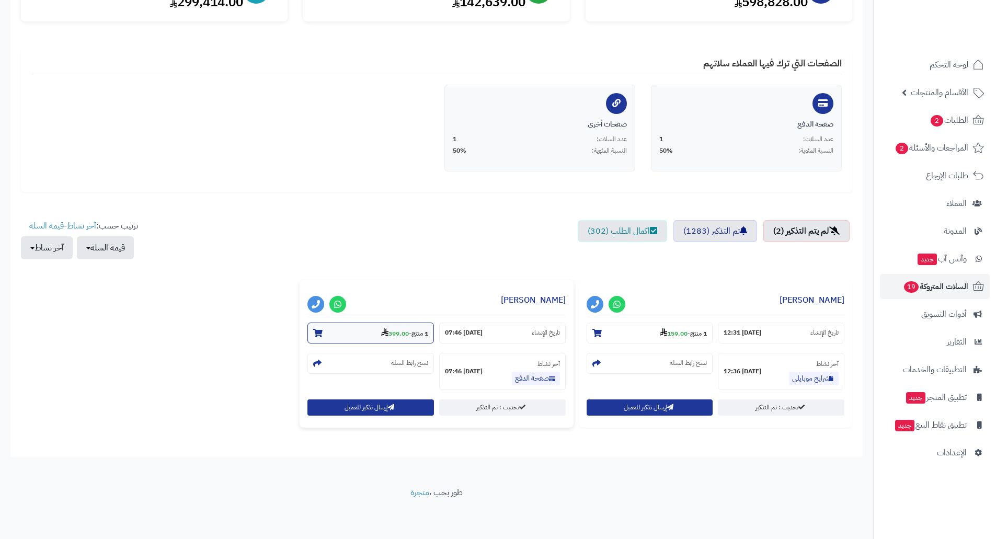
click at [395, 334] on strong "399.00" at bounding box center [395, 333] width 28 height 9
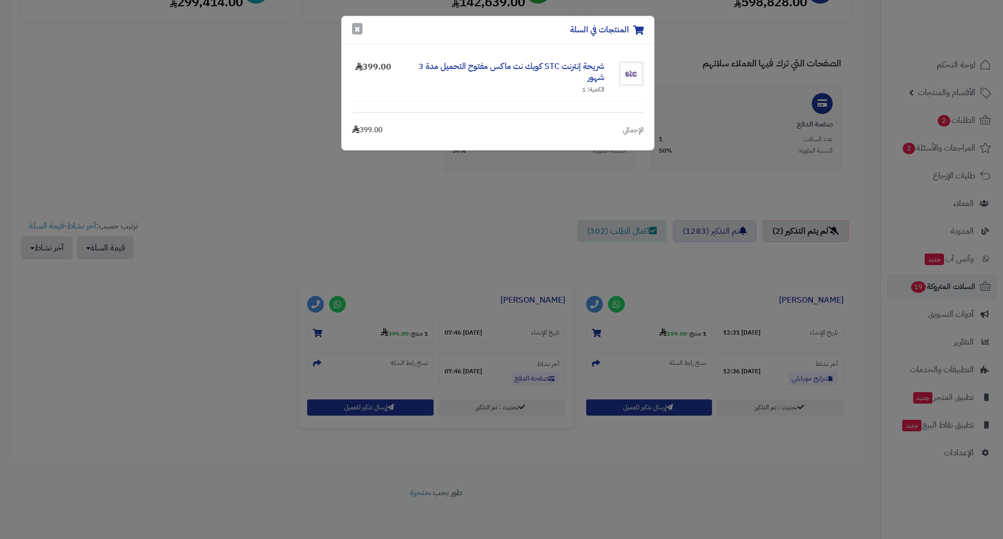
click at [356, 32] on button "×" at bounding box center [357, 28] width 10 height 11
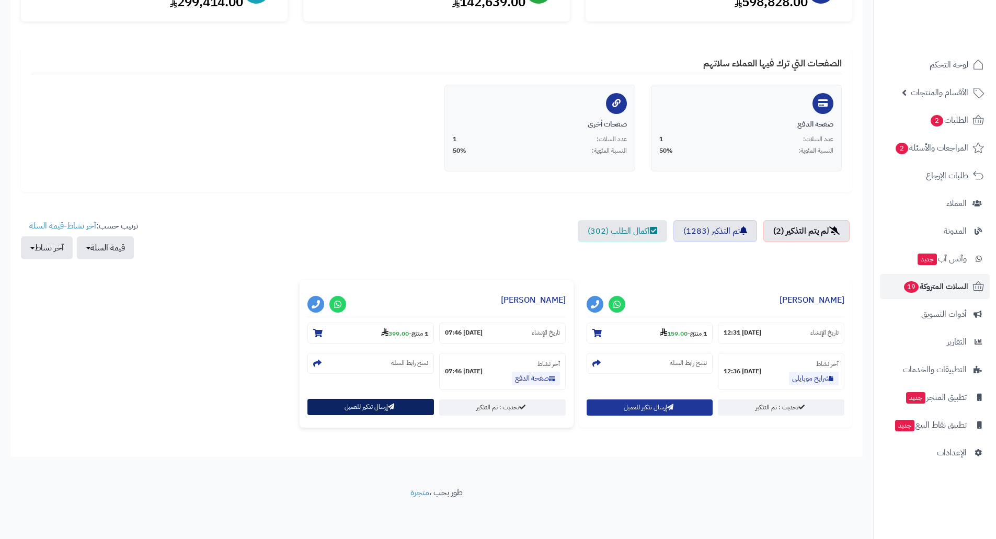
click at [389, 407] on icon "button" at bounding box center [391, 406] width 6 height 6
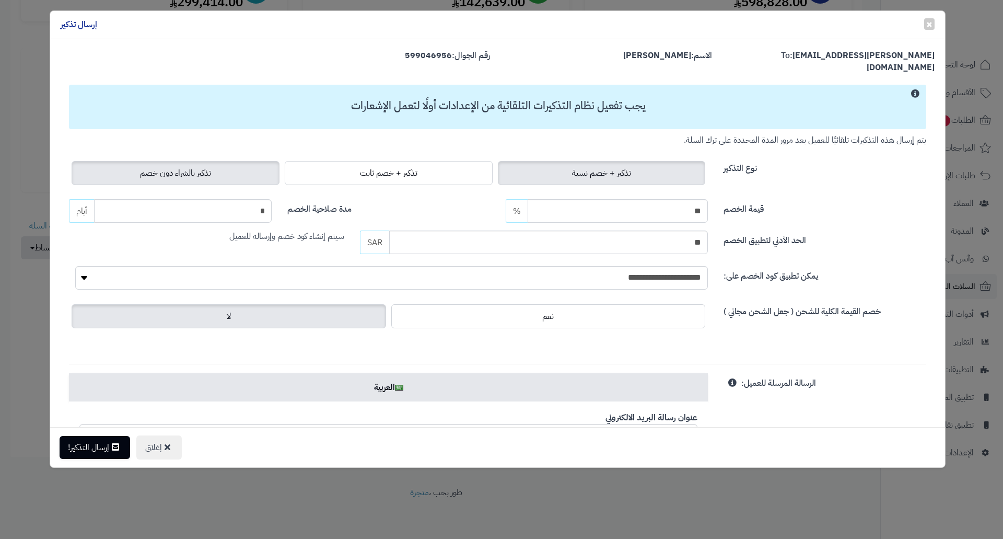
click at [166, 167] on span "تذكير بالشراء دون خصم" at bounding box center [175, 173] width 71 height 13
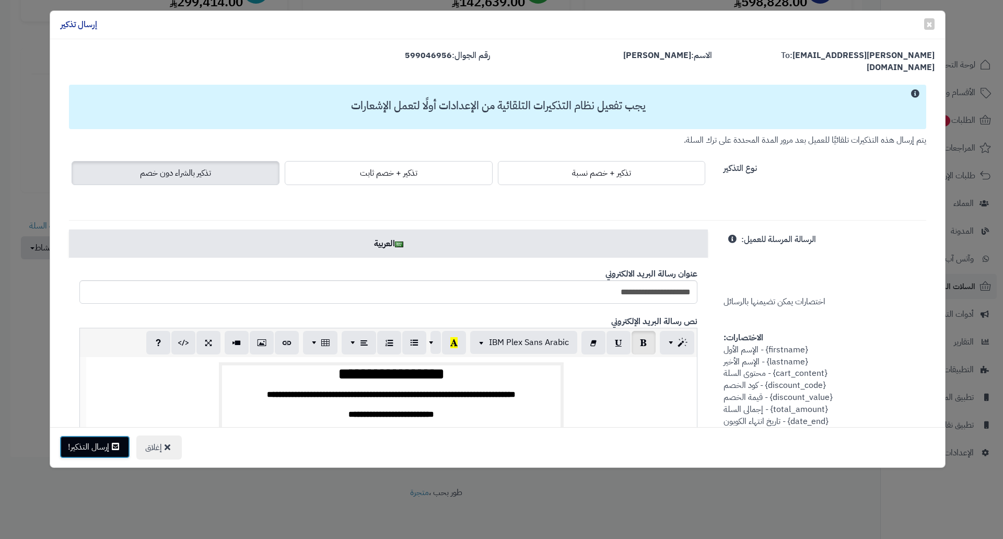
click at [111, 448] on button "إرسال التذكير!" at bounding box center [95, 446] width 71 height 23
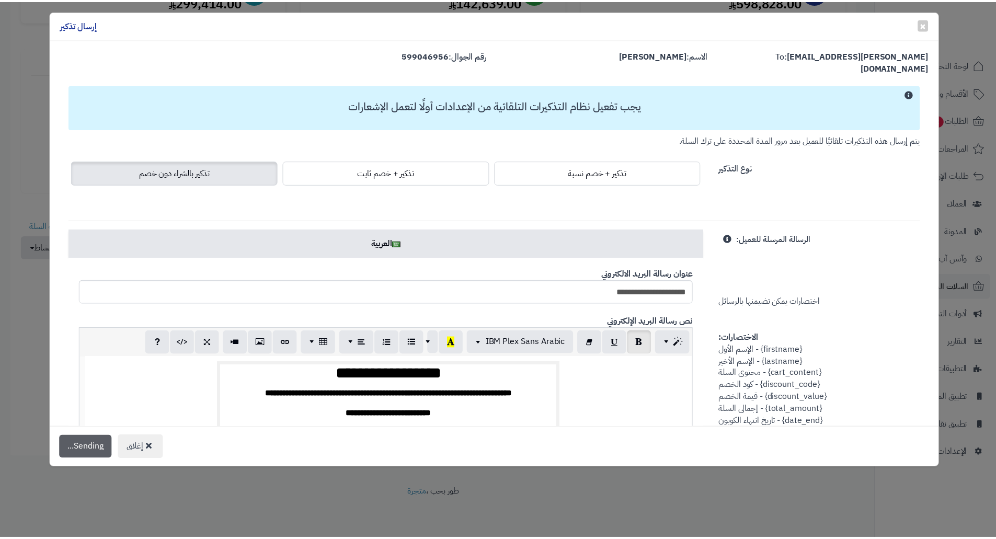
scroll to position [197, 0]
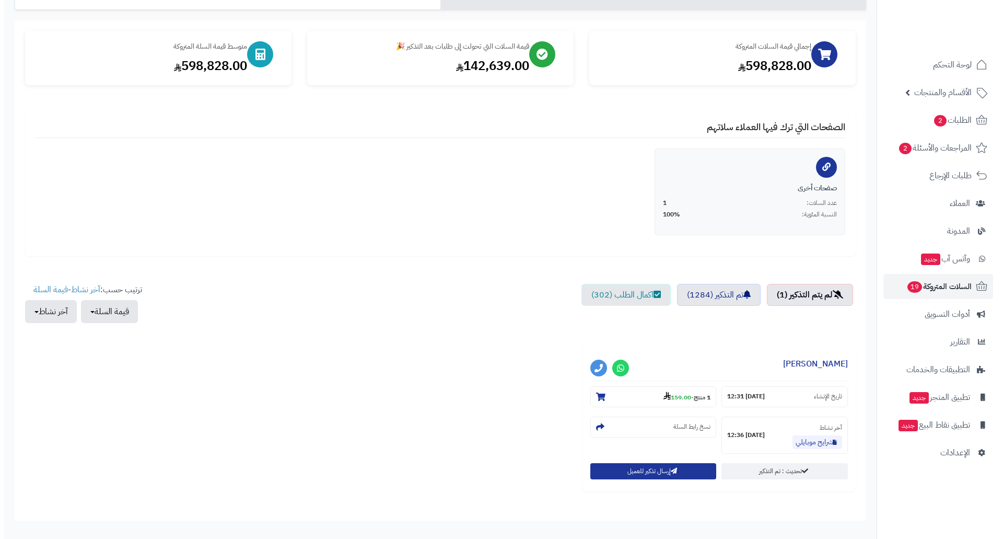
scroll to position [157, 0]
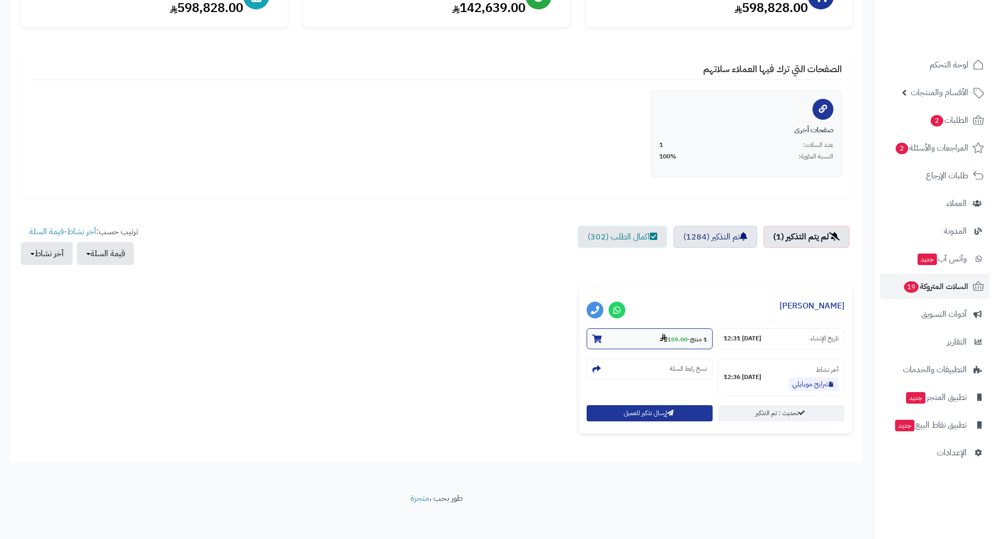
click at [689, 338] on small "1 منتج - 159.00" at bounding box center [683, 338] width 47 height 10
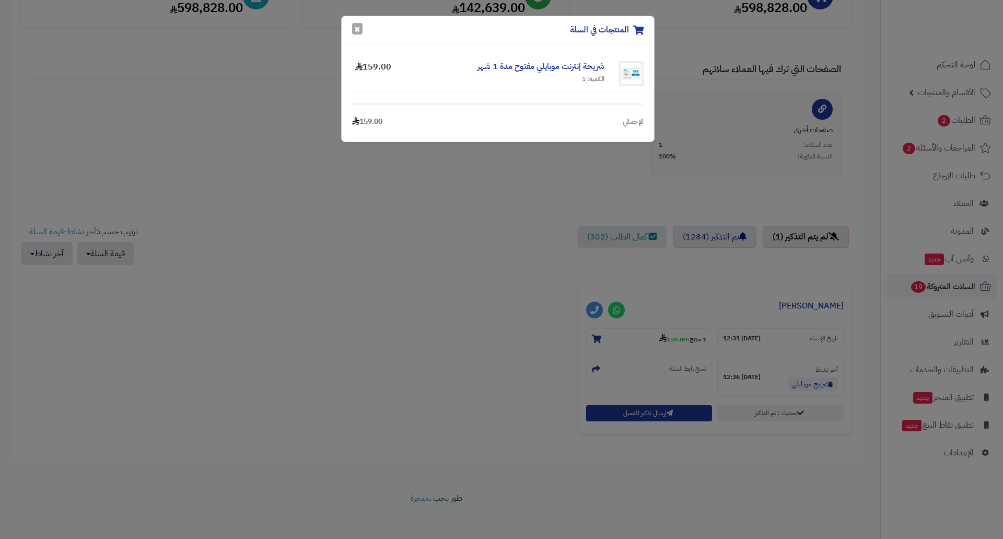
click at [360, 34] on button "×" at bounding box center [357, 28] width 10 height 11
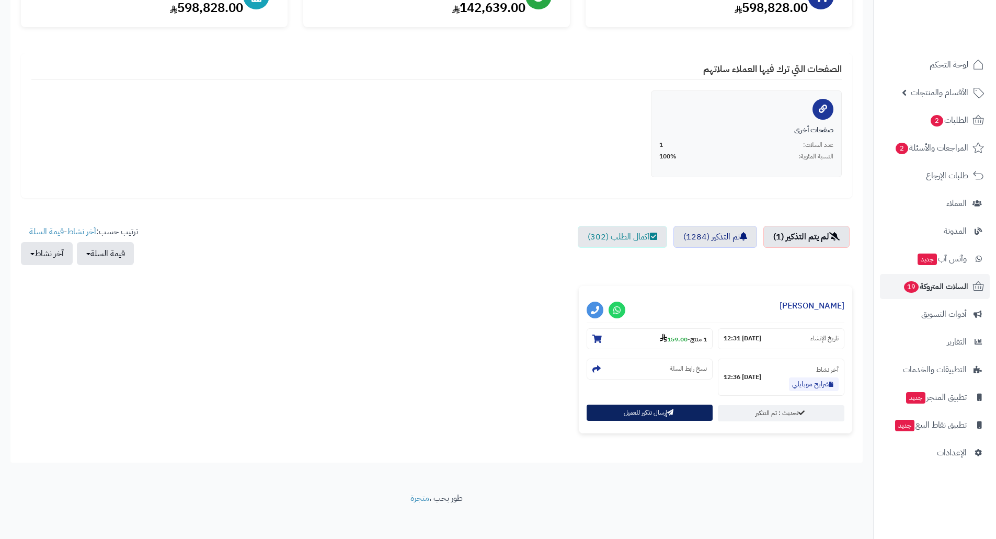
click at [624, 414] on button "إرسال تذكير للعميل" at bounding box center [649, 413] width 126 height 16
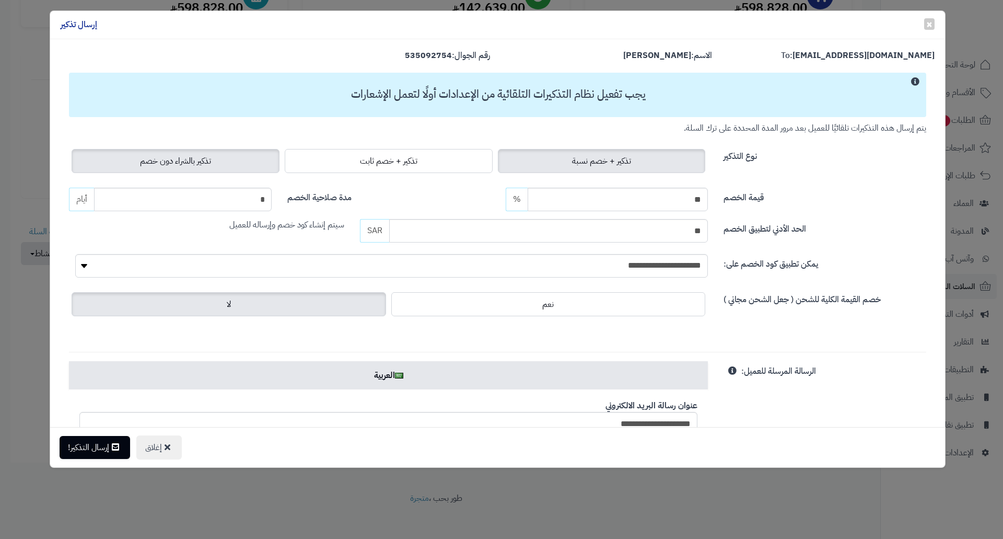
click at [211, 165] on span "تذكير بالشراء دون خصم" at bounding box center [175, 161] width 71 height 13
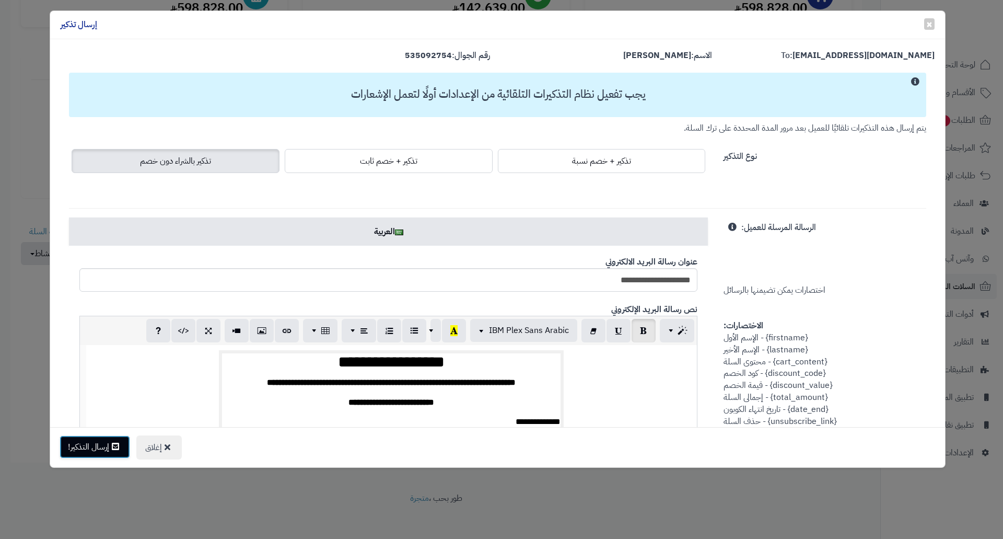
click at [91, 447] on button "إرسال التذكير!" at bounding box center [95, 446] width 71 height 23
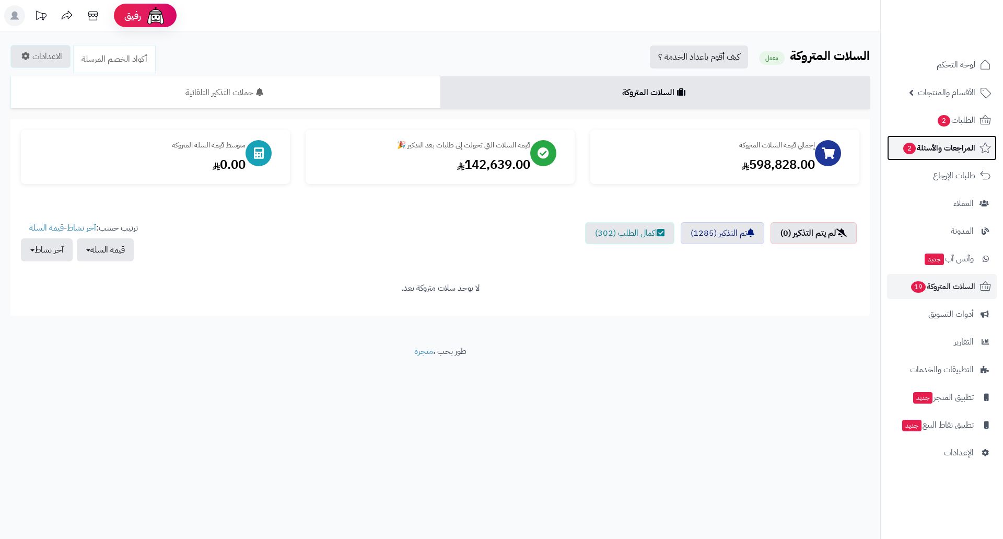
click at [939, 141] on span "المراجعات والأسئلة 2" at bounding box center [939, 148] width 73 height 15
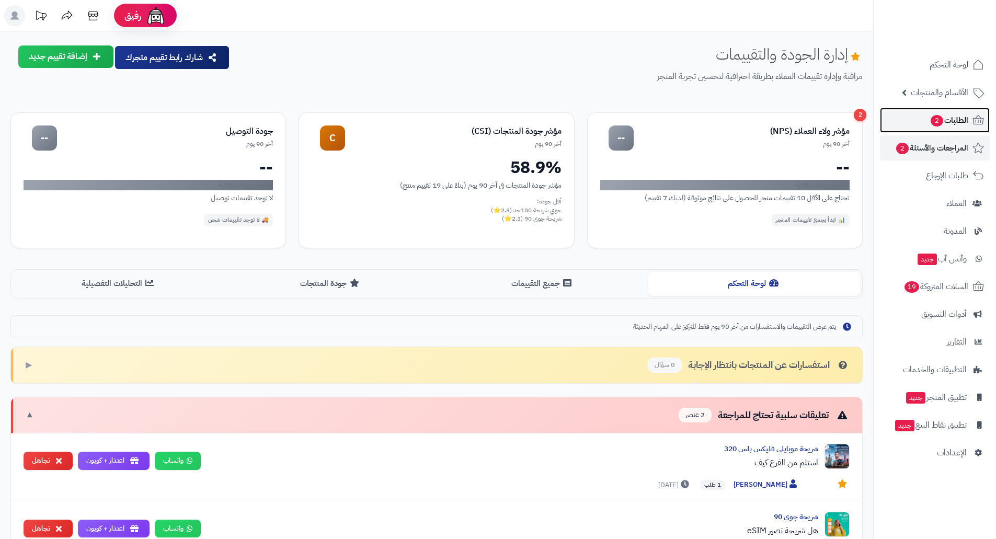
click at [957, 116] on span "الطلبات 2" at bounding box center [948, 120] width 39 height 15
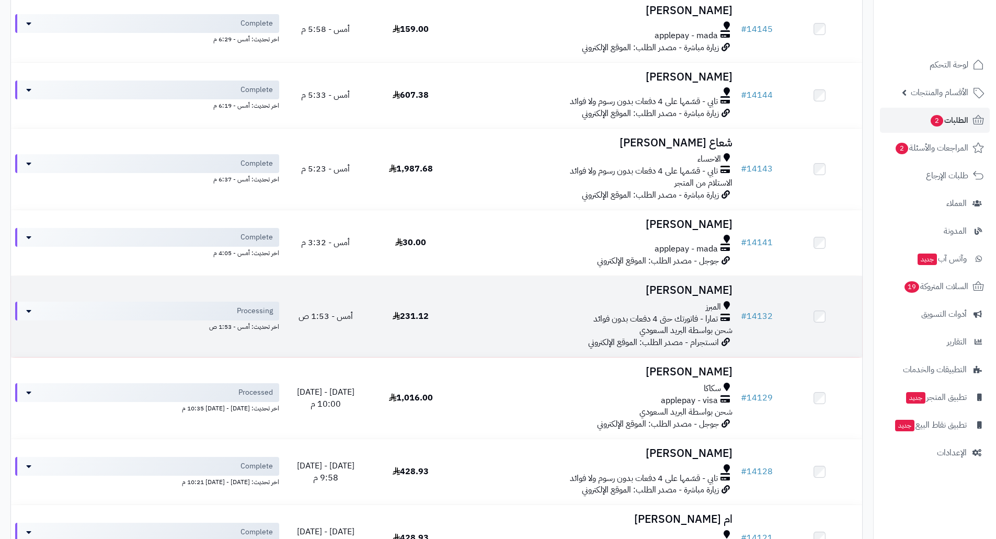
scroll to position [523, 0]
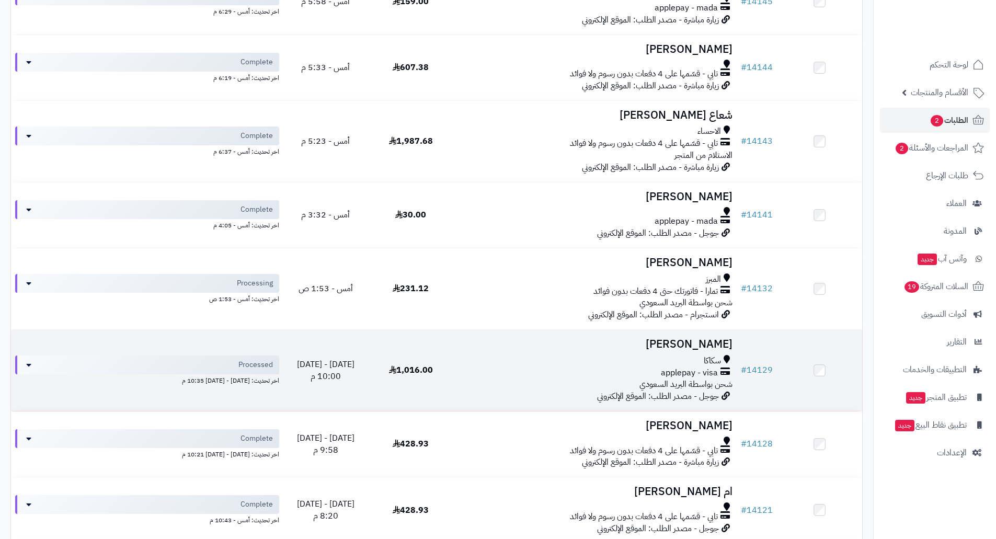
click at [418, 370] on span "1,016.00" at bounding box center [411, 370] width 44 height 13
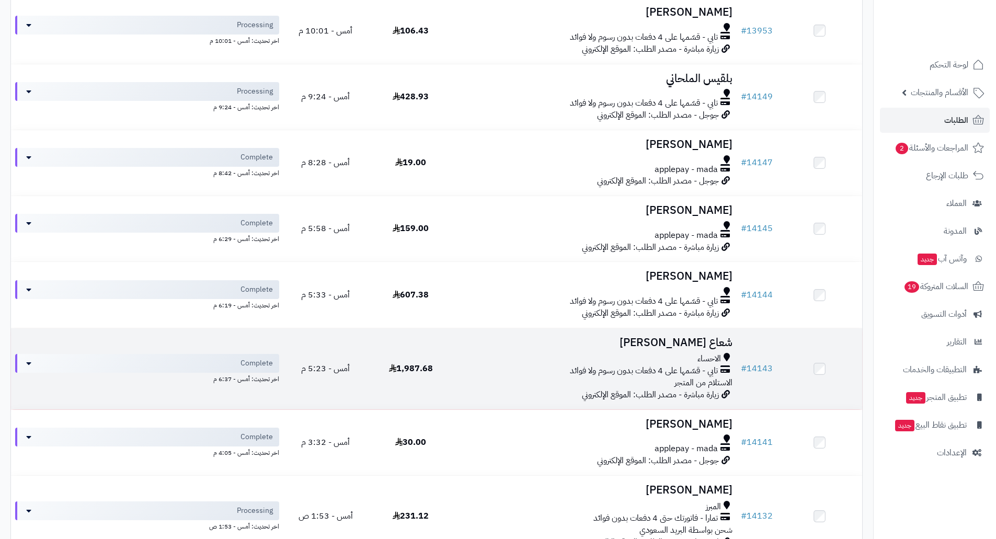
scroll to position [314, 0]
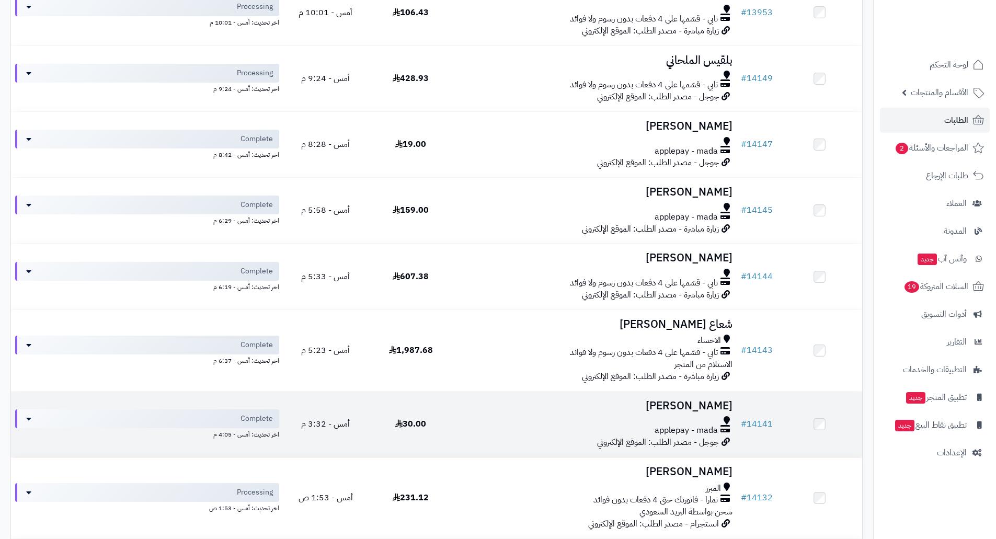
click at [686, 407] on h3 "[PERSON_NAME]" at bounding box center [594, 406] width 275 height 12
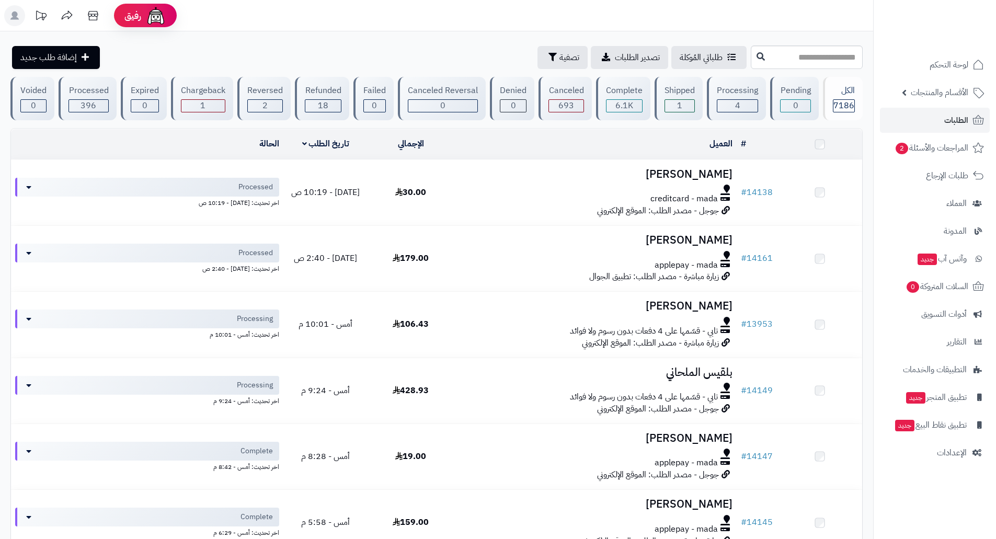
scroll to position [314, 0]
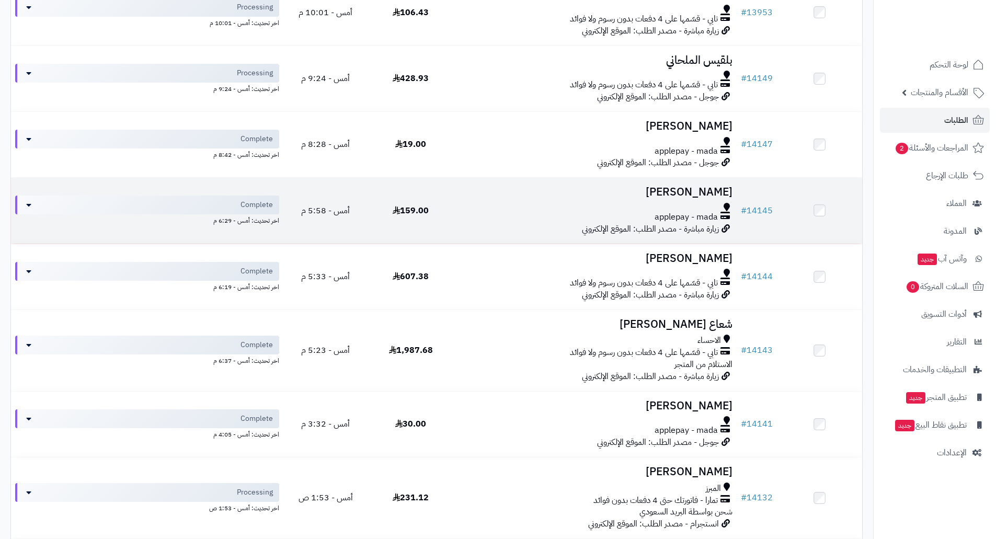
click at [691, 189] on h3 "جواهر الزهراني" at bounding box center [594, 192] width 275 height 12
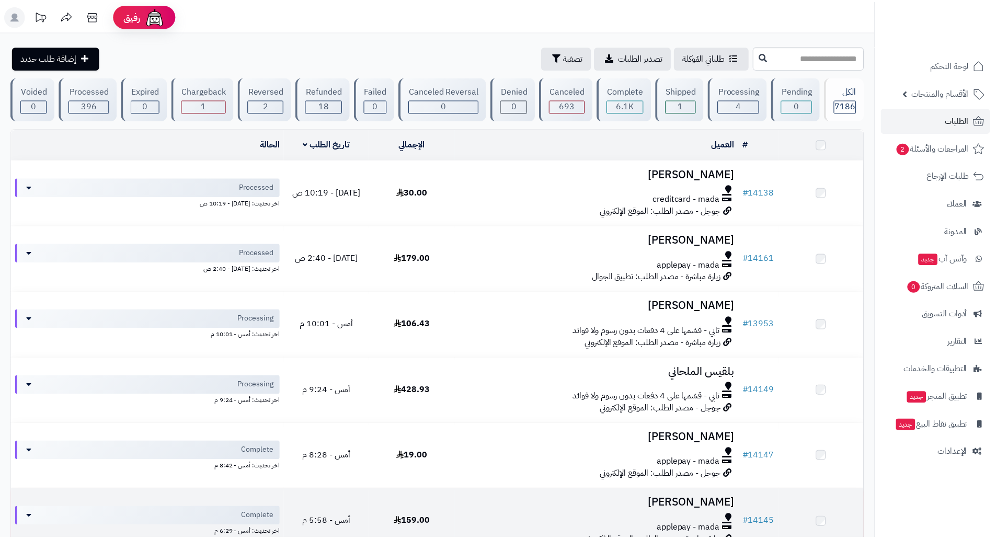
scroll to position [314, 0]
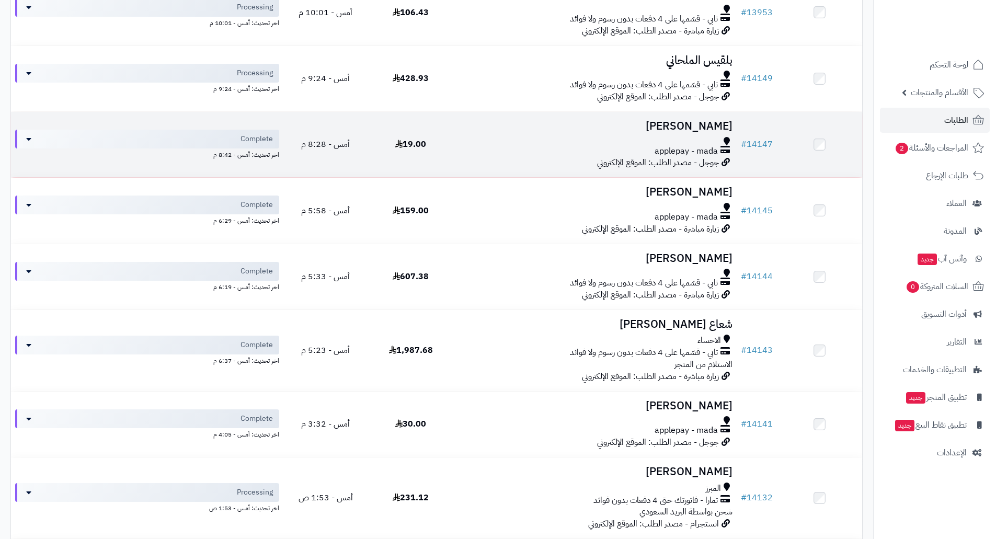
click at [701, 123] on h3 "[PERSON_NAME]" at bounding box center [594, 126] width 275 height 12
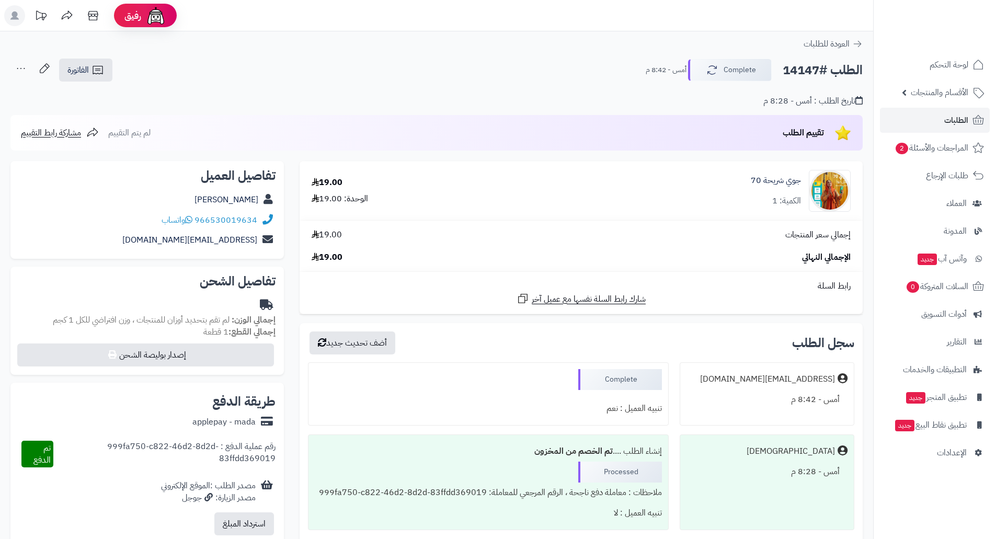
click at [824, 134] on div "تقييم الطلب" at bounding box center [817, 132] width 70 height 19
click at [850, 134] on img at bounding box center [842, 132] width 19 height 19
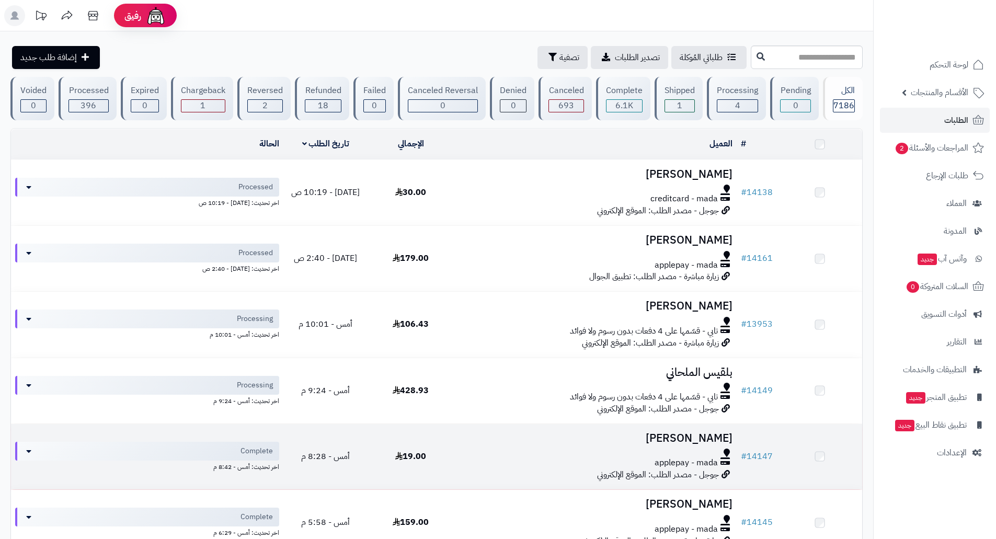
scroll to position [314, 0]
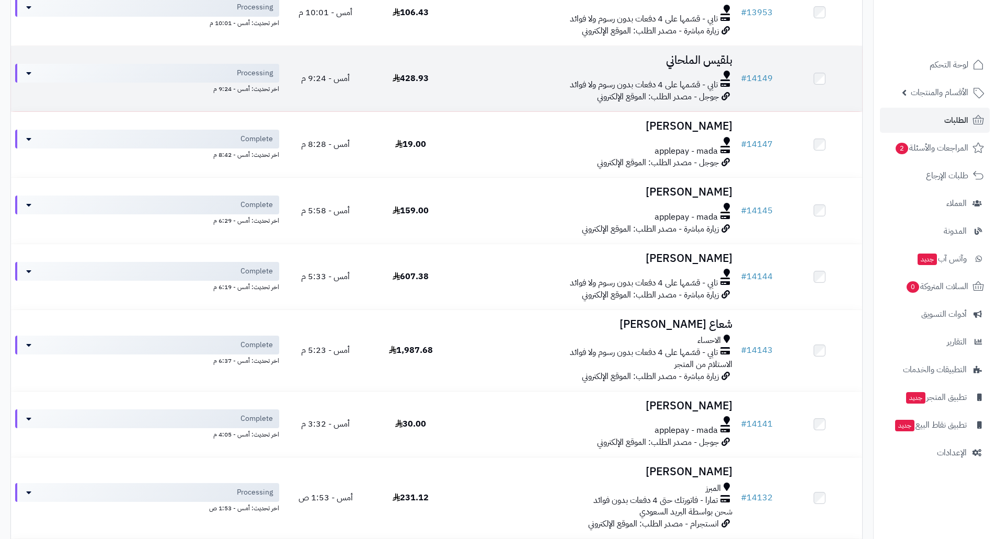
click at [688, 60] on h3 "بلقيس الملحاني" at bounding box center [594, 60] width 275 height 12
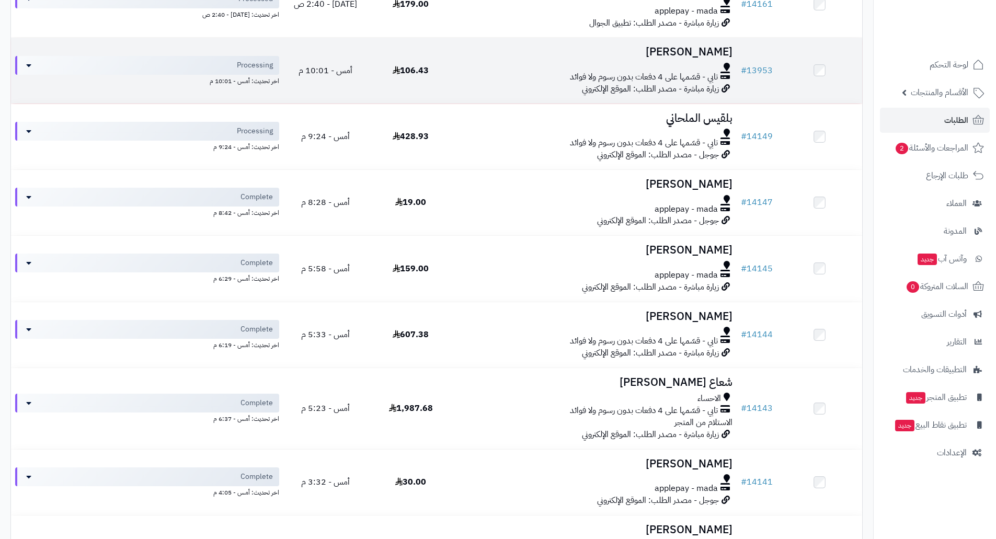
scroll to position [209, 0]
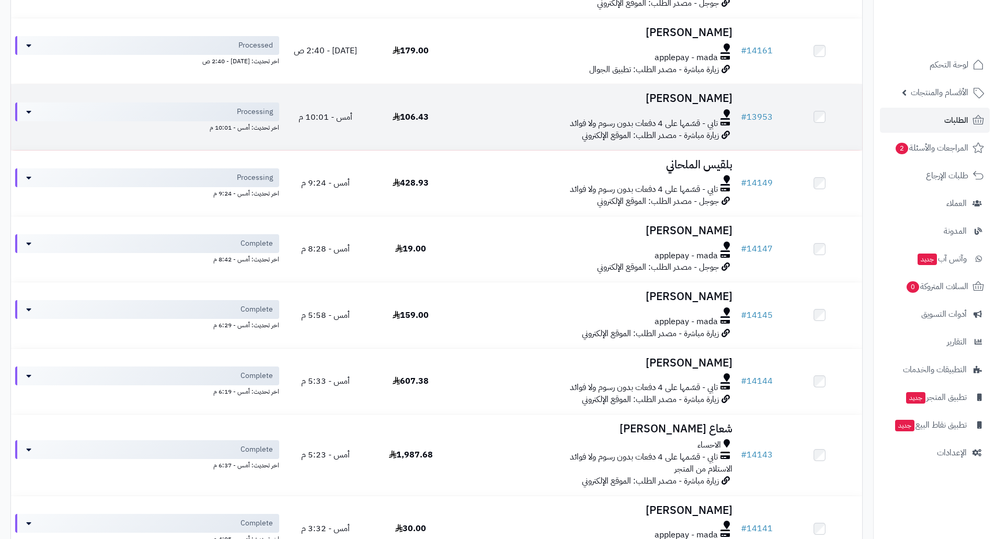
click at [690, 99] on h3 "نايف بودريسس" at bounding box center [594, 99] width 275 height 12
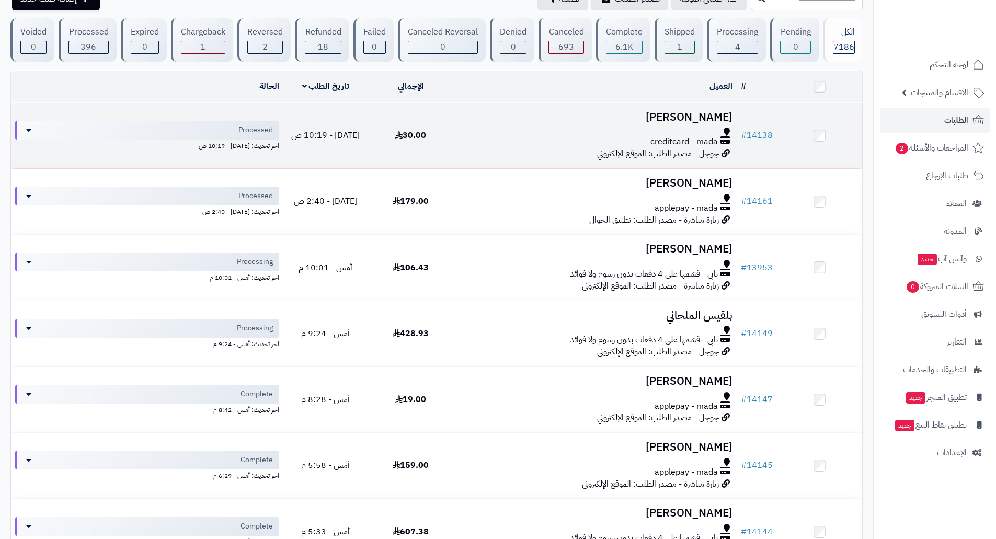
scroll to position [52, 0]
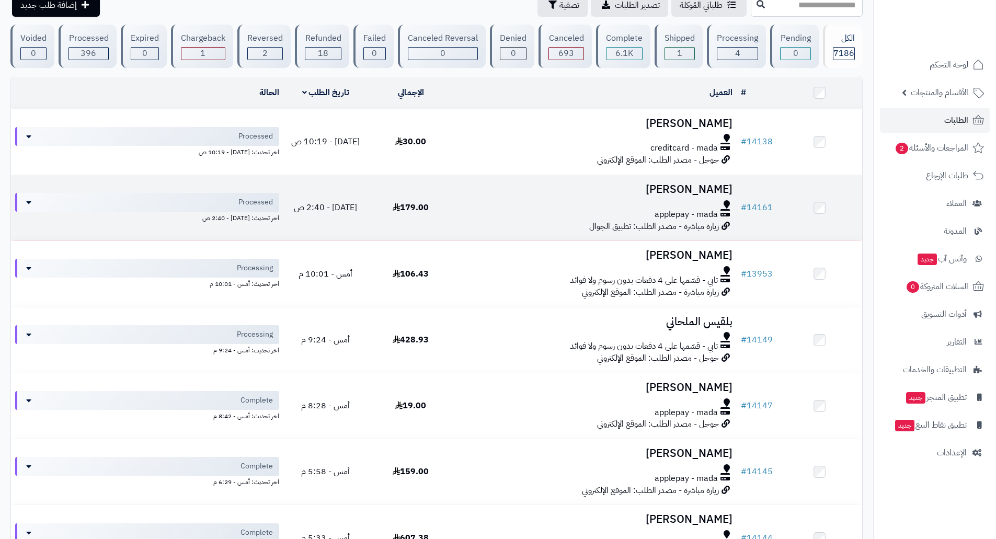
click at [690, 192] on h3 "[PERSON_NAME]" at bounding box center [594, 189] width 275 height 12
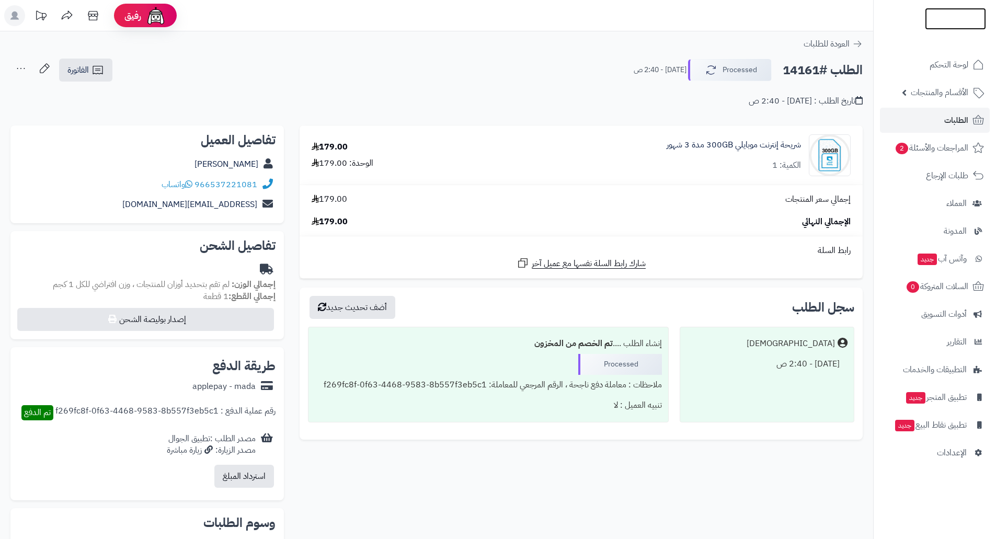
click at [961, 18] on img at bounding box center [955, 29] width 61 height 22
